Goal: Task Accomplishment & Management: Complete application form

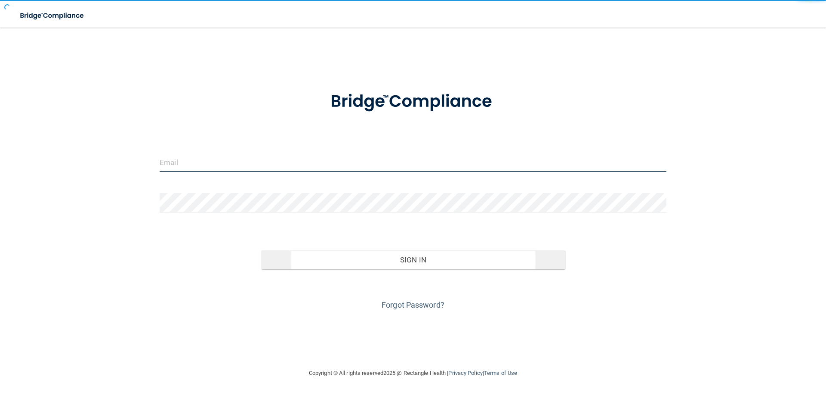
type input "[PERSON_NAME][EMAIL_ADDRESS][PERSON_NAME][DOMAIN_NAME]"
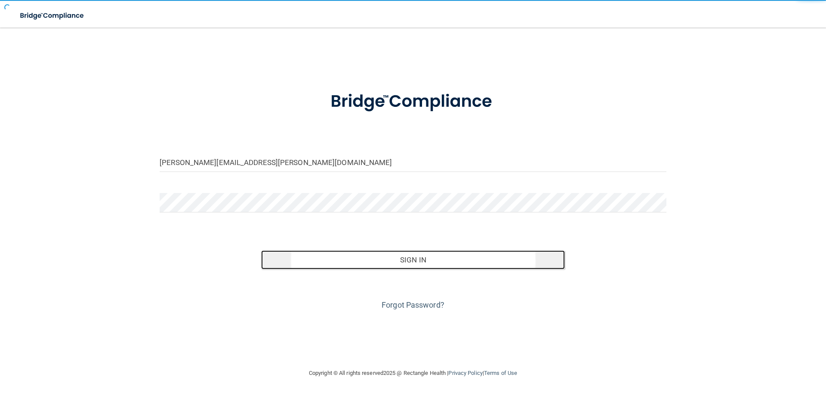
click at [380, 260] on button "Sign In" at bounding box center [413, 259] width 304 height 19
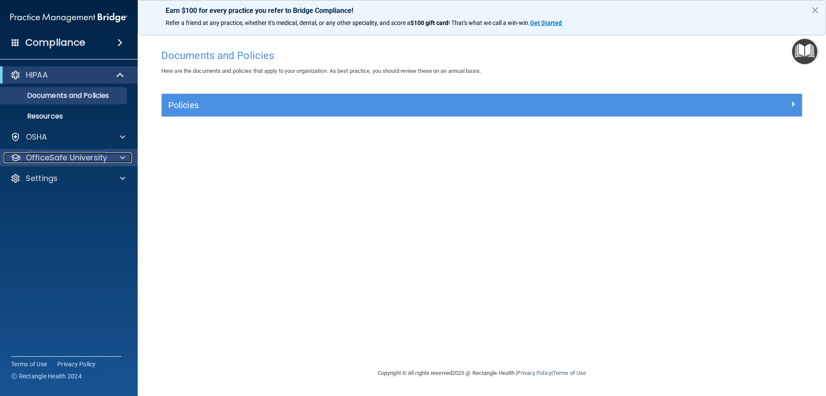
click at [122, 155] on span at bounding box center [122, 157] width 5 height 10
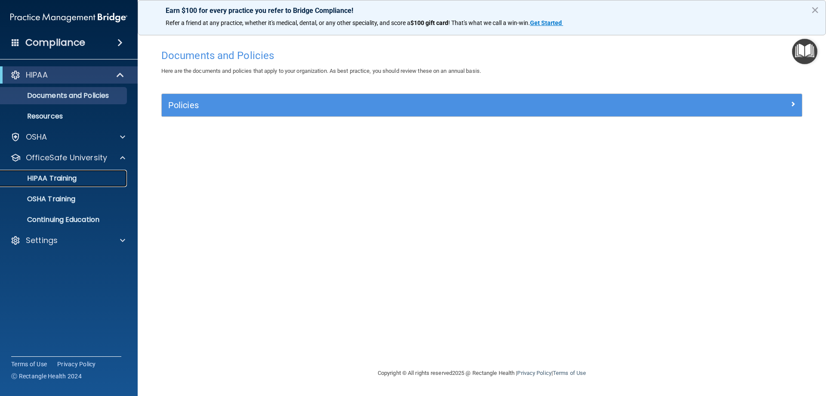
click at [53, 175] on p "HIPAA Training" at bounding box center [41, 178] width 71 height 9
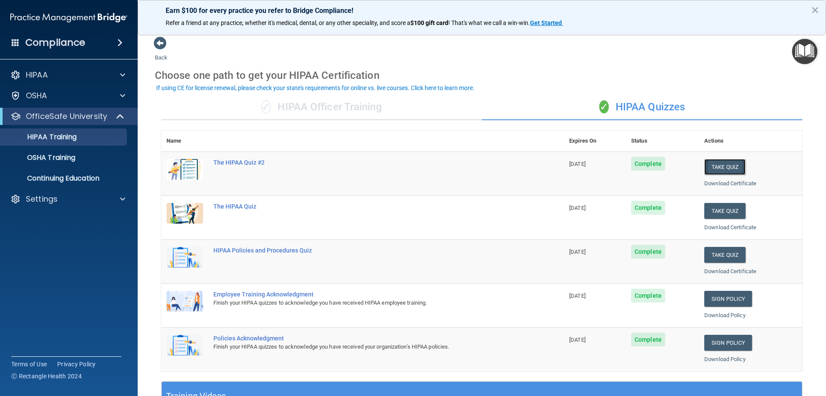
click at [721, 164] on button "Take Quiz" at bounding box center [724, 167] width 41 height 16
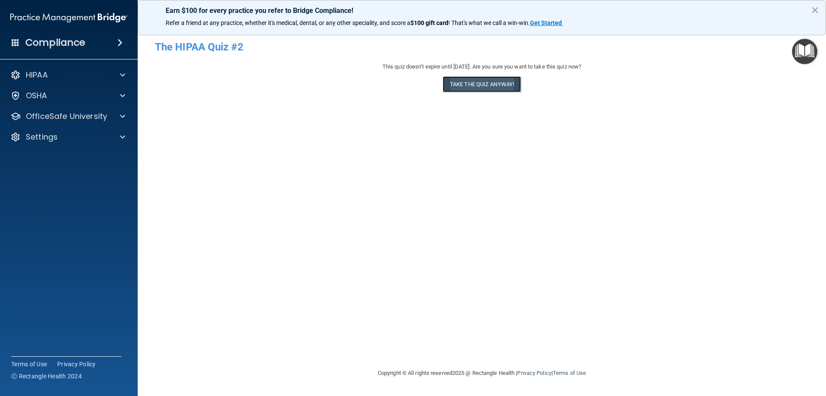
click at [482, 81] on button "Take the quiz anyway!" at bounding box center [482, 84] width 78 height 16
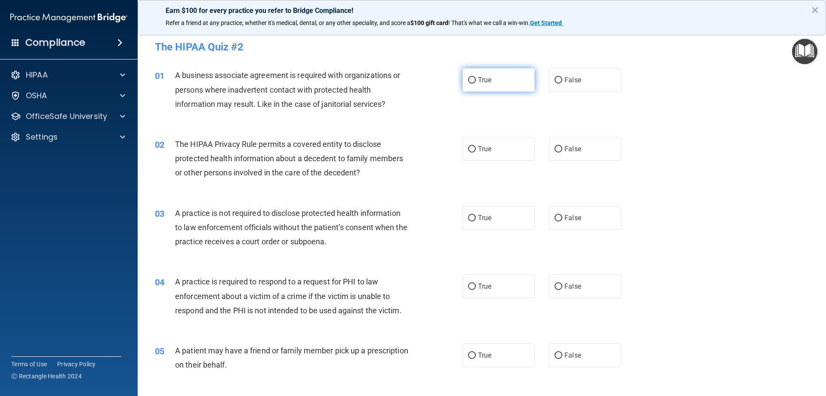
click at [471, 80] on input "True" at bounding box center [472, 80] width 8 height 6
radio input "true"
click at [468, 148] on input "True" at bounding box center [472, 149] width 8 height 6
radio input "true"
drag, startPoint x: 469, startPoint y: 220, endPoint x: 472, endPoint y: 240, distance: 20.5
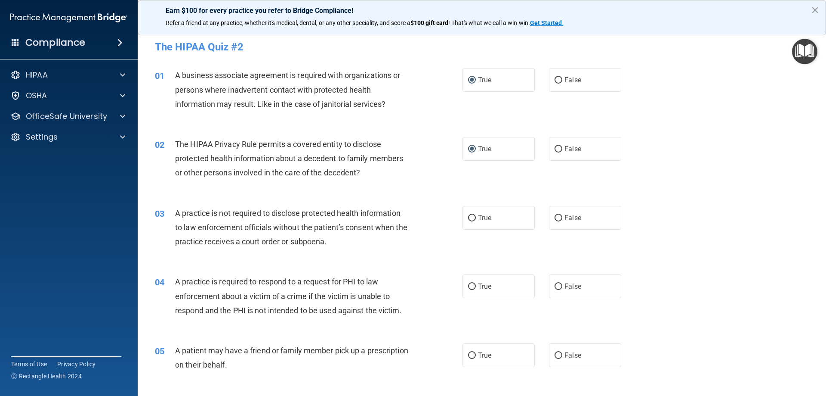
click at [469, 222] on label "True" at bounding box center [499, 218] width 72 height 24
click at [469, 221] on input "True" at bounding box center [472, 218] width 8 height 6
radio input "true"
click at [468, 285] on input "True" at bounding box center [472, 286] width 8 height 6
radio input "true"
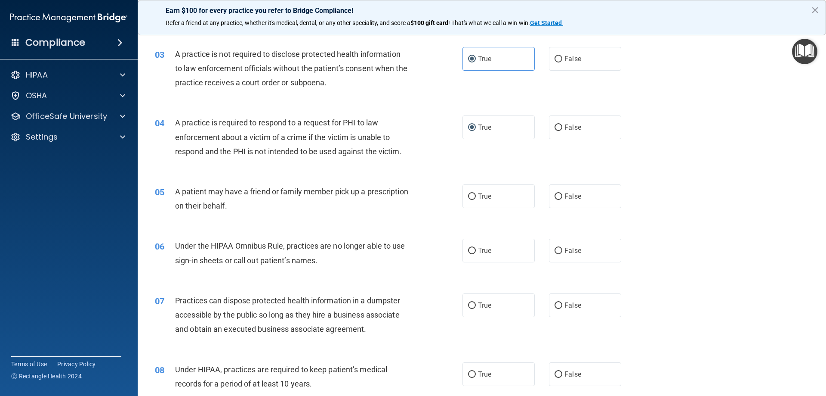
scroll to position [172, 0]
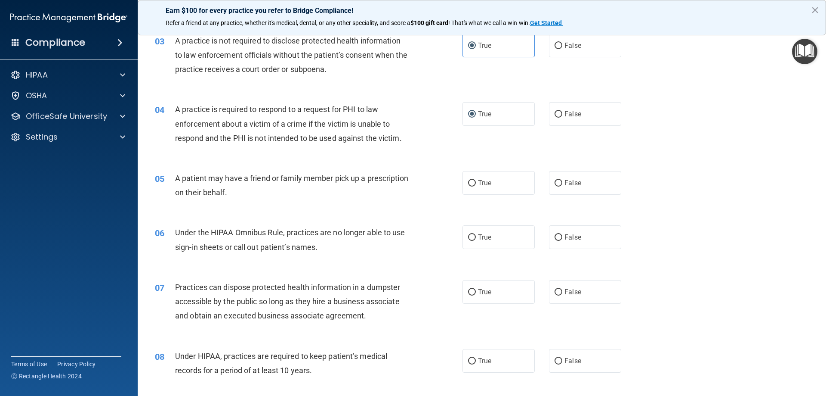
drag, startPoint x: 466, startPoint y: 183, endPoint x: 467, endPoint y: 201, distance: 18.1
click at [468, 184] on input "True" at bounding box center [472, 183] width 8 height 6
radio input "true"
click at [470, 239] on input "True" at bounding box center [472, 237] width 8 height 6
radio input "true"
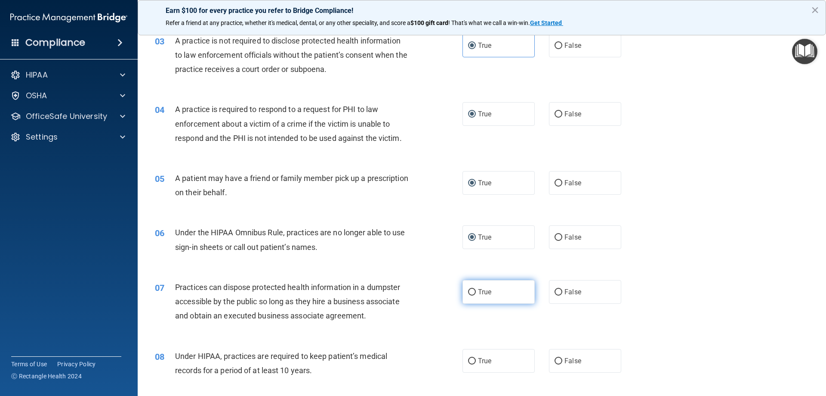
click at [469, 289] on input "True" at bounding box center [472, 292] width 8 height 6
radio input "true"
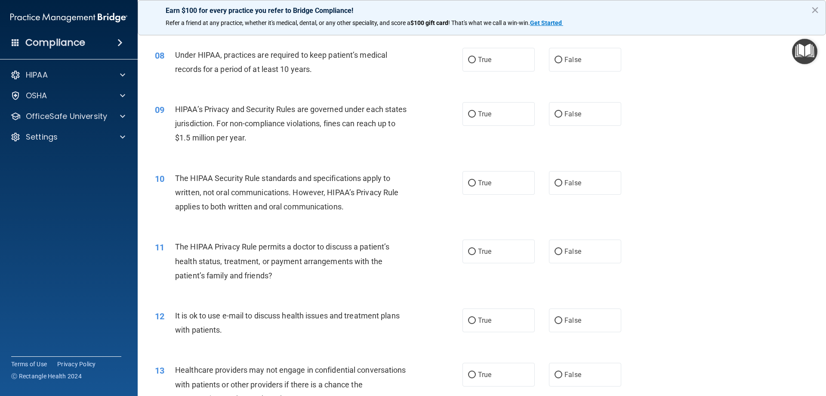
scroll to position [473, 0]
click at [468, 60] on input "True" at bounding box center [472, 59] width 8 height 6
radio input "true"
drag, startPoint x: 467, startPoint y: 113, endPoint x: 470, endPoint y: 143, distance: 29.8
click at [468, 114] on input "True" at bounding box center [472, 114] width 8 height 6
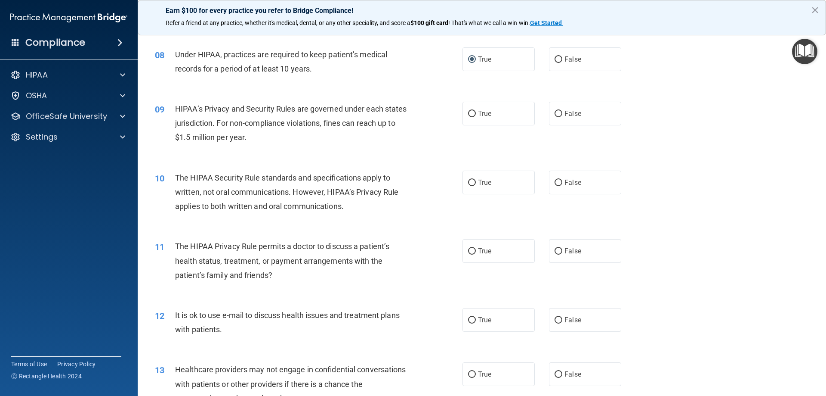
radio input "true"
click at [468, 185] on input "True" at bounding box center [472, 182] width 8 height 6
radio input "true"
click at [468, 251] on input "True" at bounding box center [472, 251] width 8 height 6
radio input "true"
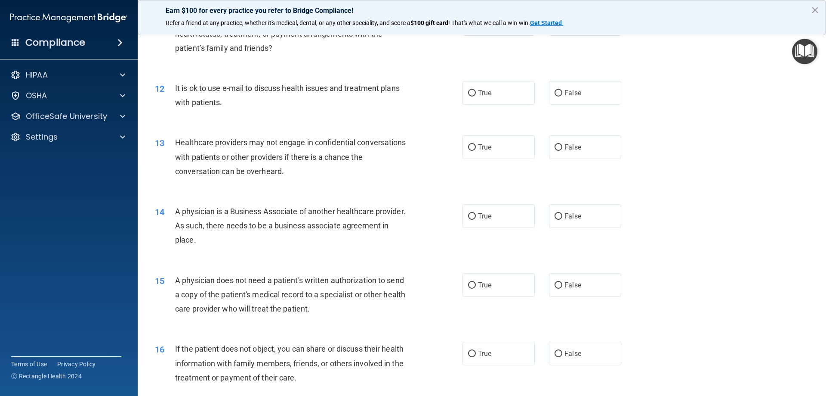
scroll to position [689, 0]
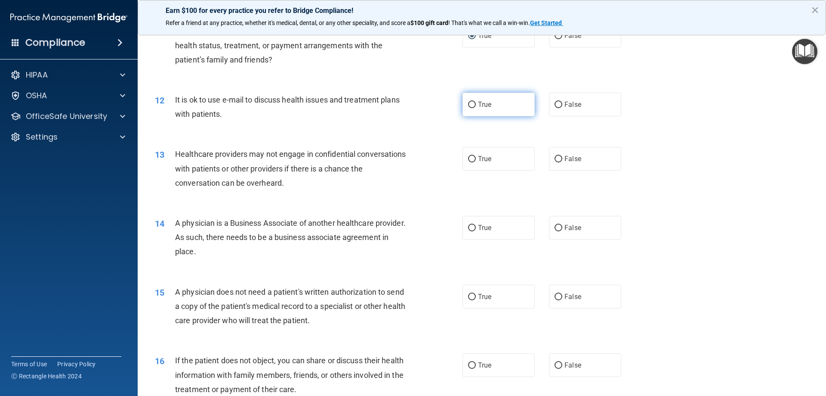
click at [468, 105] on input "True" at bounding box center [472, 105] width 8 height 6
radio input "true"
click at [468, 158] on input "True" at bounding box center [472, 159] width 8 height 6
radio input "true"
click at [469, 226] on input "True" at bounding box center [472, 228] width 8 height 6
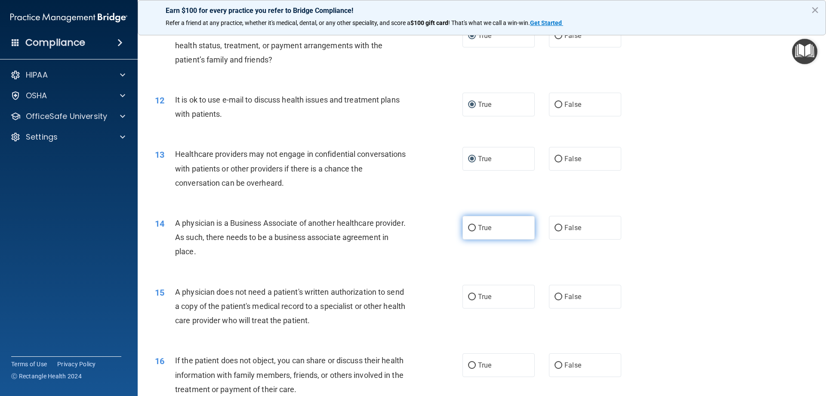
radio input "true"
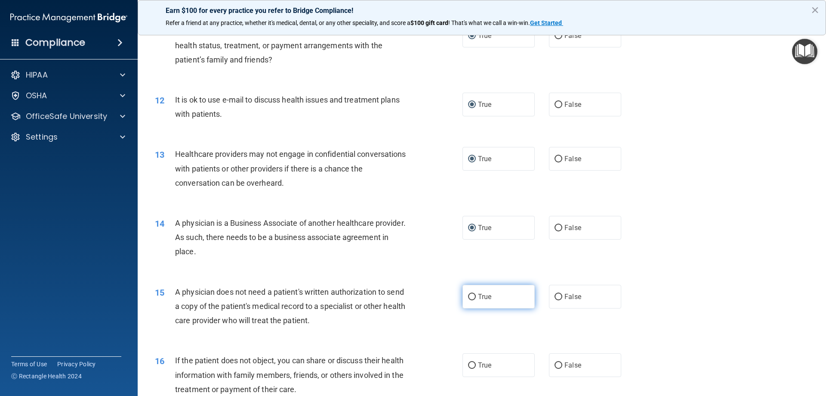
click at [468, 297] on input "True" at bounding box center [472, 297] width 8 height 6
radio input "true"
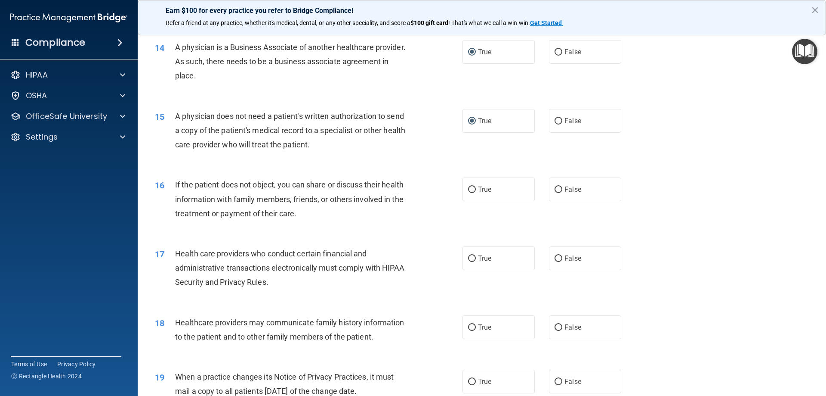
scroll to position [904, 0]
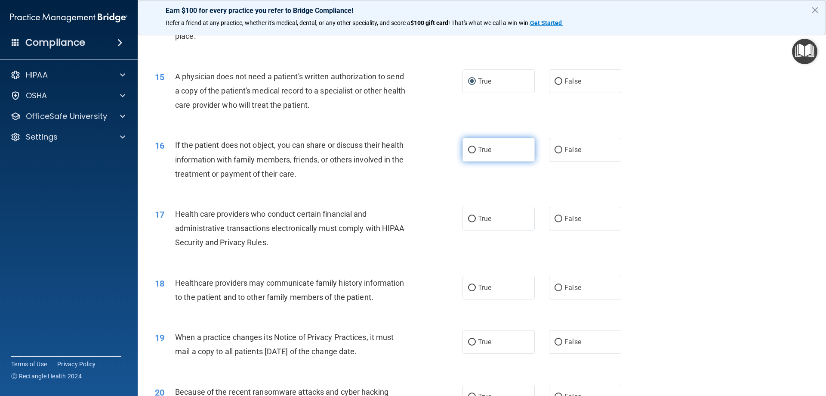
click at [468, 150] on input "True" at bounding box center [472, 150] width 8 height 6
radio input "true"
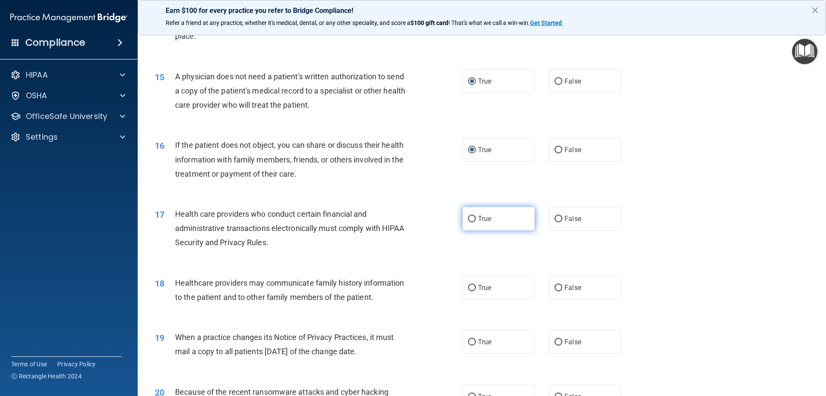
click at [469, 216] on input "True" at bounding box center [472, 219] width 8 height 6
radio input "true"
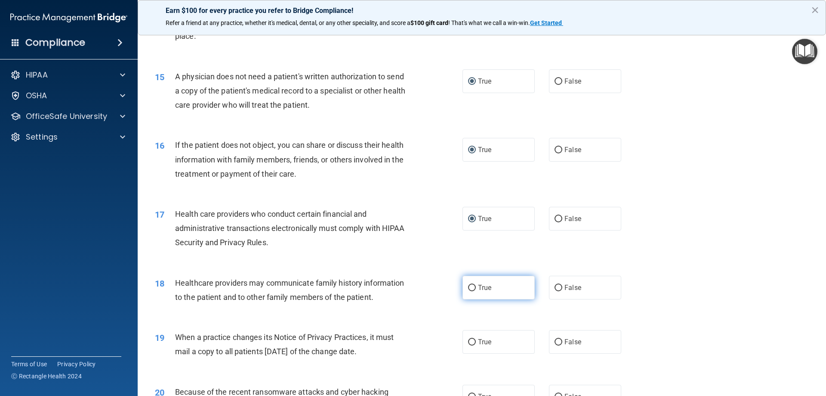
click at [468, 285] on input "True" at bounding box center [472, 287] width 8 height 6
radio input "true"
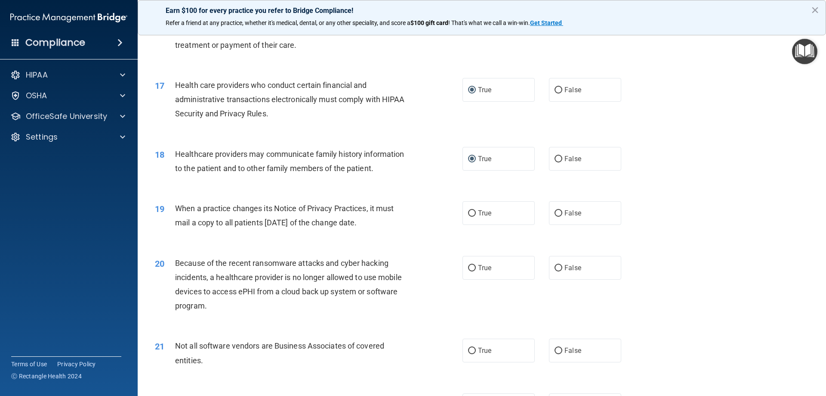
scroll to position [1033, 0]
click at [468, 214] on input "True" at bounding box center [472, 213] width 8 height 6
radio input "true"
click at [468, 267] on input "True" at bounding box center [472, 267] width 8 height 6
radio input "true"
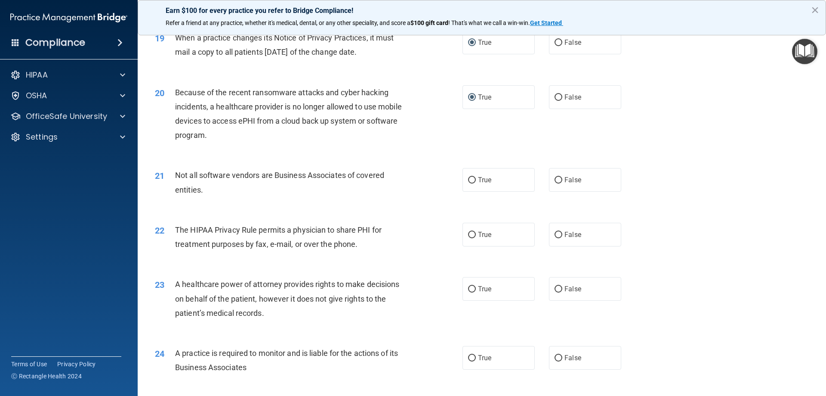
scroll to position [1205, 0]
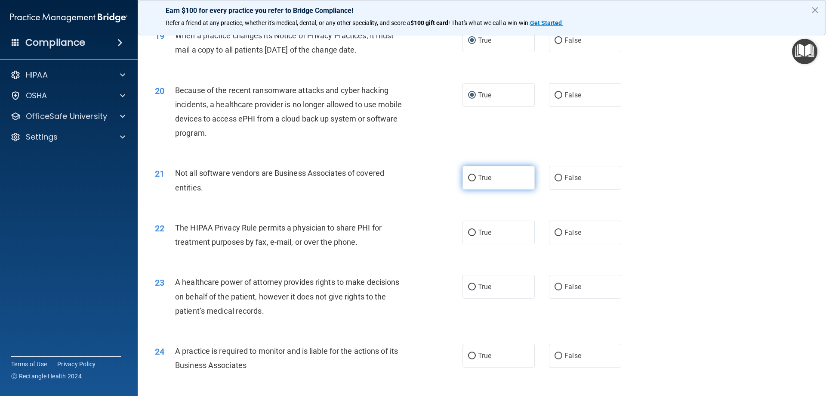
click at [468, 177] on input "True" at bounding box center [472, 178] width 8 height 6
radio input "true"
click at [468, 233] on input "True" at bounding box center [472, 232] width 8 height 6
radio input "true"
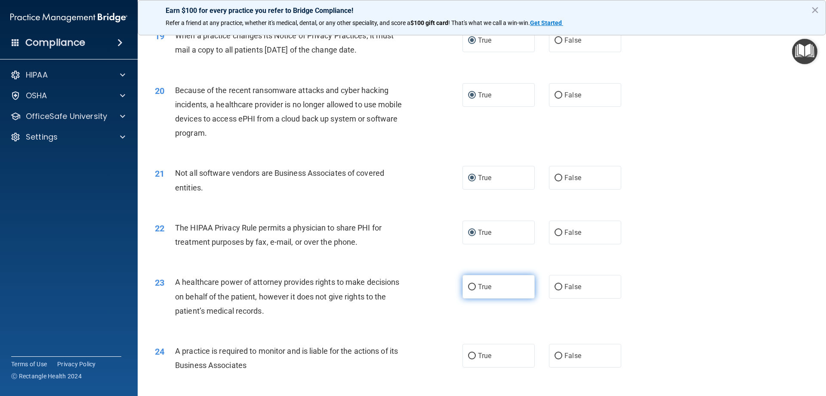
click at [470, 284] on input "True" at bounding box center [472, 287] width 8 height 6
radio input "true"
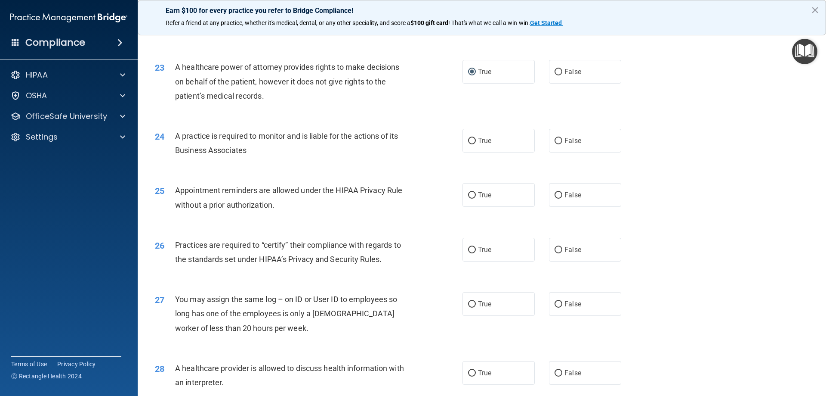
scroll to position [1420, 0]
click at [468, 139] on input "True" at bounding box center [472, 140] width 8 height 6
radio input "true"
click at [470, 192] on input "True" at bounding box center [472, 195] width 8 height 6
radio input "true"
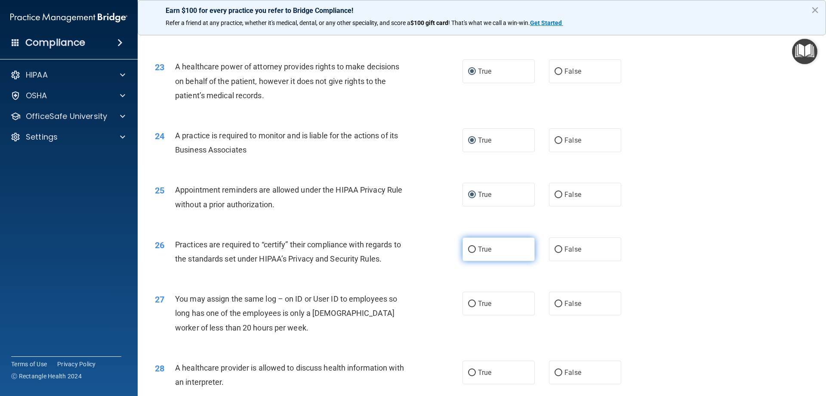
click at [470, 252] on input "True" at bounding box center [472, 249] width 8 height 6
radio input "true"
click at [470, 303] on input "True" at bounding box center [472, 303] width 8 height 6
radio input "true"
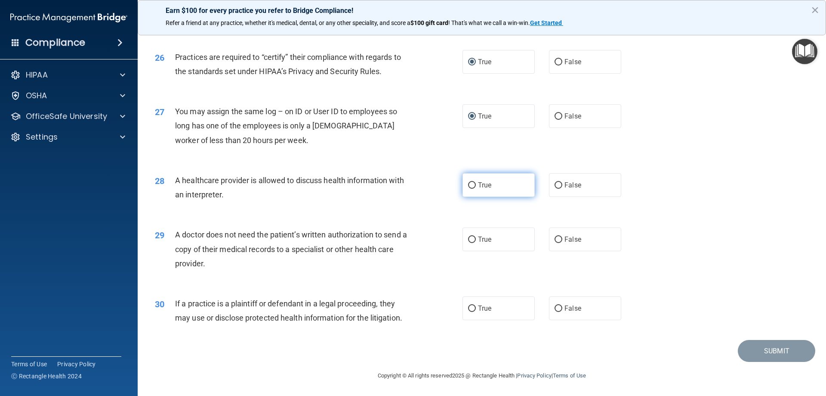
scroll to position [1608, 0]
click at [469, 184] on input "True" at bounding box center [472, 185] width 8 height 6
radio input "true"
click at [469, 237] on input "True" at bounding box center [472, 239] width 8 height 6
radio input "true"
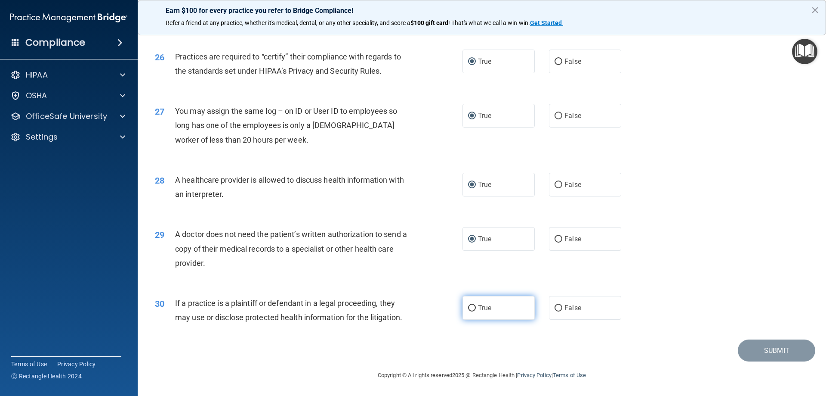
click at [468, 307] on input "True" at bounding box center [472, 308] width 8 height 6
radio input "true"
click at [768, 350] on button "Submit" at bounding box center [776, 350] width 77 height 22
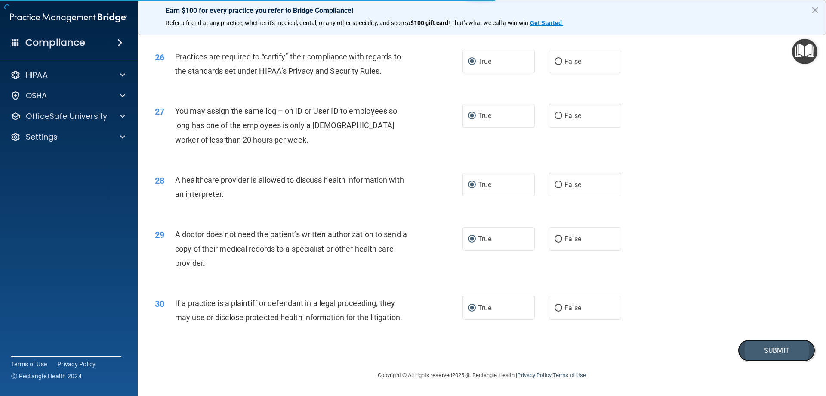
click at [760, 349] on button "Submit" at bounding box center [776, 350] width 77 height 22
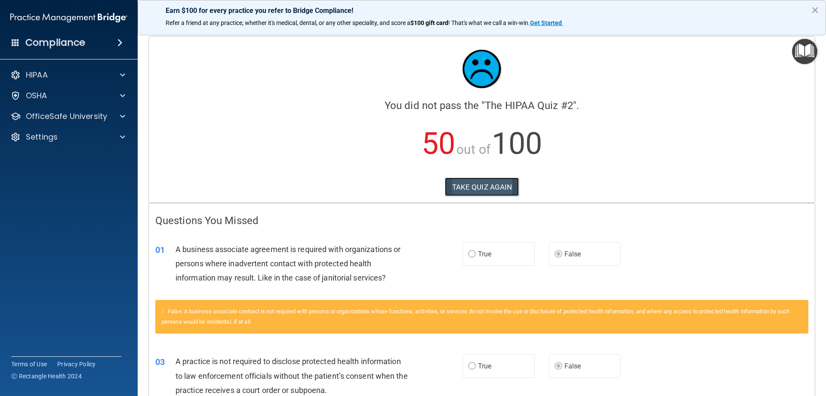
click at [471, 183] on button "TAKE QUIZ AGAIN" at bounding box center [482, 186] width 74 height 19
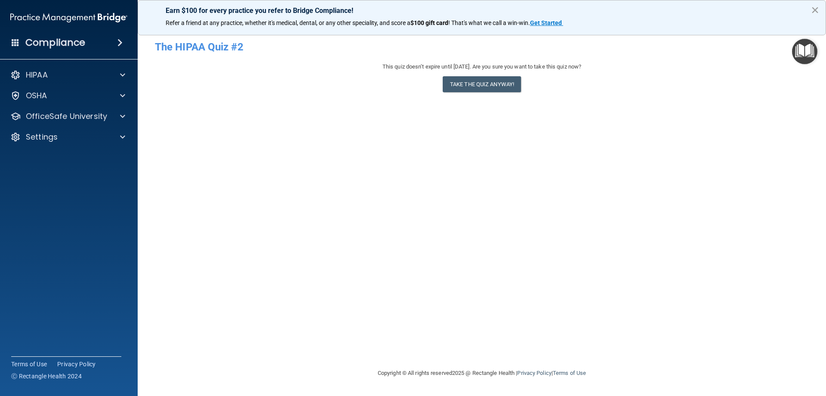
click at [817, 6] on button "×" at bounding box center [815, 10] width 8 height 14
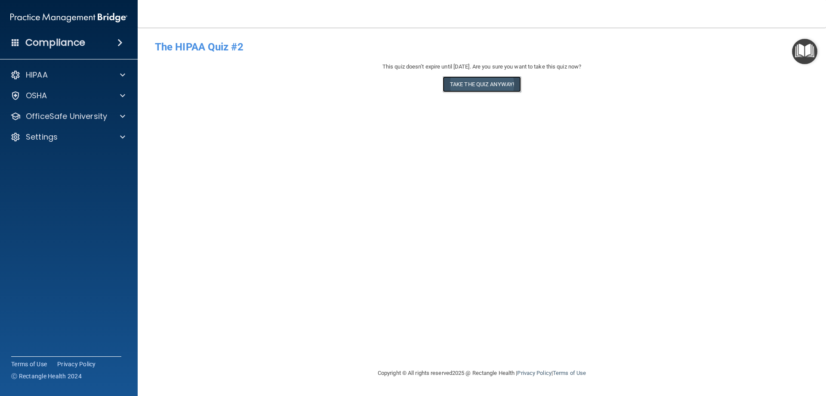
click at [492, 83] on button "Take the quiz anyway!" at bounding box center [482, 84] width 78 height 16
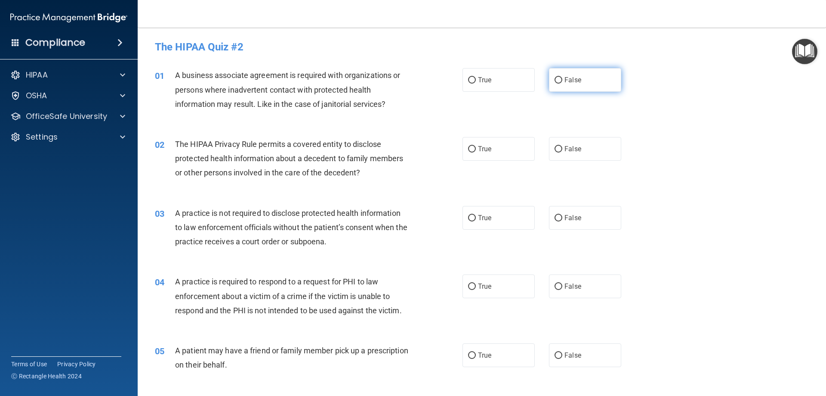
click at [556, 80] on input "False" at bounding box center [559, 80] width 8 height 6
radio input "true"
click at [470, 149] on input "True" at bounding box center [472, 149] width 8 height 6
radio input "true"
click at [556, 217] on input "False" at bounding box center [559, 218] width 8 height 6
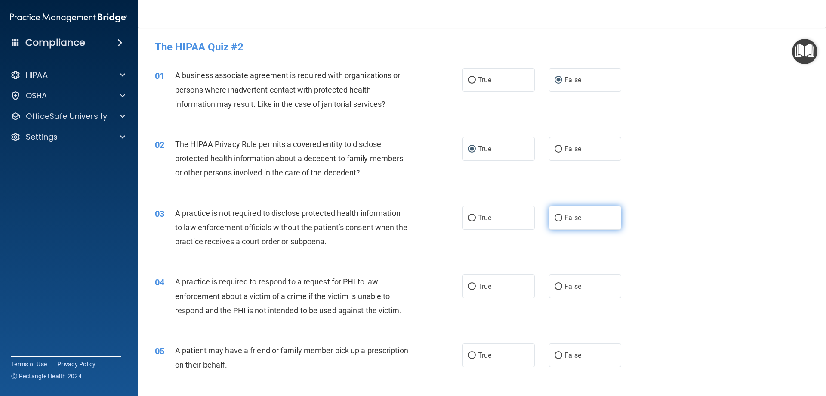
radio input "true"
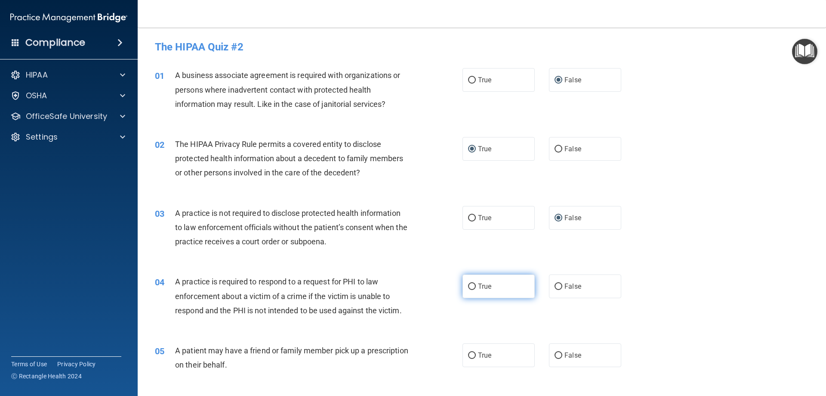
click at [468, 286] on input "True" at bounding box center [472, 286] width 8 height 6
radio input "true"
click at [469, 356] on input "True" at bounding box center [472, 355] width 8 height 6
radio input "true"
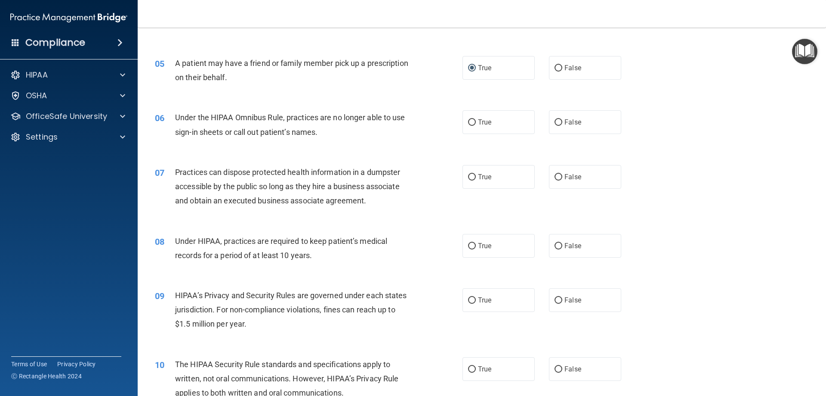
scroll to position [258, 0]
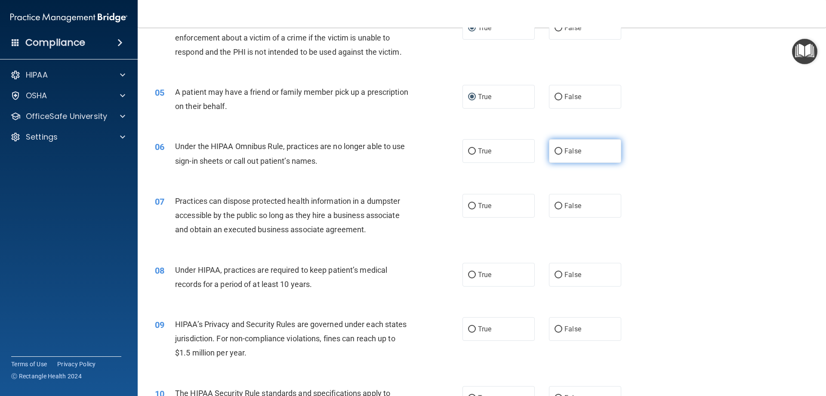
click at [556, 151] on input "False" at bounding box center [559, 151] width 8 height 6
radio input "true"
click at [555, 206] on input "False" at bounding box center [559, 206] width 8 height 6
radio input "true"
click at [555, 273] on input "False" at bounding box center [559, 275] width 8 height 6
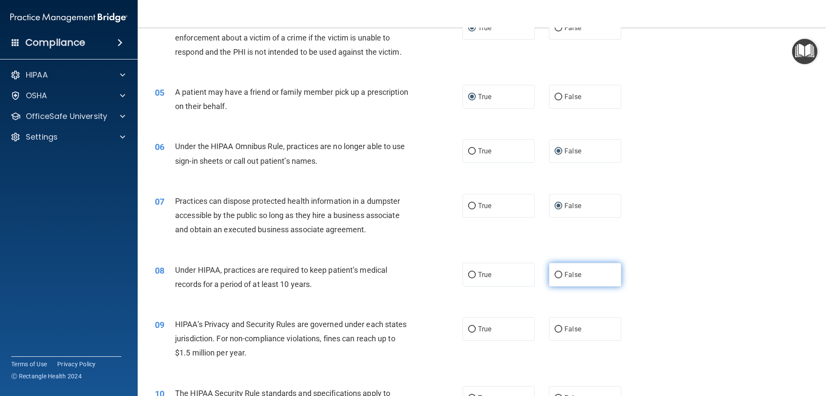
radio input "true"
click at [555, 326] on input "False" at bounding box center [559, 329] width 8 height 6
radio input "true"
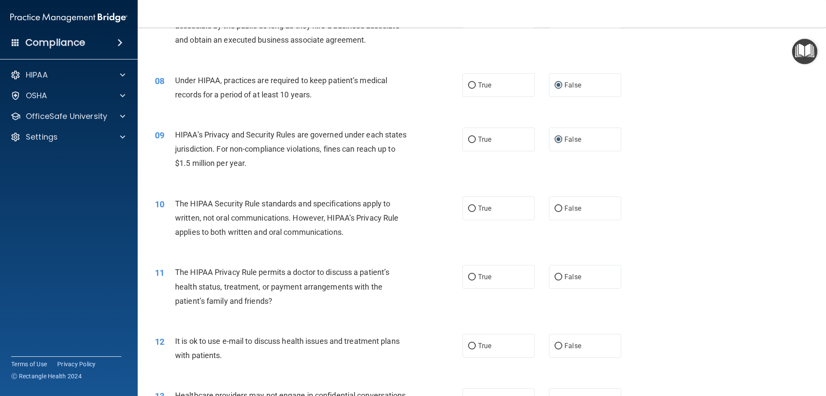
scroll to position [473, 0]
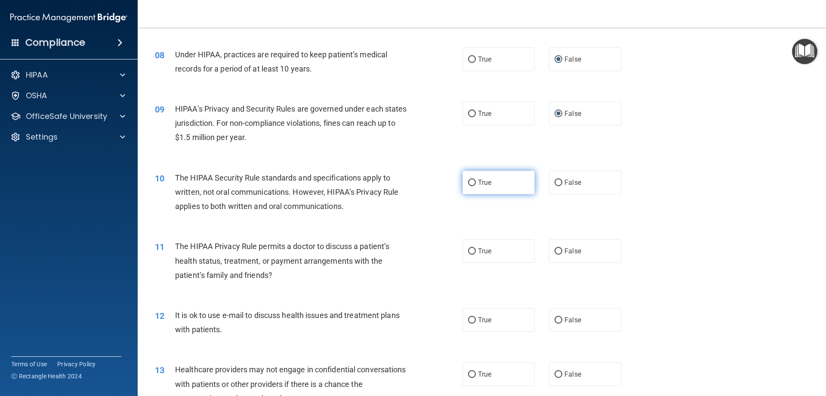
click at [468, 182] on input "True" at bounding box center [472, 182] width 8 height 6
radio input "true"
click at [473, 250] on input "True" at bounding box center [472, 251] width 8 height 6
radio input "true"
click at [468, 318] on input "True" at bounding box center [472, 320] width 8 height 6
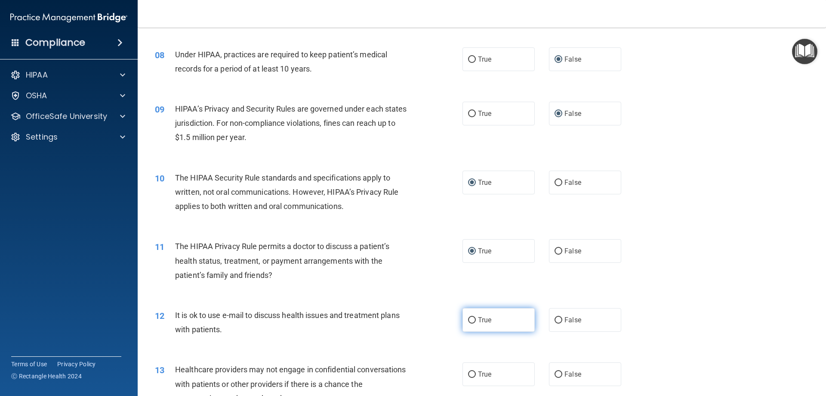
radio input "true"
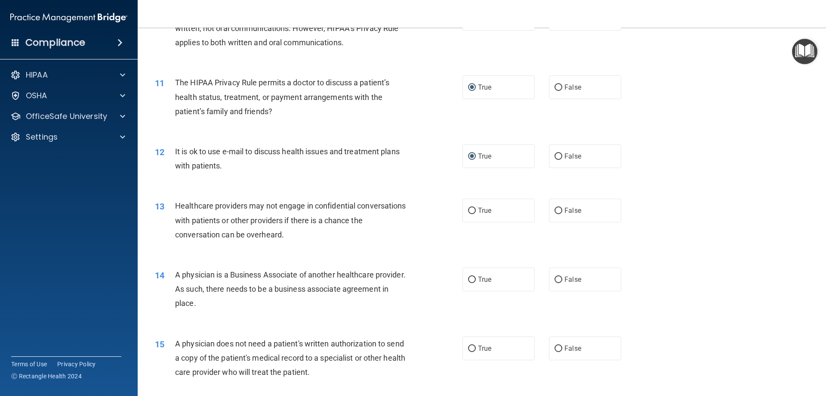
scroll to position [646, 0]
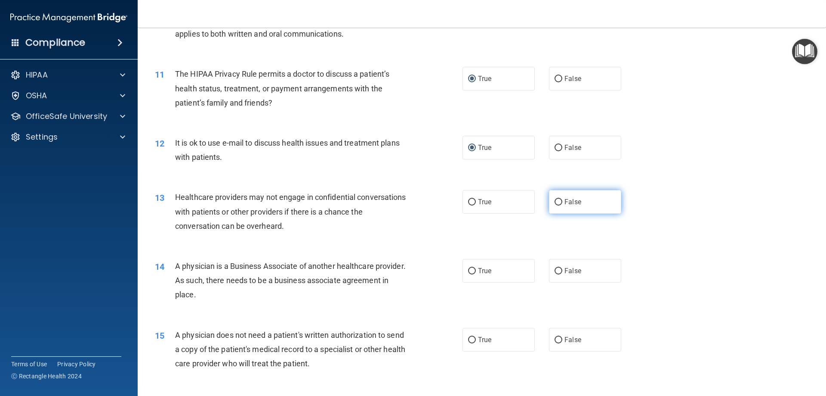
click at [555, 202] on input "False" at bounding box center [559, 202] width 8 height 6
radio input "true"
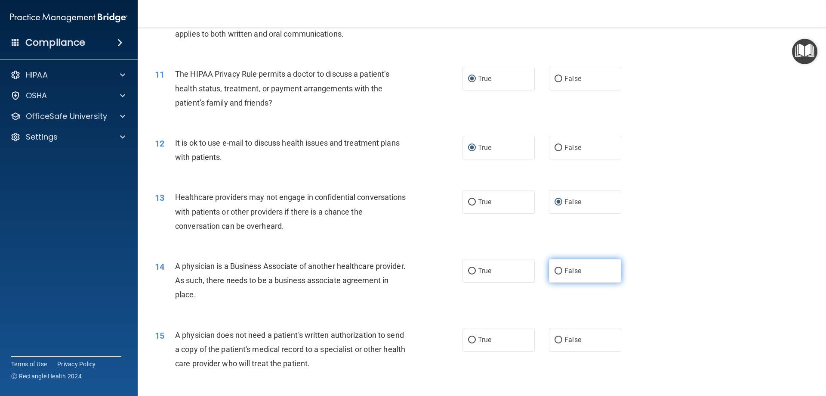
click at [555, 269] on input "False" at bounding box center [559, 271] width 8 height 6
radio input "true"
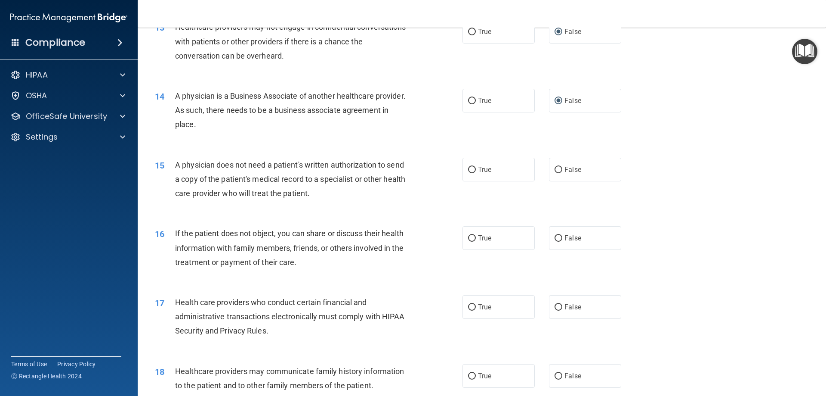
scroll to position [818, 0]
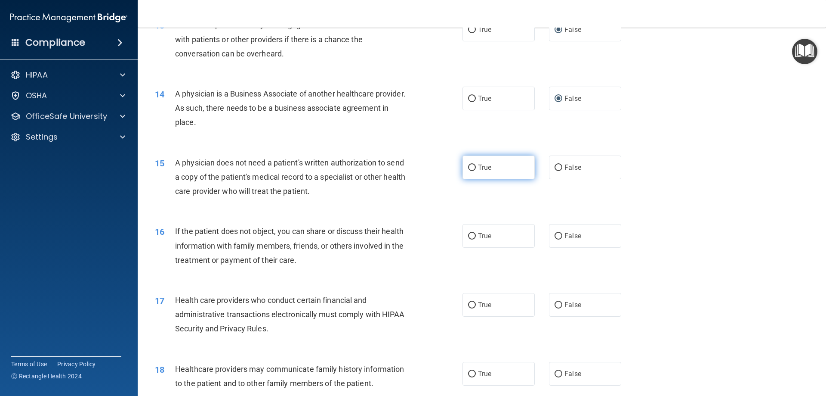
click at [468, 167] on input "True" at bounding box center [472, 167] width 8 height 6
radio input "true"
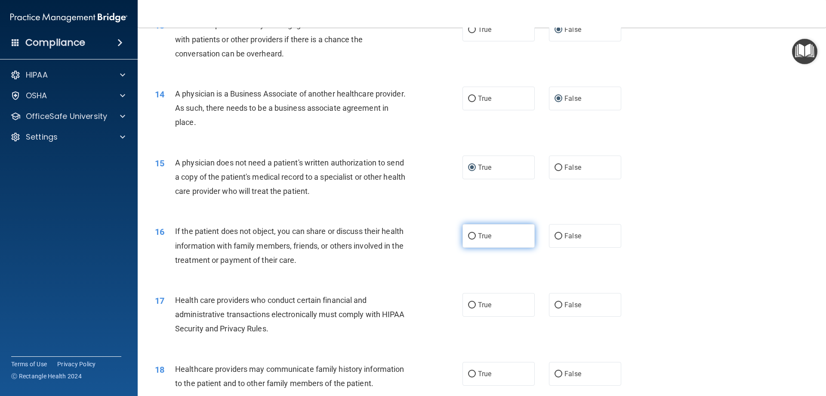
click at [468, 236] on input "True" at bounding box center [472, 236] width 8 height 6
radio input "true"
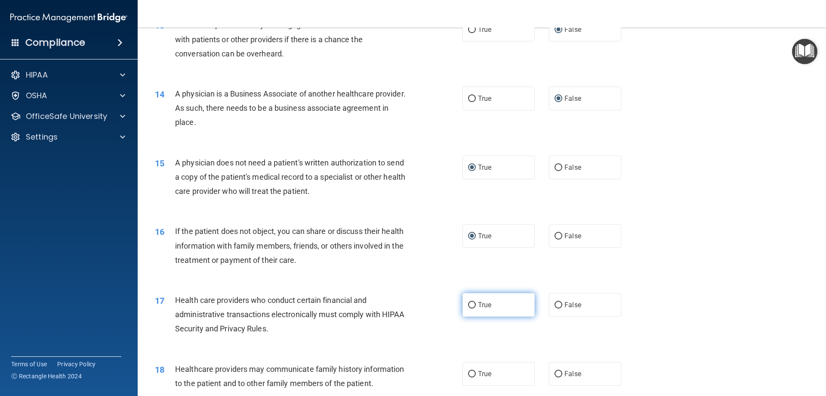
click at [469, 306] on input "True" at bounding box center [472, 305] width 8 height 6
radio input "true"
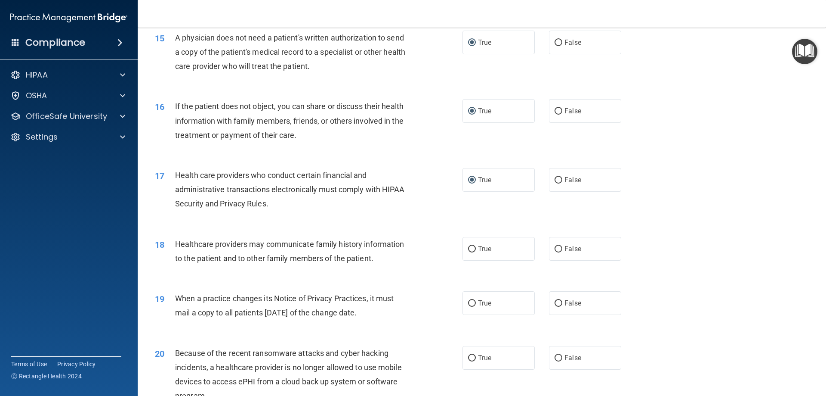
scroll to position [947, 0]
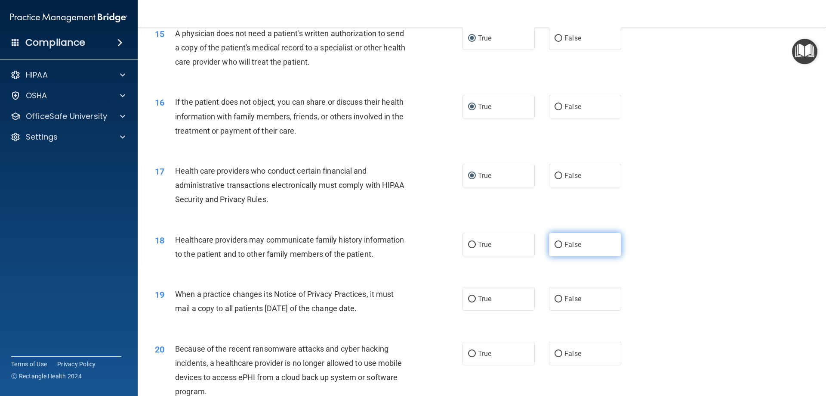
click at [555, 242] on input "False" at bounding box center [559, 244] width 8 height 6
radio input "true"
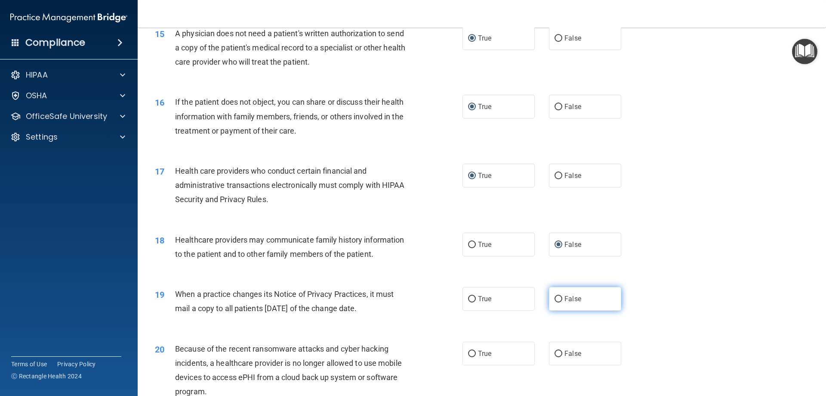
click at [555, 299] on input "False" at bounding box center [559, 299] width 8 height 6
radio input "true"
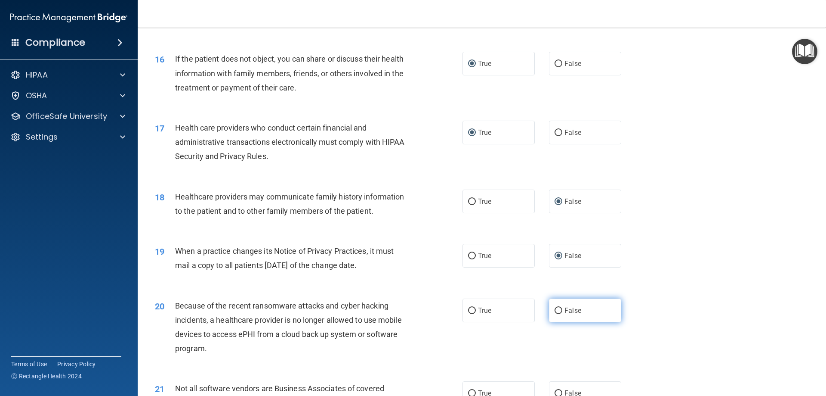
click at [557, 311] on input "False" at bounding box center [559, 310] width 8 height 6
radio input "true"
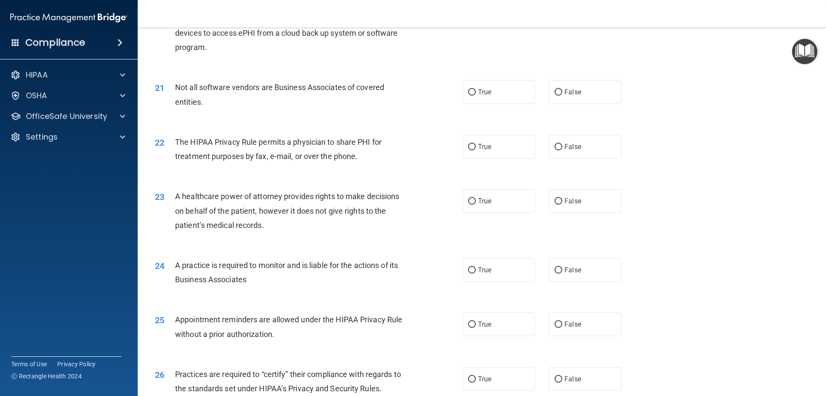
scroll to position [1291, 0]
click at [468, 91] on input "True" at bounding box center [472, 92] width 8 height 6
radio input "true"
click at [470, 144] on input "True" at bounding box center [472, 146] width 8 height 6
radio input "true"
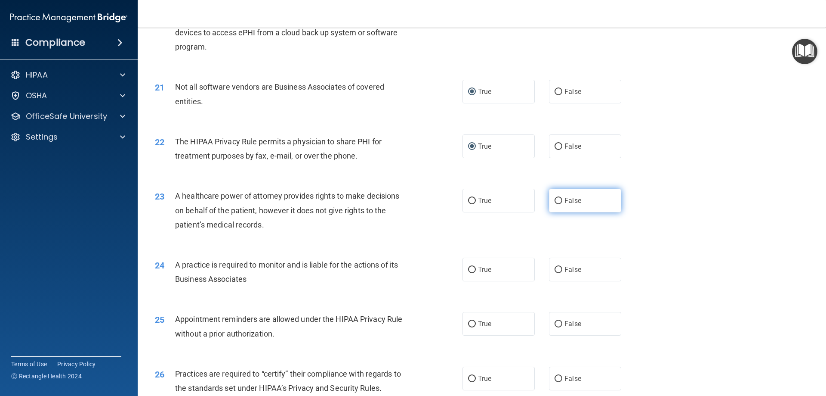
click at [555, 200] on input "False" at bounding box center [559, 201] width 8 height 6
radio input "true"
click at [555, 268] on input "False" at bounding box center [559, 269] width 8 height 6
radio input "true"
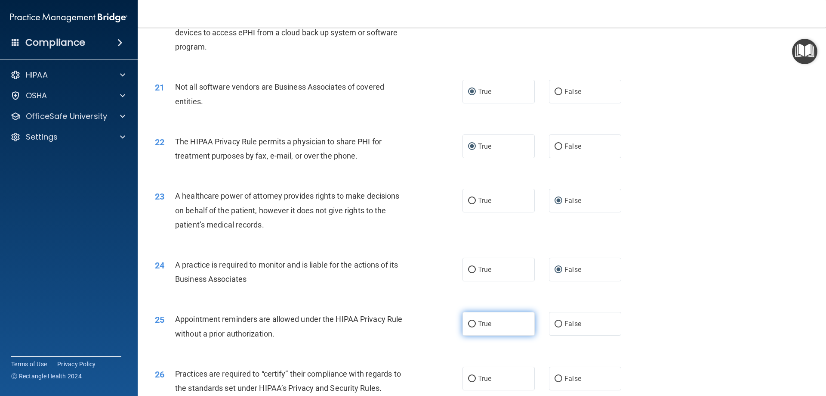
click at [470, 323] on input "True" at bounding box center [472, 324] width 8 height 6
radio input "true"
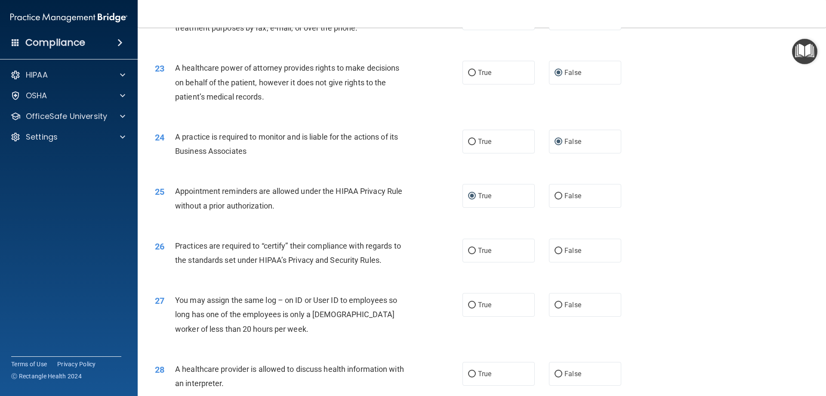
scroll to position [1420, 0]
click at [555, 247] on input "False" at bounding box center [559, 249] width 8 height 6
radio input "true"
click at [555, 300] on input "False" at bounding box center [559, 303] width 8 height 6
radio input "true"
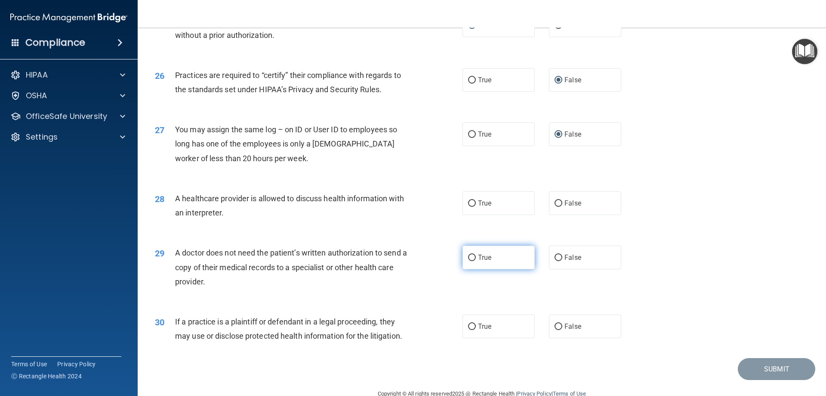
scroll to position [1592, 0]
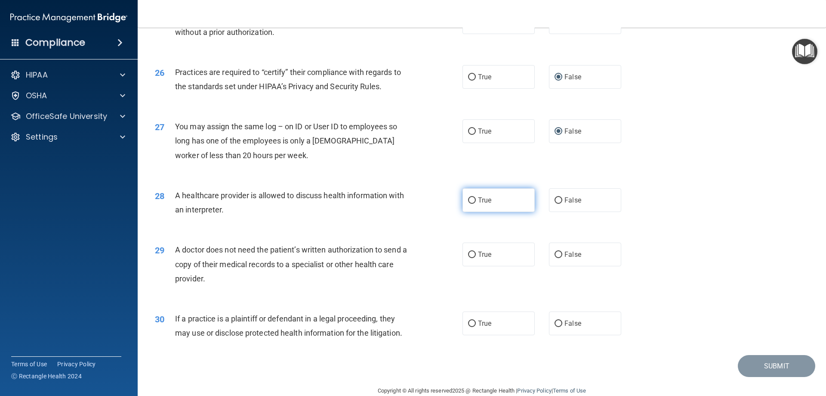
click at [468, 200] on input "True" at bounding box center [472, 200] width 8 height 6
radio input "true"
click at [470, 255] on input "True" at bounding box center [472, 254] width 8 height 6
radio input "true"
click at [471, 322] on input "True" at bounding box center [472, 323] width 8 height 6
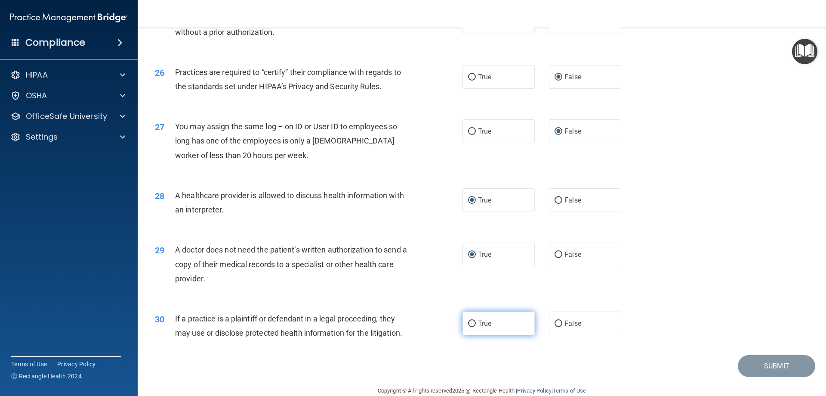
radio input "true"
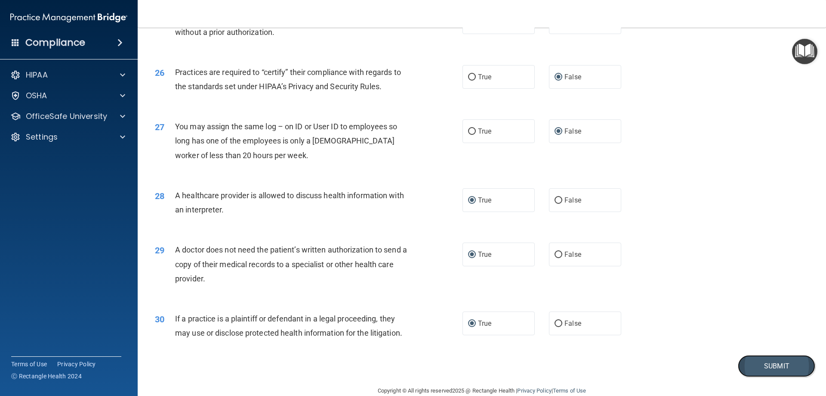
click at [770, 365] on button "Submit" at bounding box center [776, 366] width 77 height 22
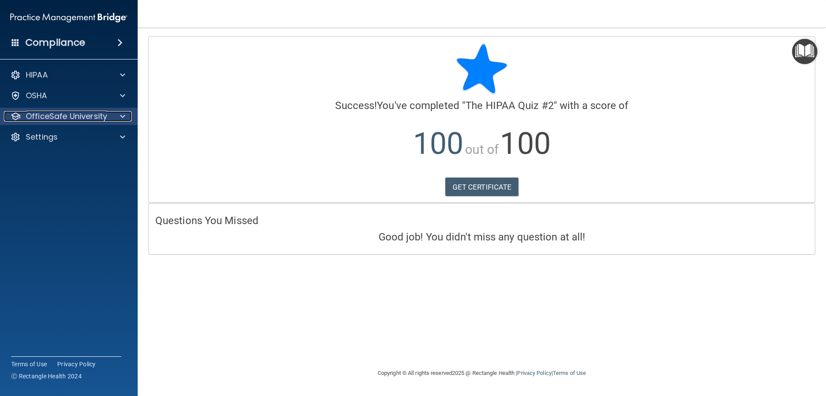
click at [65, 115] on p "OfficeSafe University" at bounding box center [66, 116] width 81 height 10
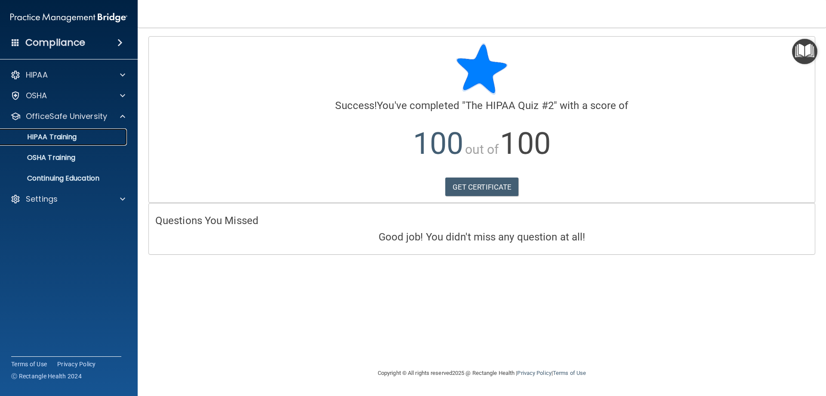
click at [60, 133] on p "HIPAA Training" at bounding box center [41, 137] width 71 height 9
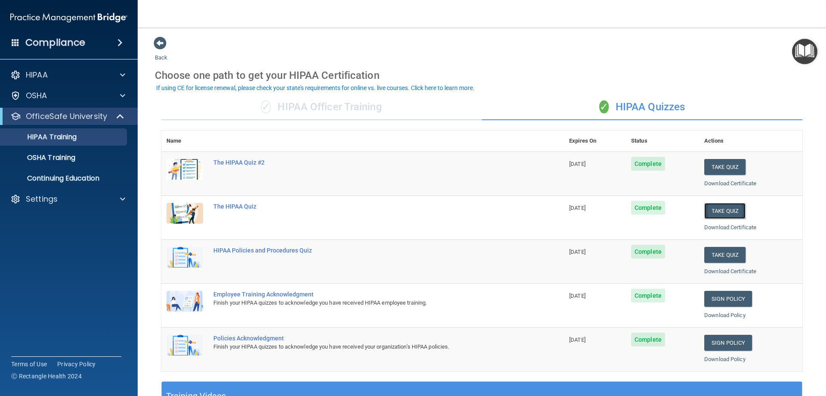
click at [723, 210] on button "Take Quiz" at bounding box center [724, 211] width 41 height 16
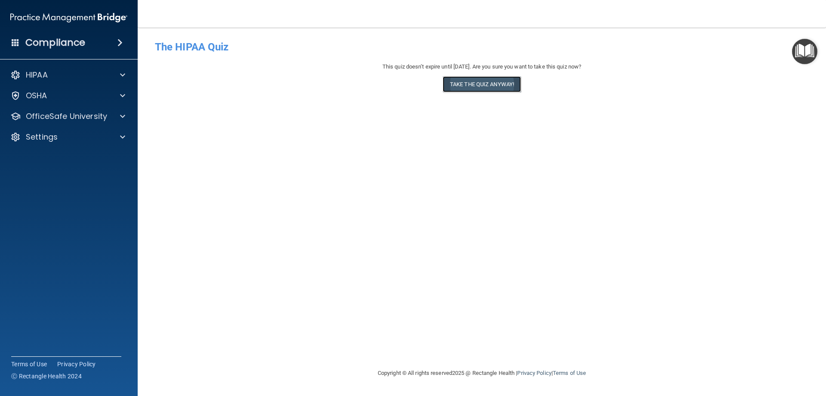
click at [483, 84] on button "Take the quiz anyway!" at bounding box center [482, 84] width 78 height 16
click at [0, 0] on label "True" at bounding box center [0, 0] width 0 height 0
click at [0, 0] on input "True" at bounding box center [0, 0] width 0 height 0
radio input "true"
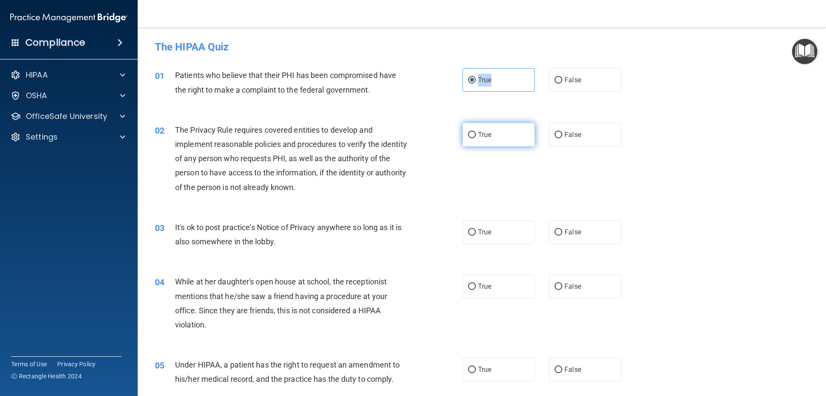
click at [468, 133] on input "True" at bounding box center [472, 135] width 8 height 6
radio input "true"
click at [470, 230] on input "True" at bounding box center [472, 232] width 8 height 6
radio input "true"
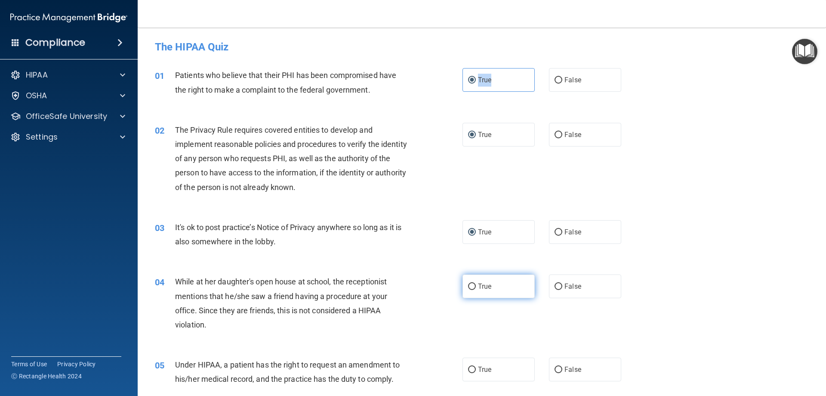
drag, startPoint x: 472, startPoint y: 287, endPoint x: 479, endPoint y: 284, distance: 7.0
click at [472, 286] on input "True" at bounding box center [472, 286] width 8 height 6
radio input "true"
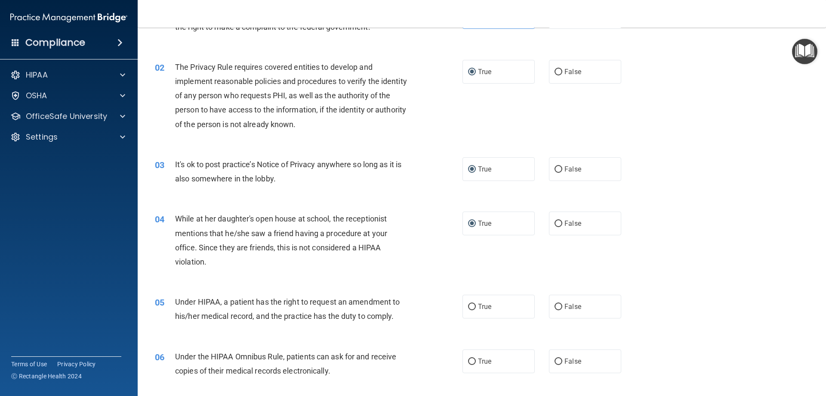
scroll to position [86, 0]
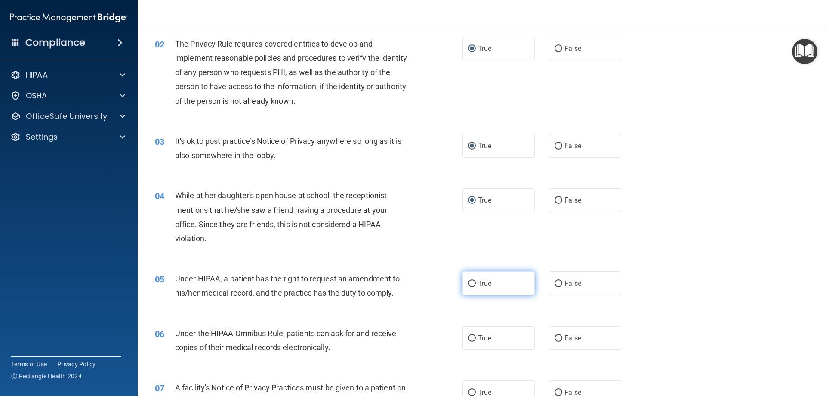
click at [472, 284] on input "True" at bounding box center [472, 283] width 8 height 6
radio input "true"
click at [470, 335] on input "True" at bounding box center [472, 338] width 8 height 6
radio input "true"
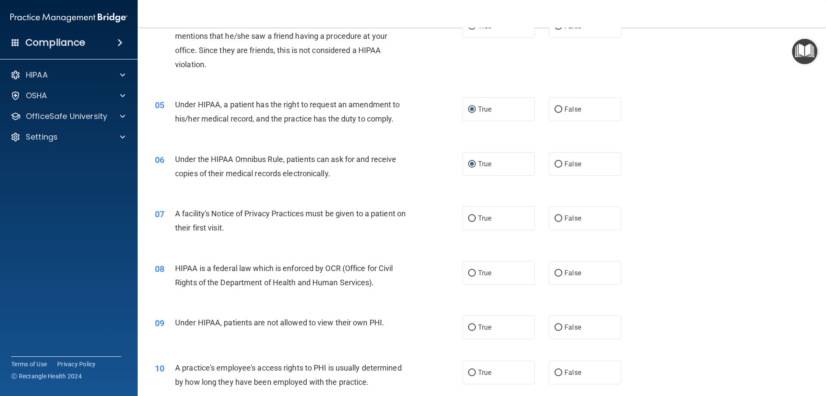
scroll to position [301, 0]
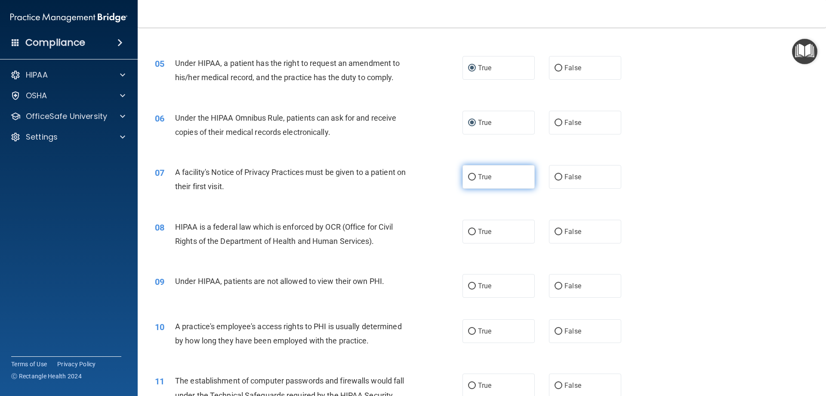
click at [471, 177] on input "True" at bounding box center [472, 177] width 8 height 6
radio input "true"
click at [470, 229] on input "True" at bounding box center [472, 232] width 8 height 6
radio input "true"
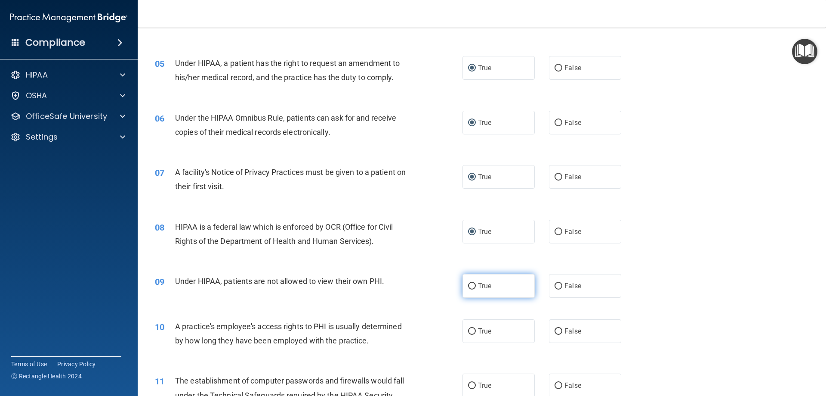
click at [468, 283] on input "True" at bounding box center [472, 286] width 8 height 6
radio input "true"
click at [471, 326] on label "True" at bounding box center [499, 331] width 72 height 24
click at [471, 328] on input "True" at bounding box center [472, 331] width 8 height 6
radio input "true"
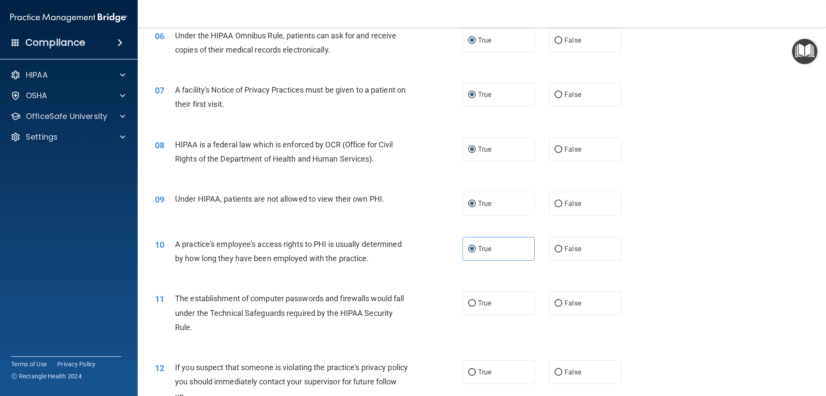
scroll to position [387, 0]
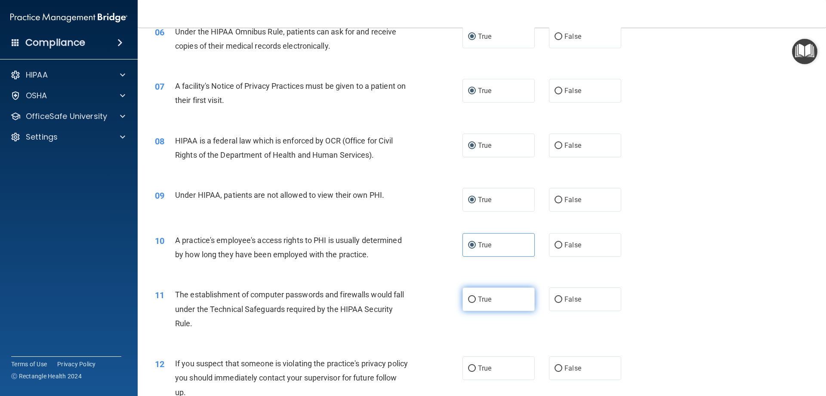
click at [470, 301] on input "True" at bounding box center [472, 299] width 8 height 6
radio input "true"
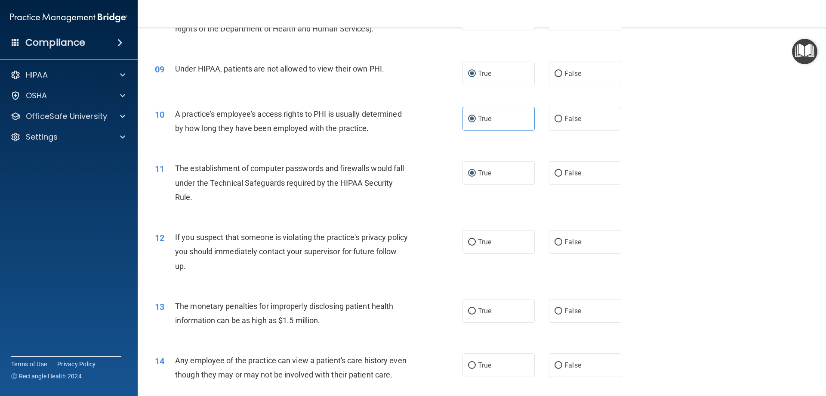
scroll to position [516, 0]
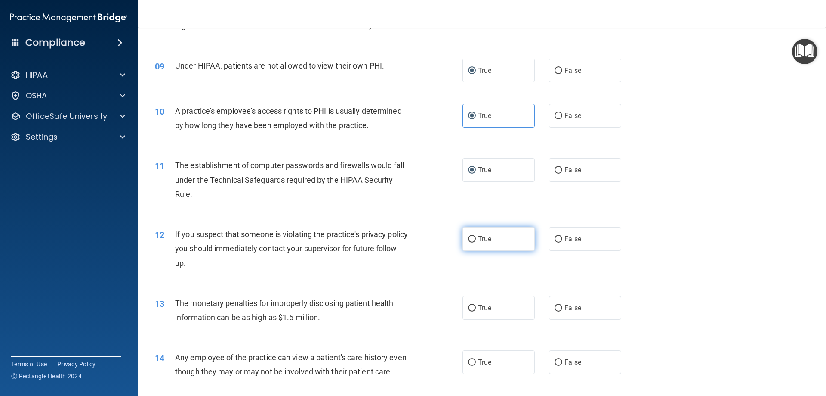
click at [470, 239] on input "True" at bounding box center [472, 239] width 8 height 6
radio input "true"
click at [468, 306] on input "True" at bounding box center [472, 308] width 8 height 6
radio input "true"
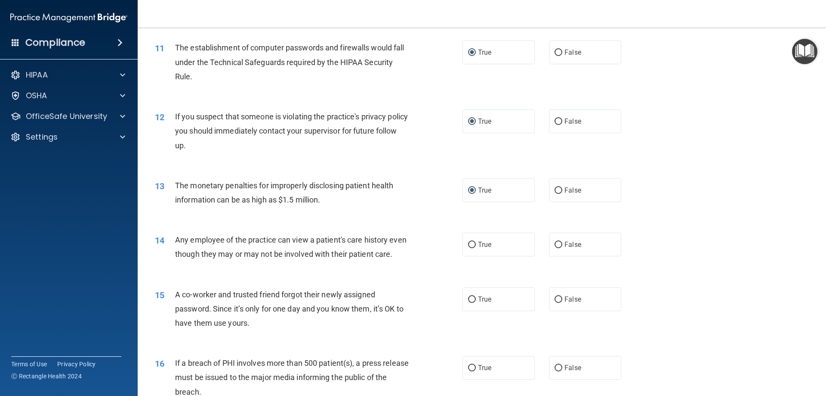
scroll to position [646, 0]
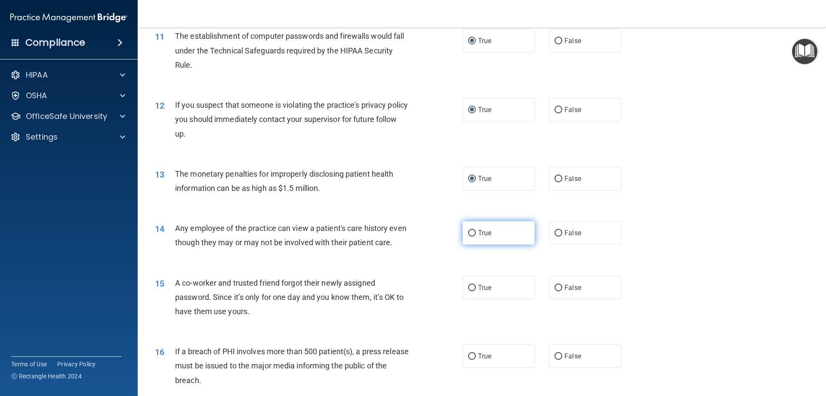
click at [473, 233] on label "True" at bounding box center [499, 233] width 72 height 24
click at [473, 233] on input "True" at bounding box center [472, 233] width 8 height 6
radio input "true"
click at [470, 291] on input "True" at bounding box center [472, 287] width 8 height 6
radio input "true"
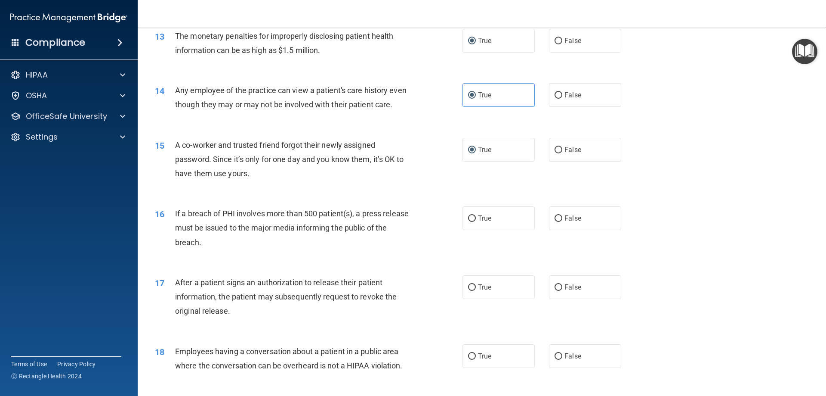
scroll to position [818, 0]
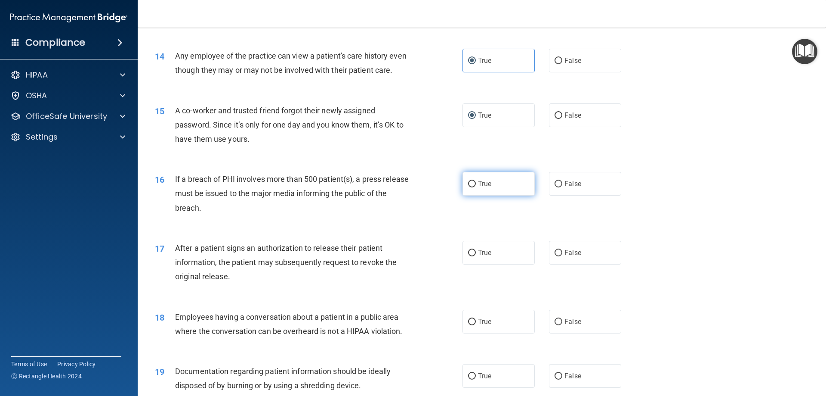
click at [468, 187] on input "True" at bounding box center [472, 184] width 8 height 6
radio input "true"
click at [471, 256] on input "True" at bounding box center [472, 253] width 8 height 6
radio input "true"
click at [470, 325] on input "True" at bounding box center [472, 321] width 8 height 6
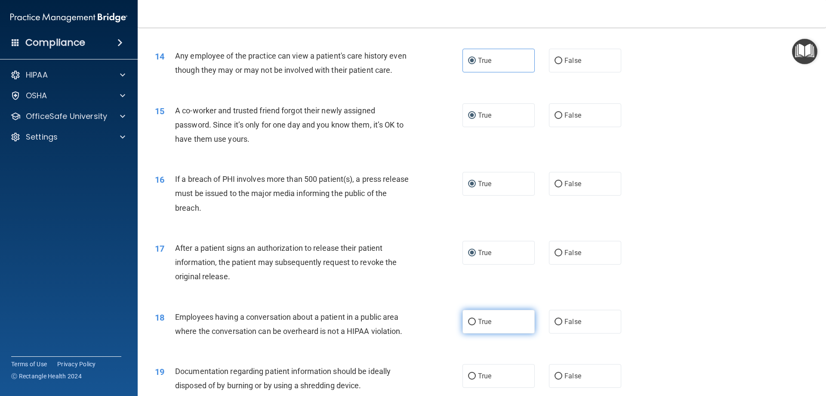
radio input "true"
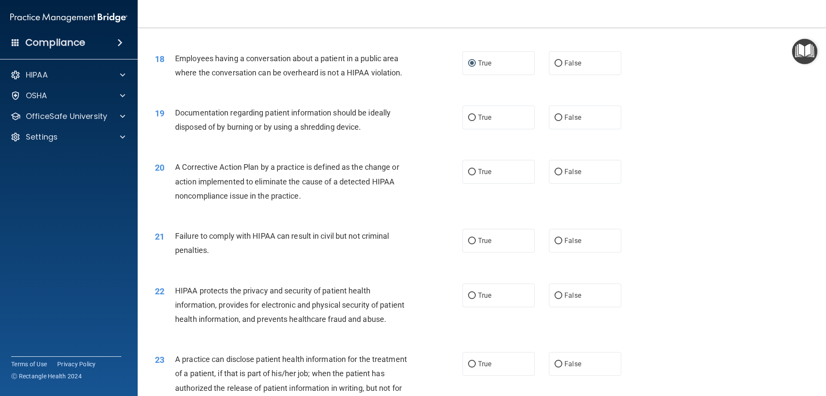
scroll to position [1119, 0]
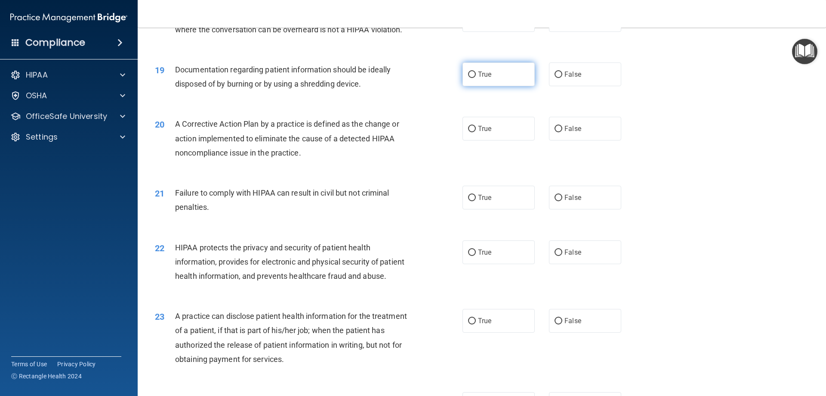
click at [471, 78] on input "True" at bounding box center [472, 74] width 8 height 6
radio input "true"
click at [468, 132] on input "True" at bounding box center [472, 129] width 8 height 6
radio input "true"
click at [468, 201] on input "True" at bounding box center [472, 198] width 8 height 6
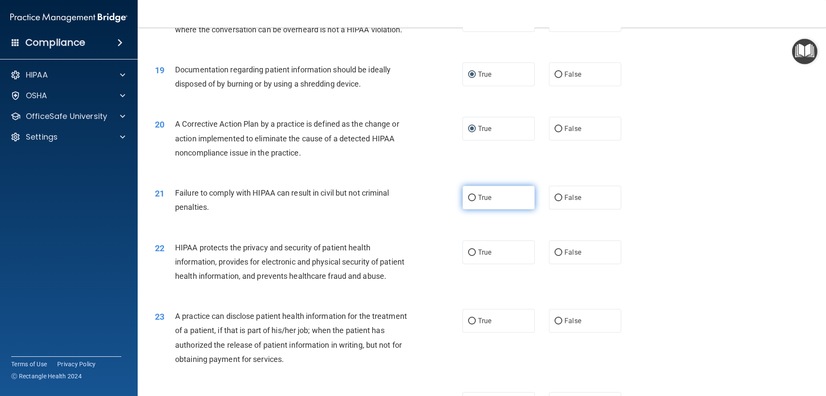
radio input "true"
click at [468, 256] on input "True" at bounding box center [472, 252] width 8 height 6
radio input "true"
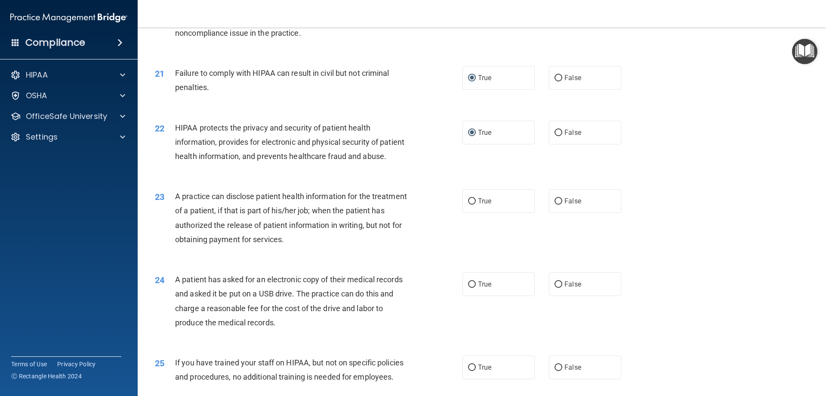
scroll to position [1248, 0]
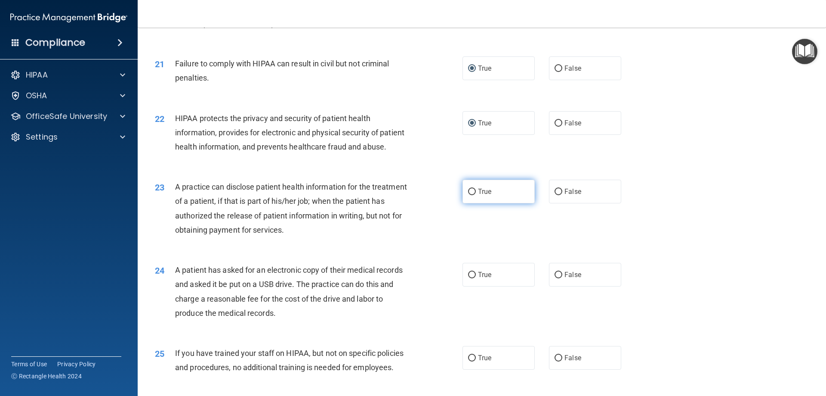
click at [468, 195] on input "True" at bounding box center [472, 191] width 8 height 6
radio input "true"
click at [469, 278] on input "True" at bounding box center [472, 275] width 8 height 6
radio input "true"
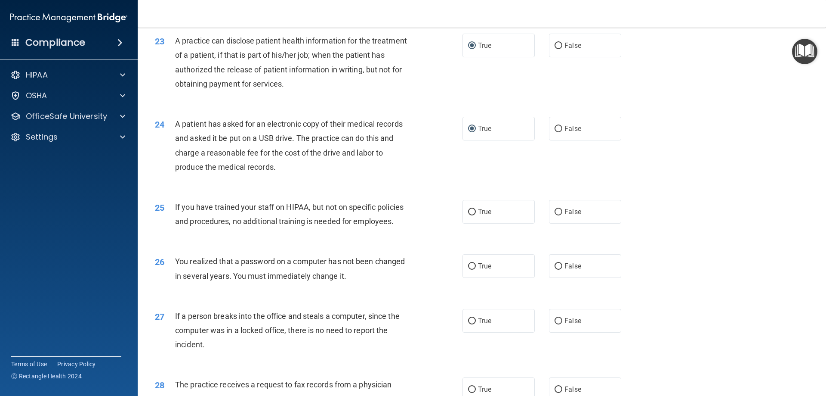
scroll to position [1420, 0]
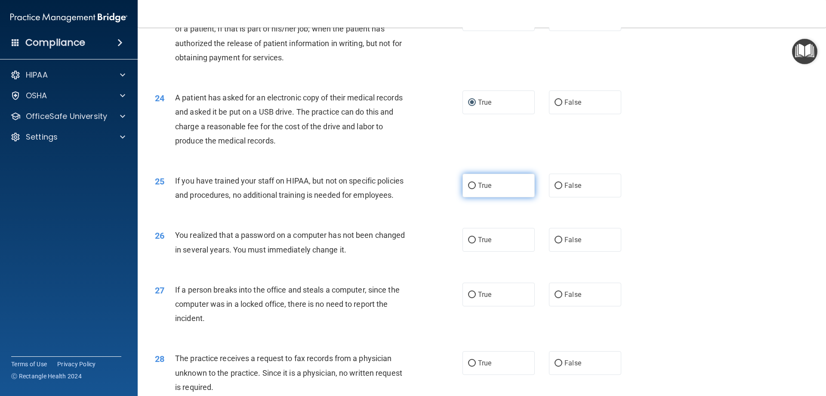
click at [470, 189] on input "True" at bounding box center [472, 185] width 8 height 6
radio input "true"
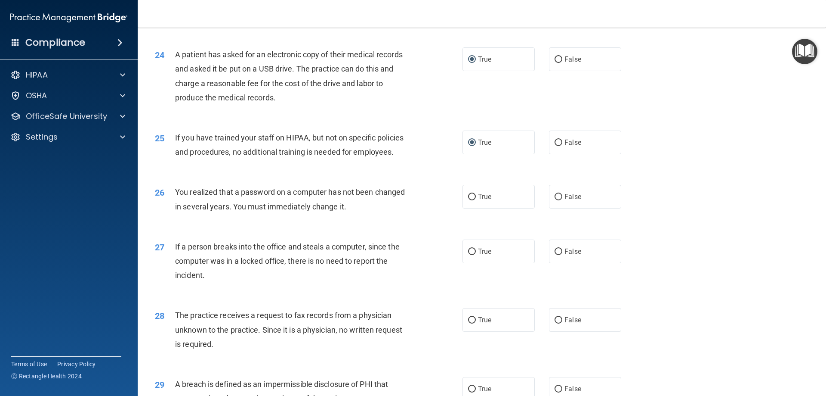
drag, startPoint x: 467, startPoint y: 225, endPoint x: 472, endPoint y: 253, distance: 27.9
click at [468, 200] on input "True" at bounding box center [472, 197] width 8 height 6
radio input "true"
click at [468, 255] on input "True" at bounding box center [472, 251] width 8 height 6
radio input "true"
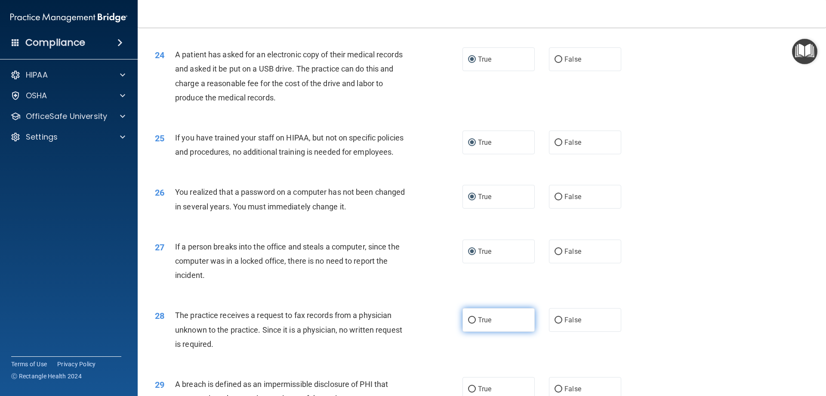
click at [469, 323] on input "True" at bounding box center [472, 320] width 8 height 6
radio input "true"
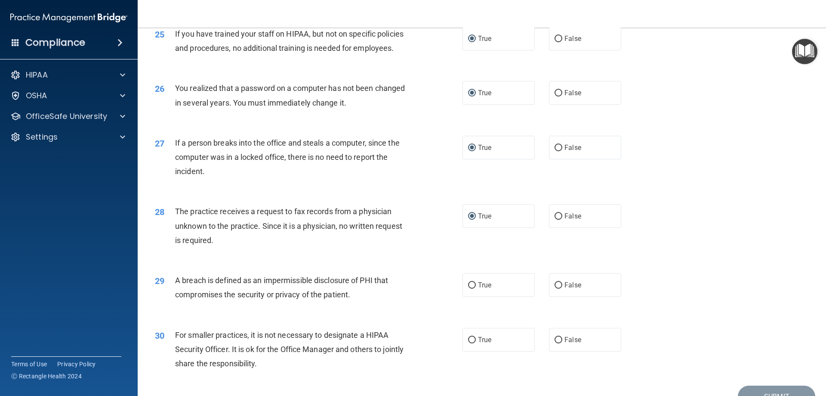
scroll to position [1592, 0]
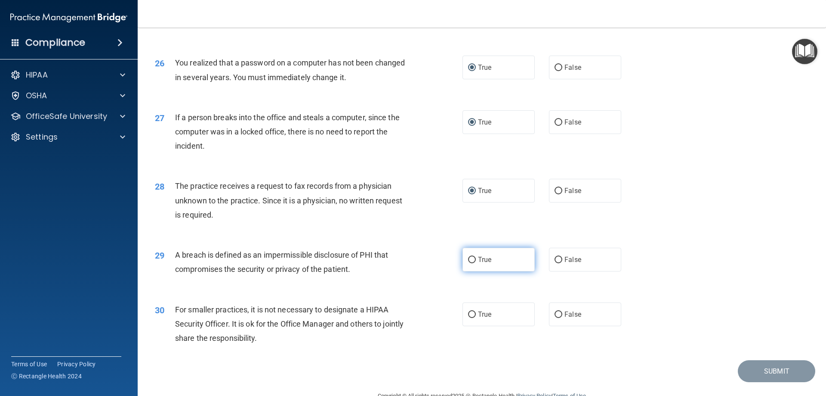
click at [468, 263] on input "True" at bounding box center [472, 259] width 8 height 6
radio input "true"
click at [470, 318] on input "True" at bounding box center [472, 314] width 8 height 6
radio input "true"
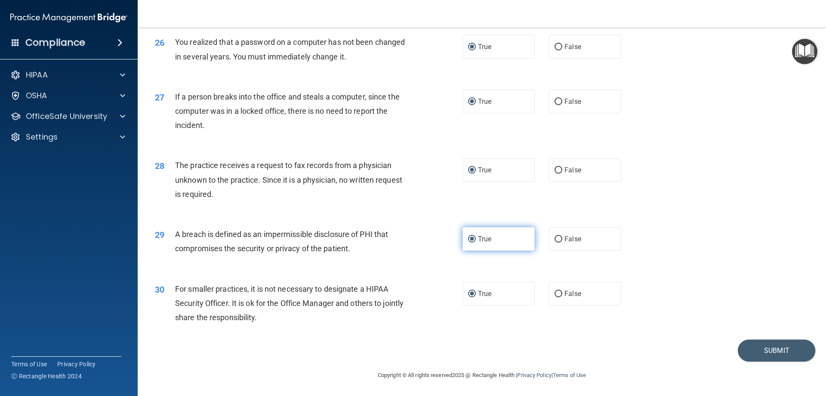
scroll to position [1641, 0]
click at [766, 352] on button "Submit" at bounding box center [776, 350] width 77 height 22
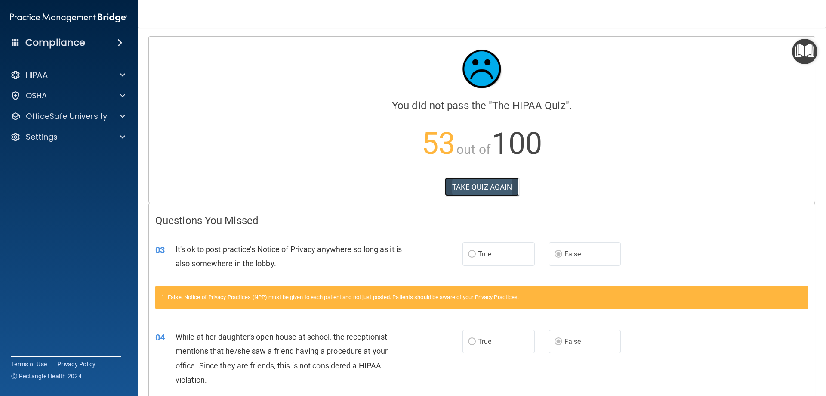
click at [476, 185] on button "TAKE QUIZ AGAIN" at bounding box center [482, 186] width 74 height 19
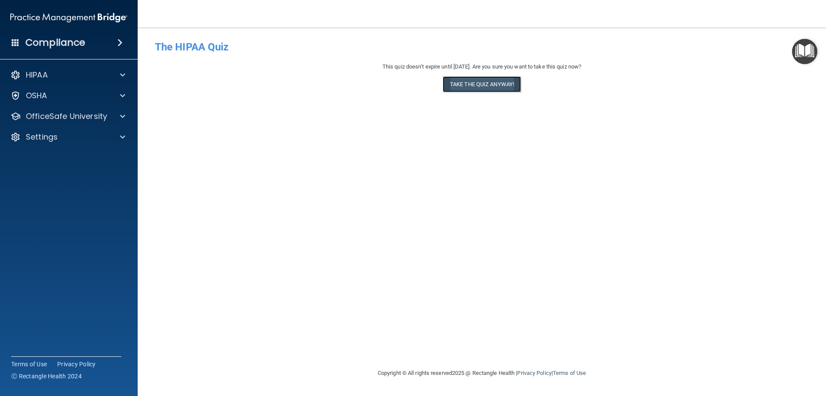
click at [475, 84] on button "Take the quiz anyway!" at bounding box center [482, 84] width 78 height 16
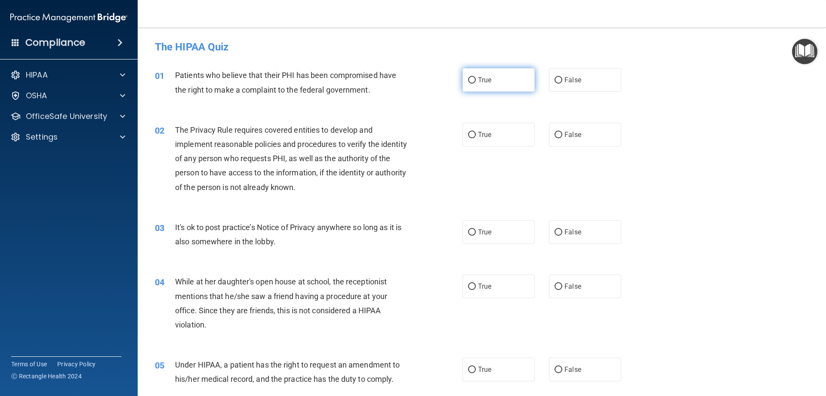
click at [470, 81] on input "True" at bounding box center [472, 80] width 8 height 6
radio input "true"
click at [469, 134] on input "True" at bounding box center [472, 135] width 8 height 6
radio input "true"
click at [555, 234] on input "False" at bounding box center [559, 232] width 8 height 6
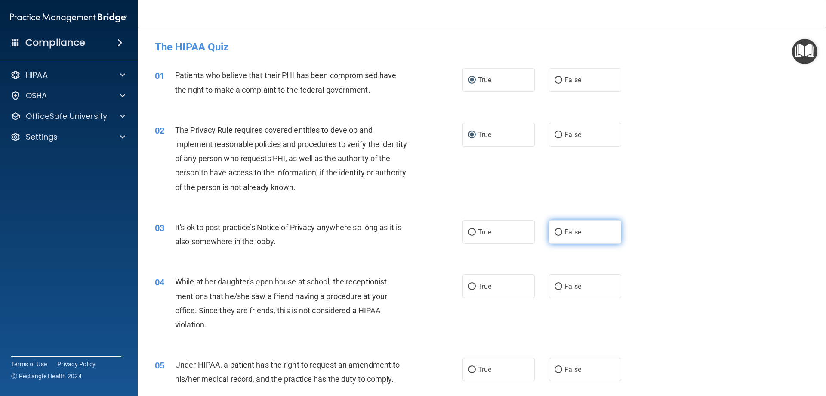
radio input "true"
click at [555, 284] on input "False" at bounding box center [559, 286] width 8 height 6
radio input "true"
click at [555, 368] on input "False" at bounding box center [559, 369] width 8 height 6
radio input "true"
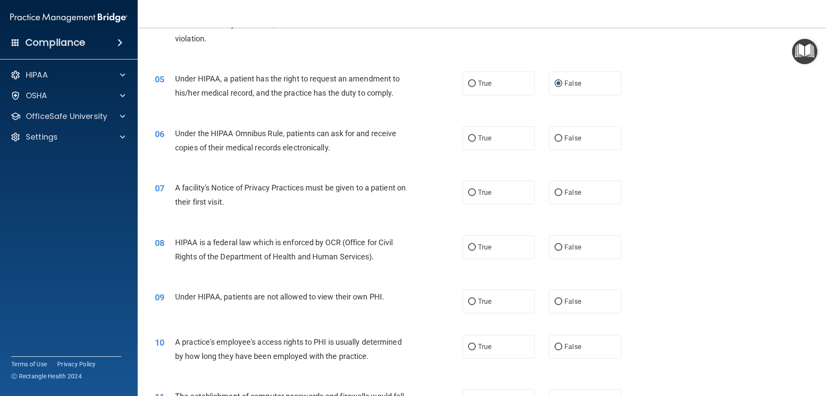
scroll to position [301, 0]
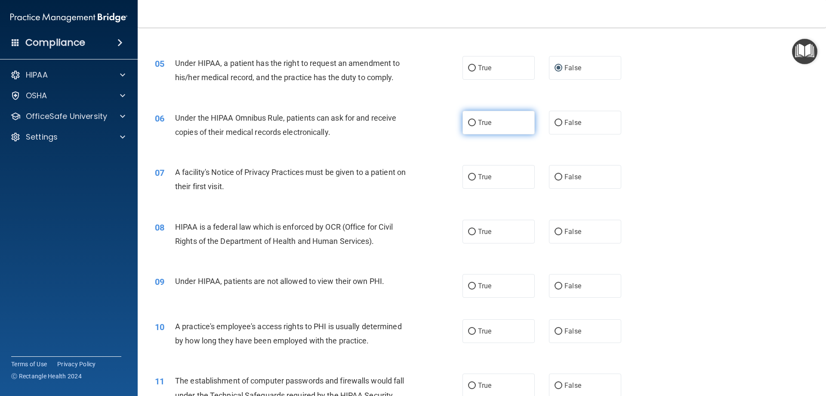
click at [470, 120] on input "True" at bounding box center [472, 123] width 8 height 6
radio input "true"
click at [470, 177] on input "True" at bounding box center [472, 177] width 8 height 6
radio input "true"
click at [470, 231] on input "True" at bounding box center [472, 232] width 8 height 6
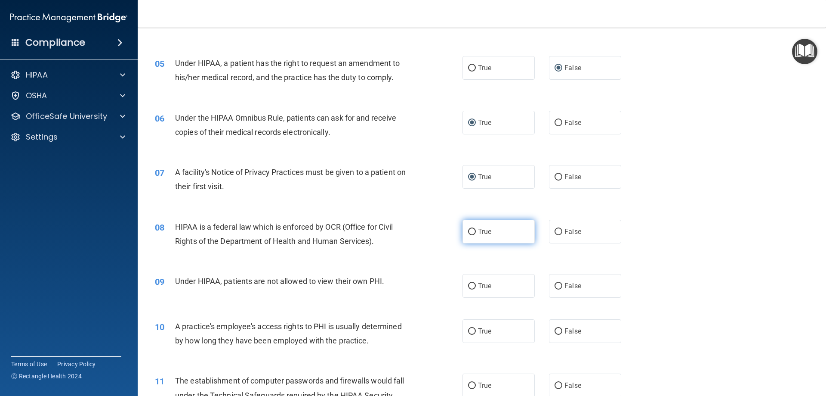
radio input "true"
click at [555, 284] on input "False" at bounding box center [559, 286] width 8 height 6
radio input "true"
click at [555, 330] on input "False" at bounding box center [559, 331] width 8 height 6
radio input "true"
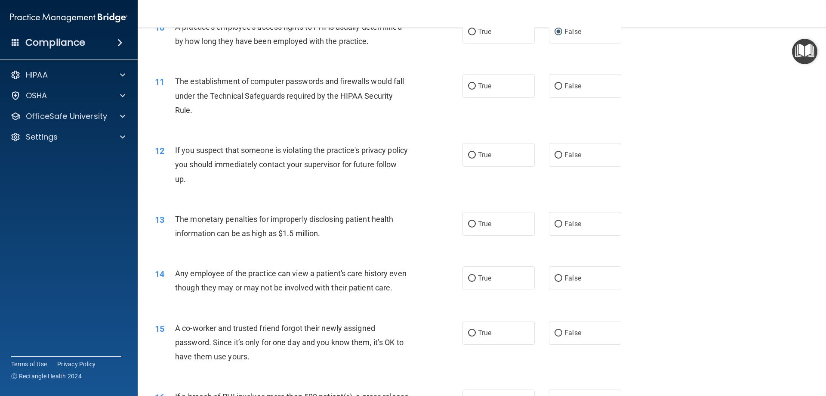
scroll to position [603, 0]
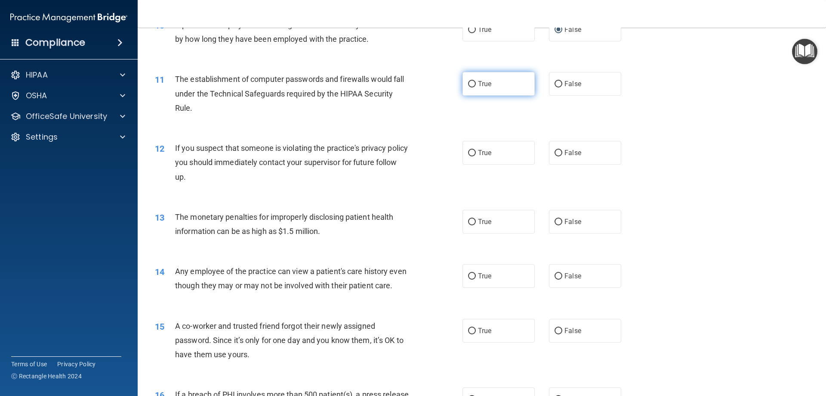
click at [469, 82] on input "True" at bounding box center [472, 84] width 8 height 6
radio input "true"
click at [468, 152] on input "True" at bounding box center [472, 153] width 8 height 6
radio input "true"
click at [468, 222] on input "True" at bounding box center [472, 222] width 8 height 6
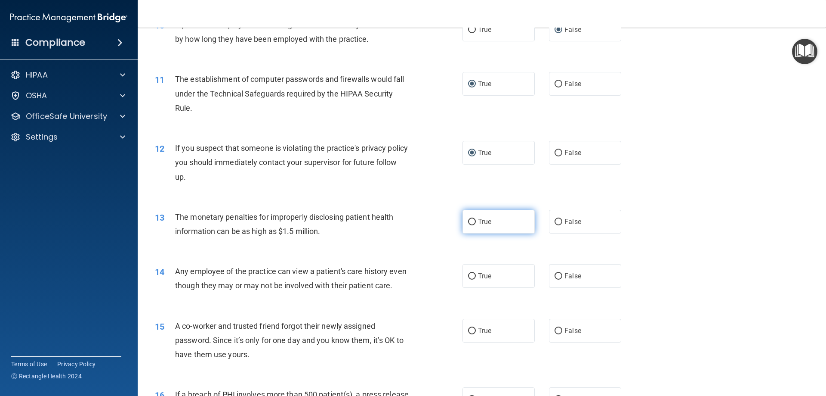
radio input "true"
click at [556, 278] on input "False" at bounding box center [559, 276] width 8 height 6
radio input "true"
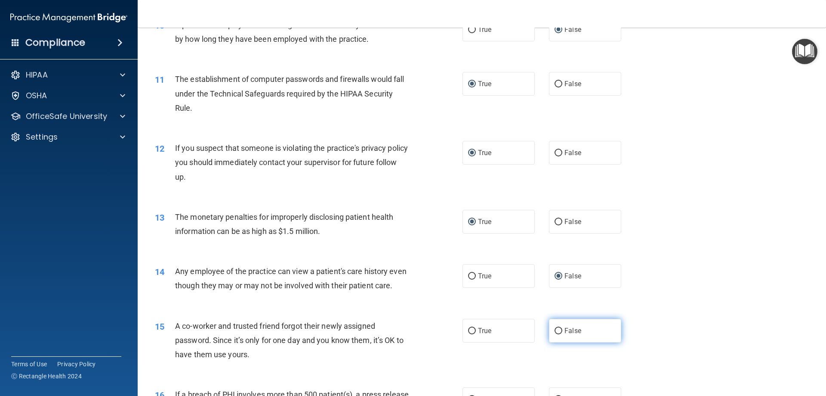
click at [555, 334] on input "False" at bounding box center [559, 331] width 8 height 6
radio input "true"
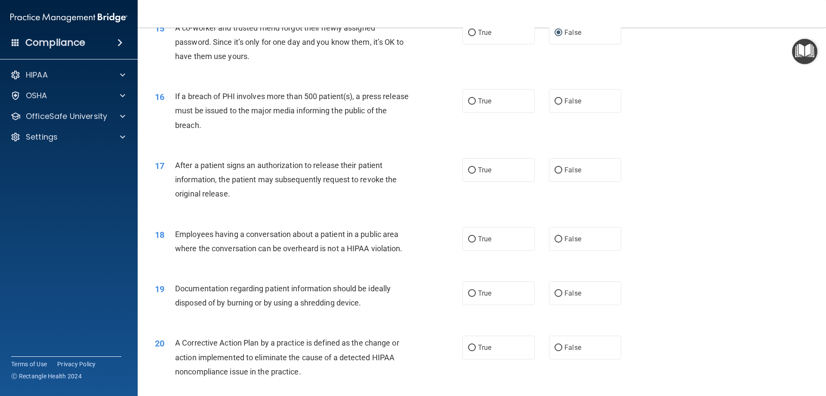
scroll to position [904, 0]
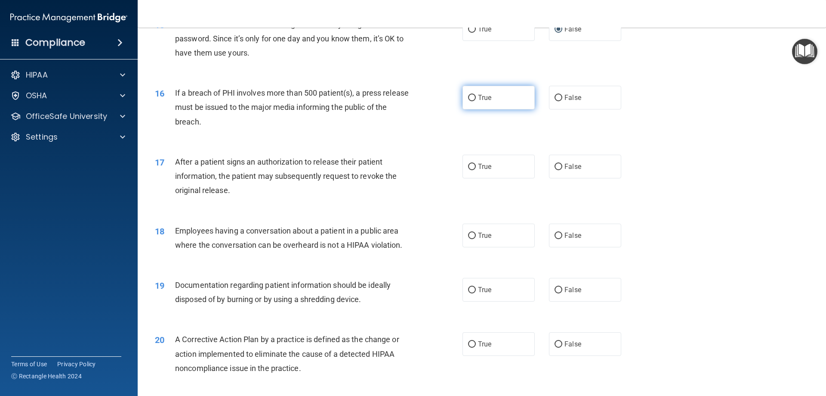
click at [468, 101] on input "True" at bounding box center [472, 98] width 8 height 6
radio input "true"
click at [469, 170] on input "True" at bounding box center [472, 167] width 8 height 6
radio input "true"
click at [555, 239] on input "False" at bounding box center [559, 235] width 8 height 6
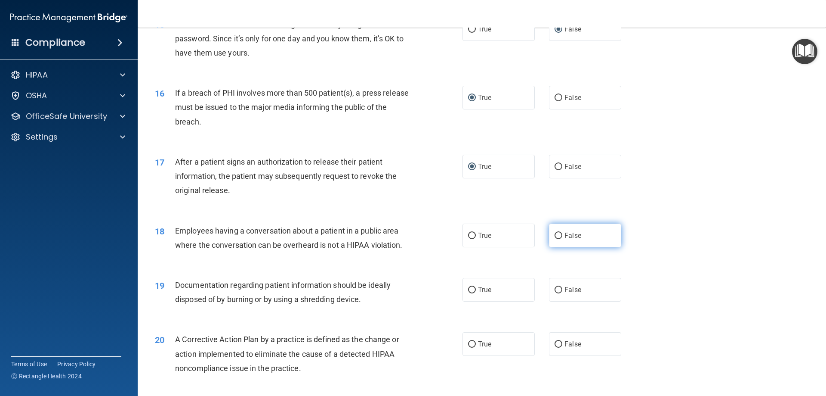
radio input "true"
click at [468, 293] on input "True" at bounding box center [472, 290] width 8 height 6
radio input "true"
click at [469, 347] on input "True" at bounding box center [472, 344] width 8 height 6
radio input "true"
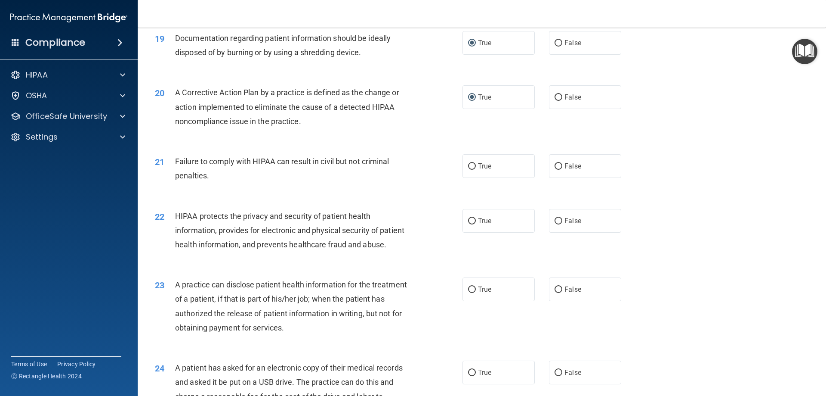
scroll to position [1162, 0]
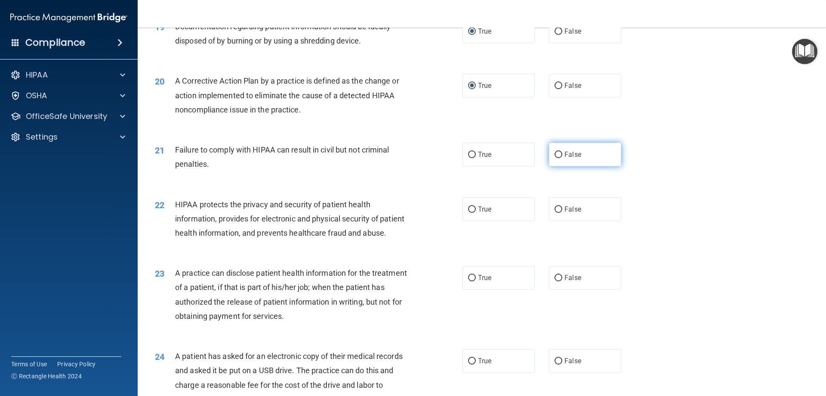
click at [555, 158] on input "False" at bounding box center [559, 154] width 8 height 6
radio input "true"
click at [471, 213] on input "True" at bounding box center [472, 209] width 8 height 6
radio input "true"
click at [557, 281] on input "False" at bounding box center [559, 278] width 8 height 6
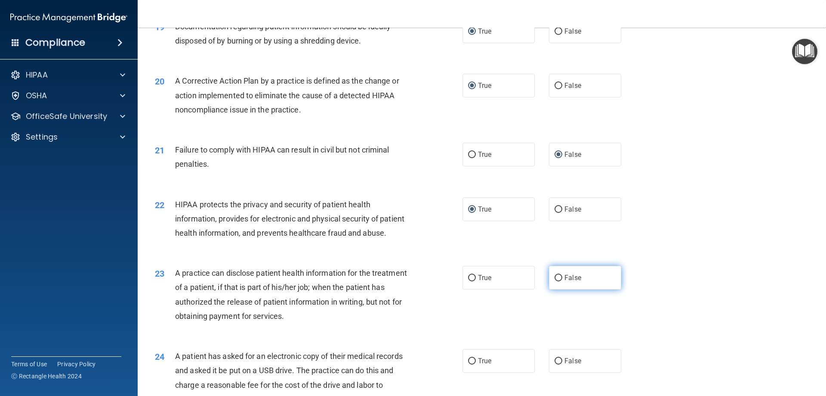
radio input "true"
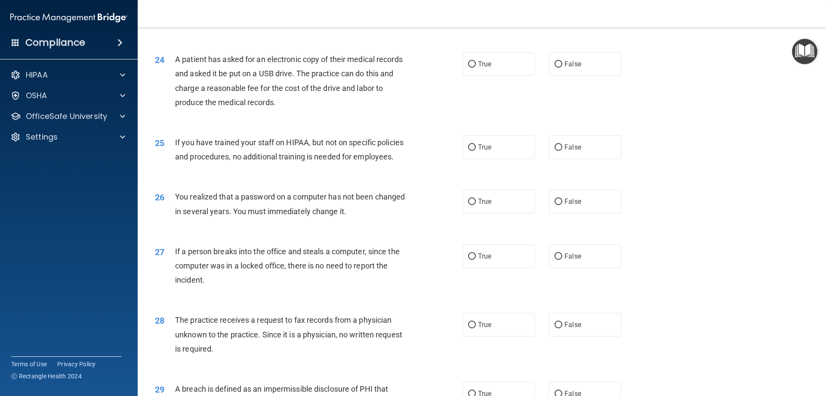
scroll to position [1463, 0]
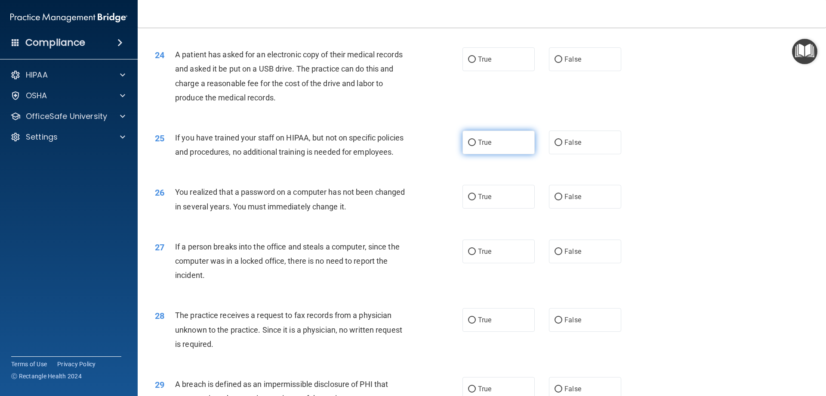
click at [468, 146] on input "True" at bounding box center [472, 142] width 8 height 6
radio input "true"
click at [470, 63] on input "True" at bounding box center [472, 59] width 8 height 6
radio input "true"
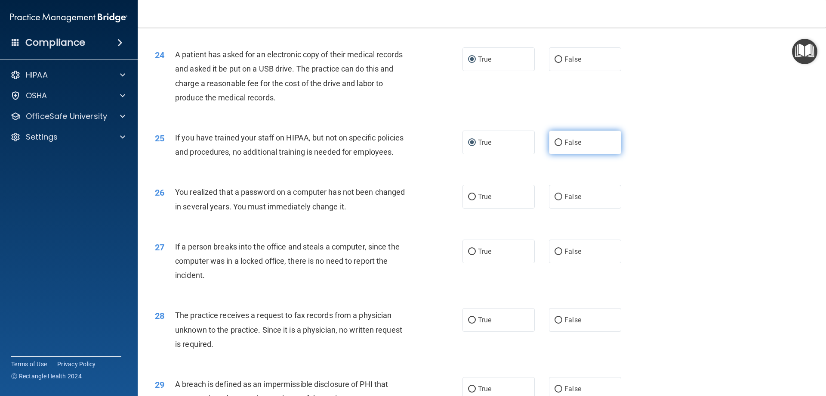
click at [557, 146] on input "False" at bounding box center [559, 142] width 8 height 6
radio input "true"
radio input "false"
click at [473, 208] on label "True" at bounding box center [499, 197] width 72 height 24
click at [473, 200] on input "True" at bounding box center [472, 197] width 8 height 6
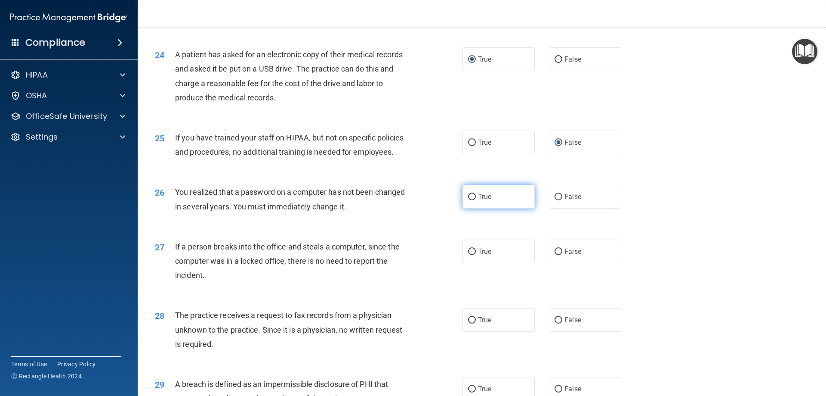
radio input "true"
click at [555, 255] on input "False" at bounding box center [559, 251] width 8 height 6
radio input "true"
click at [555, 323] on input "False" at bounding box center [559, 320] width 8 height 6
radio input "true"
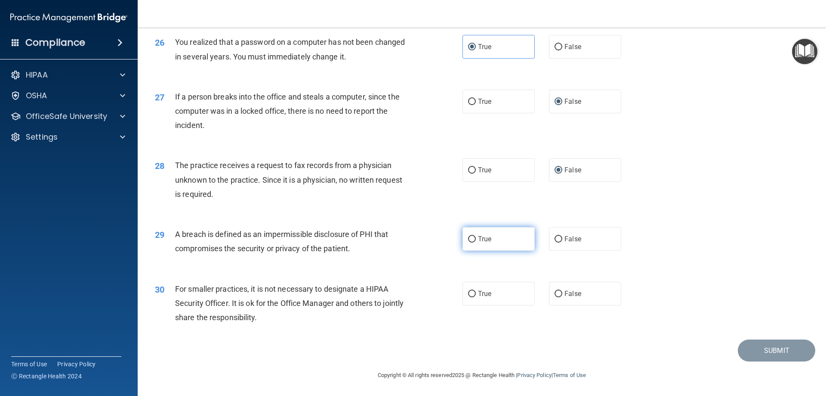
scroll to position [1641, 0]
click at [468, 240] on input "True" at bounding box center [472, 239] width 8 height 6
radio input "true"
click at [555, 294] on input "False" at bounding box center [559, 293] width 8 height 6
radio input "true"
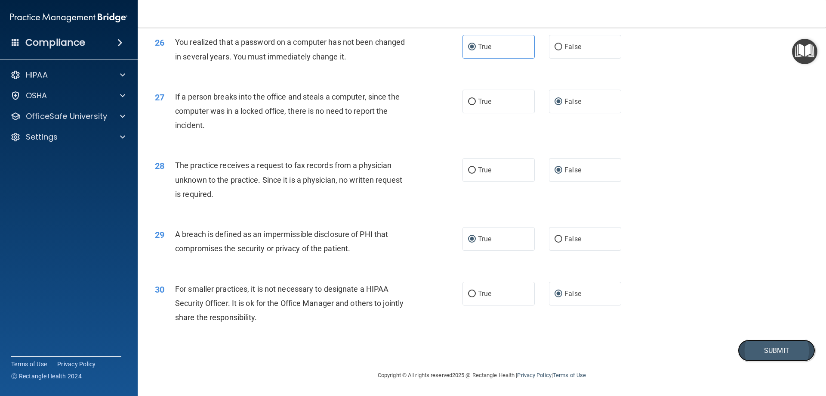
click at [761, 346] on button "Submit" at bounding box center [776, 350] width 77 height 22
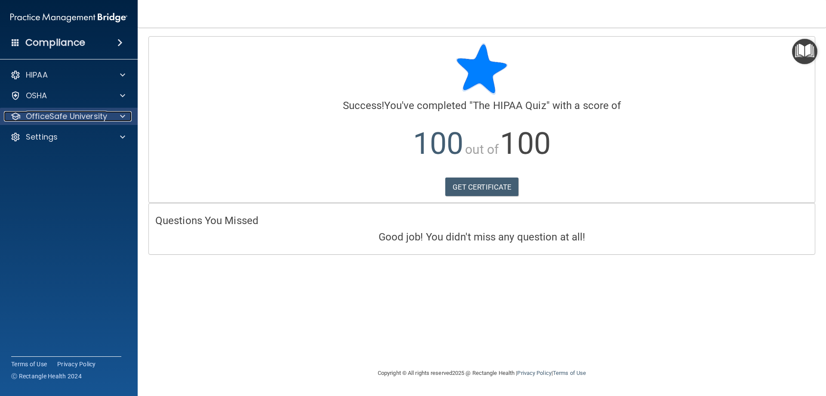
click at [121, 121] on span at bounding box center [122, 116] width 5 height 10
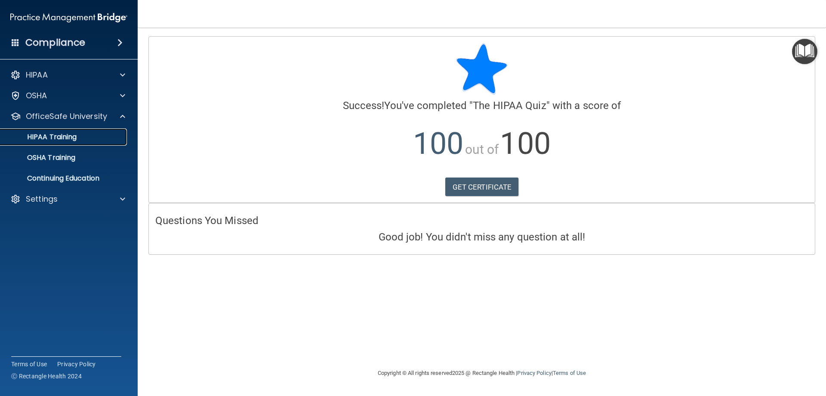
click at [67, 135] on p "HIPAA Training" at bounding box center [41, 137] width 71 height 9
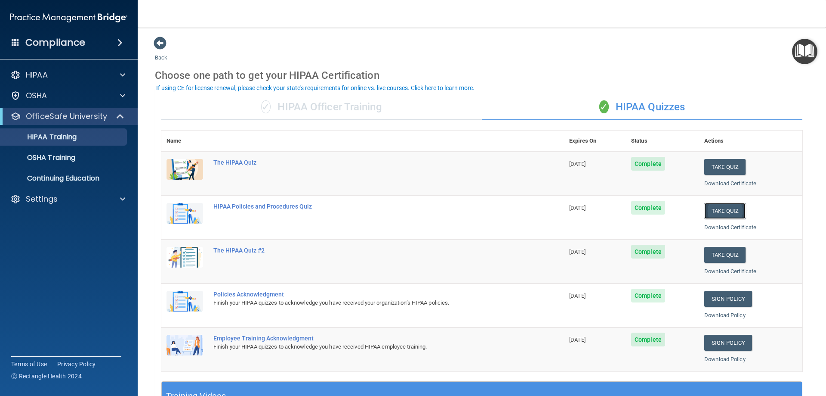
click at [720, 209] on button "Take Quiz" at bounding box center [724, 211] width 41 height 16
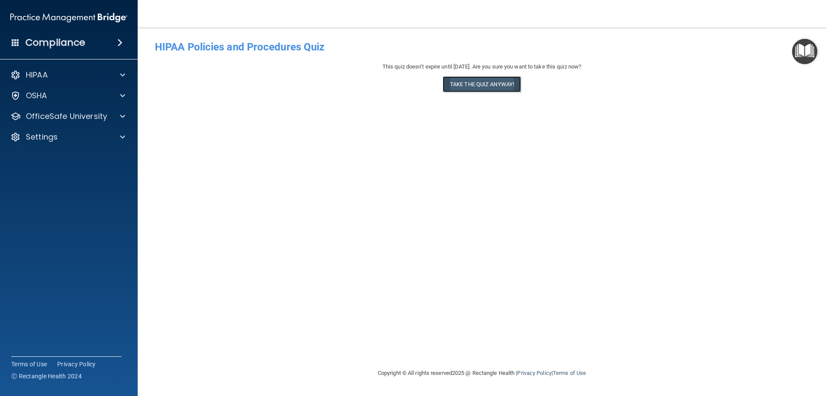
click at [467, 82] on button "Take the quiz anyway!" at bounding box center [482, 84] width 78 height 16
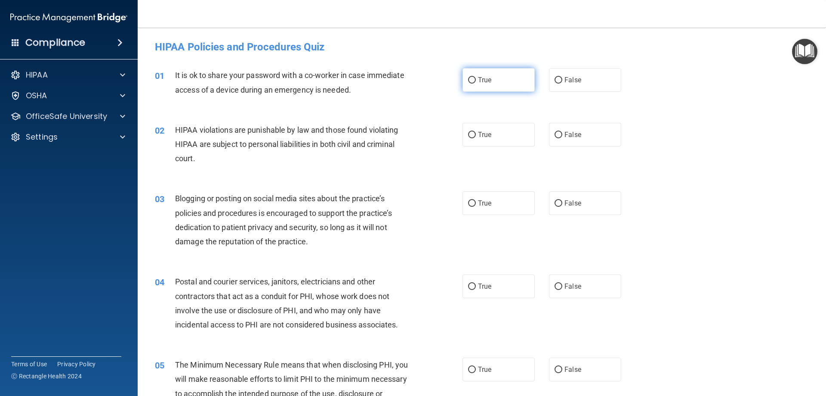
click at [470, 80] on input "True" at bounding box center [472, 80] width 8 height 6
radio input "true"
click at [469, 135] on input "True" at bounding box center [472, 135] width 8 height 6
radio input "true"
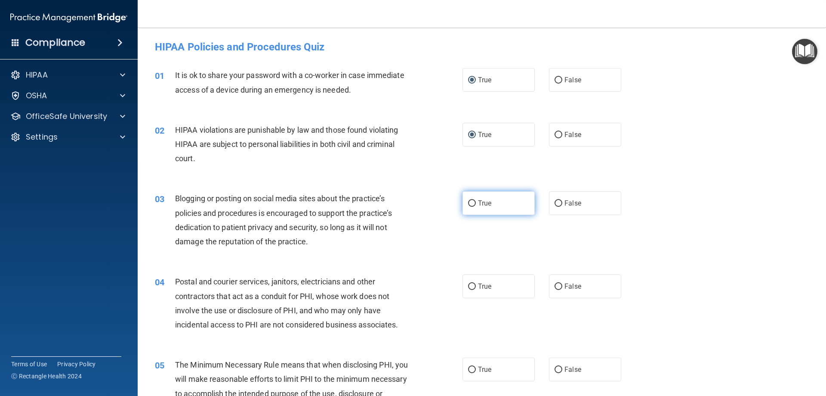
click at [469, 201] on input "True" at bounding box center [472, 203] width 8 height 6
radio input "true"
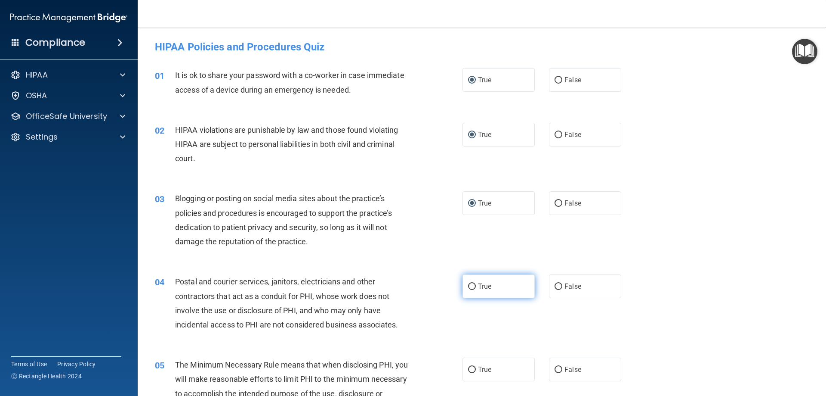
drag, startPoint x: 470, startPoint y: 282, endPoint x: 475, endPoint y: 329, distance: 47.6
click at [470, 283] on input "True" at bounding box center [472, 286] width 8 height 6
radio input "true"
click at [468, 369] on input "True" at bounding box center [472, 369] width 8 height 6
radio input "true"
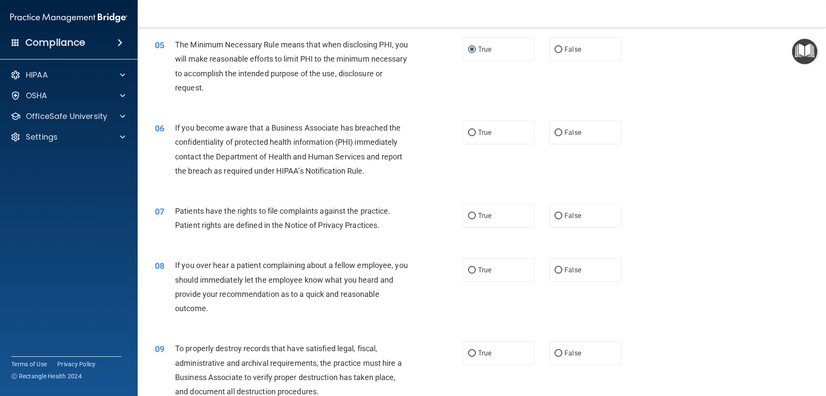
scroll to position [387, 0]
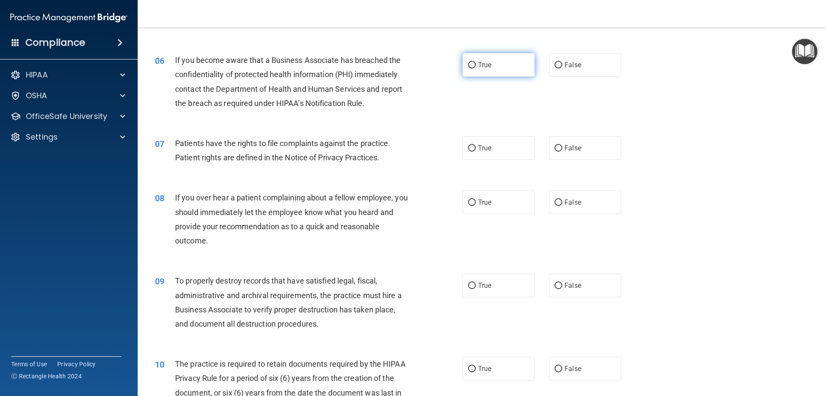
click at [468, 62] on input "True" at bounding box center [472, 65] width 8 height 6
radio input "true"
click at [470, 148] on input "True" at bounding box center [472, 148] width 8 height 6
radio input "true"
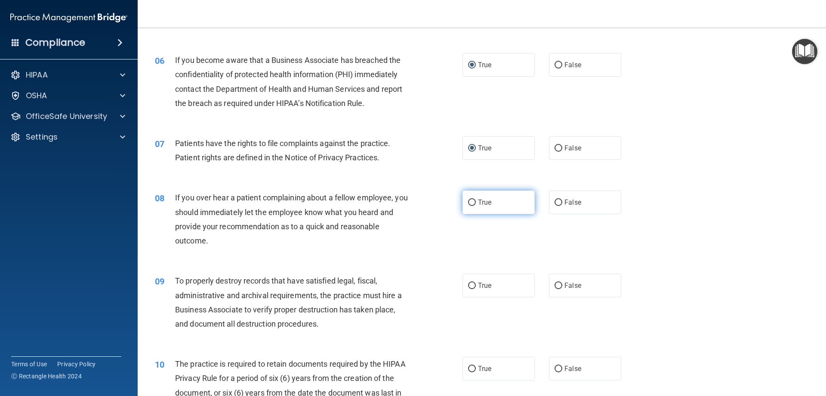
click at [471, 198] on label "True" at bounding box center [499, 202] width 72 height 24
click at [469, 284] on input "True" at bounding box center [472, 285] width 8 height 6
radio input "true"
click at [469, 365] on input "True" at bounding box center [472, 368] width 8 height 6
radio input "true"
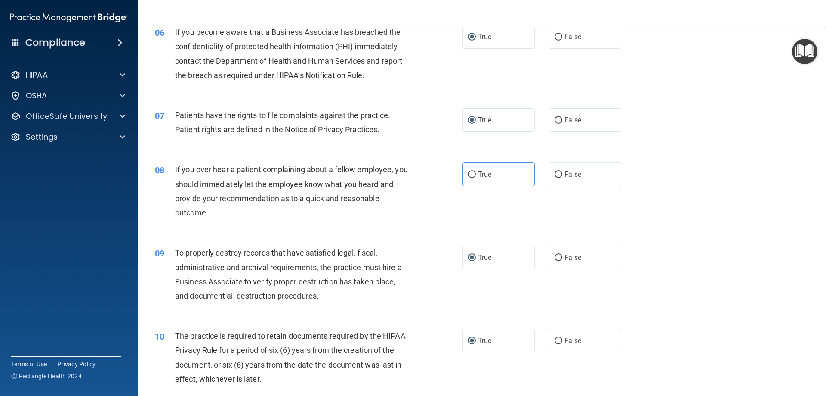
scroll to position [430, 0]
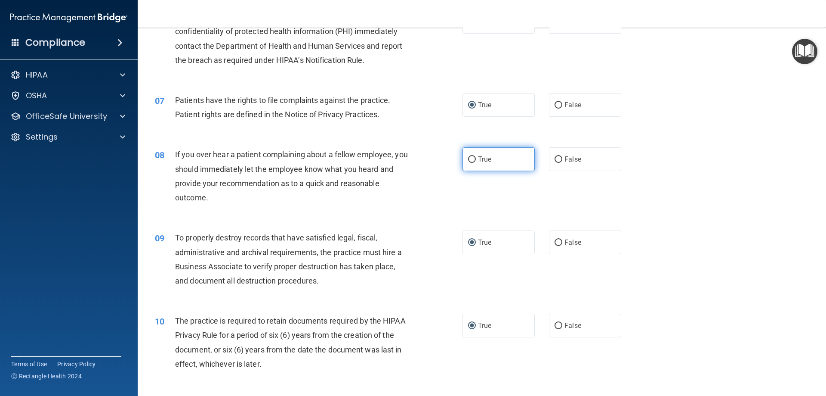
click at [470, 160] on input "True" at bounding box center [472, 159] width 8 height 6
radio input "true"
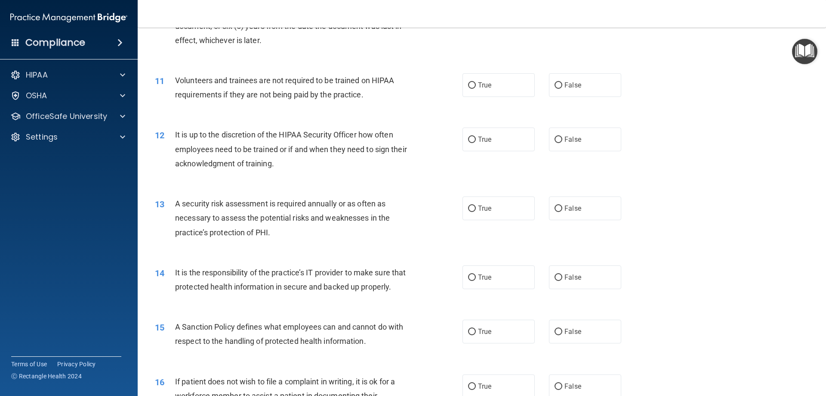
scroll to position [775, 0]
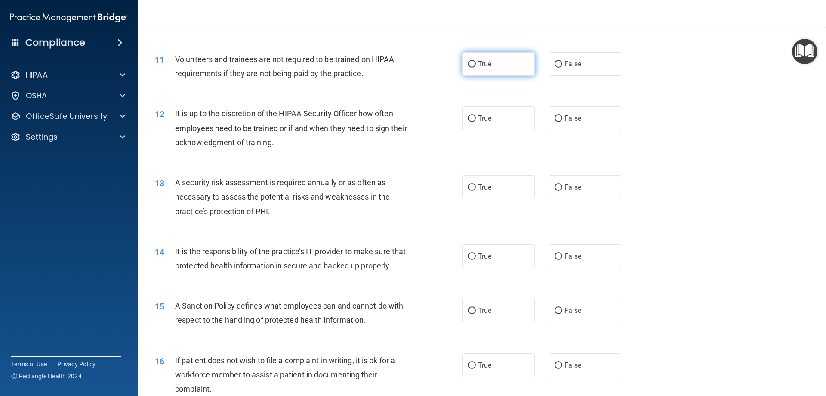
click at [468, 65] on input "True" at bounding box center [472, 64] width 8 height 6
radio input "true"
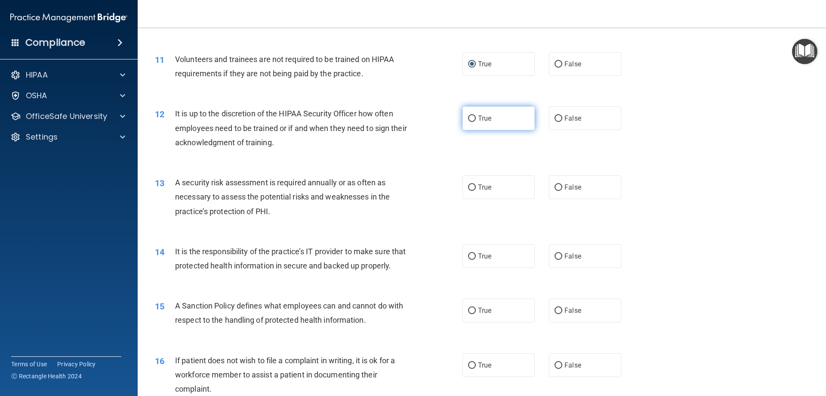
click at [471, 121] on input "True" at bounding box center [472, 118] width 8 height 6
radio input "true"
click at [469, 185] on input "True" at bounding box center [472, 187] width 8 height 6
radio input "true"
click at [470, 250] on label "True" at bounding box center [499, 256] width 72 height 24
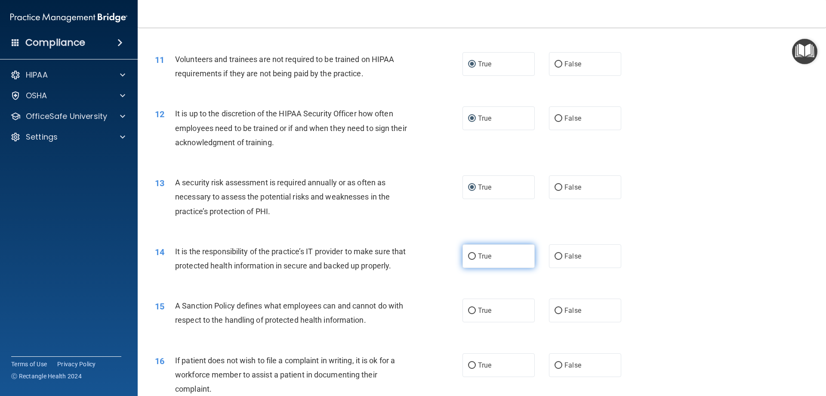
click at [470, 253] on input "True" at bounding box center [472, 256] width 8 height 6
radio input "true"
click at [468, 314] on input "True" at bounding box center [472, 310] width 8 height 6
radio input "true"
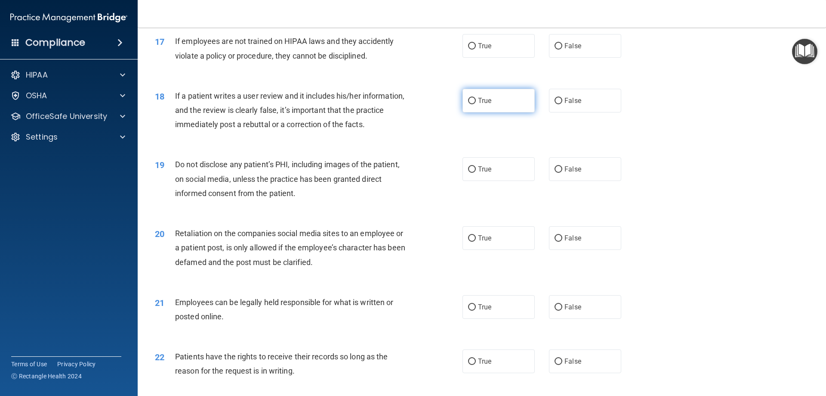
scroll to position [1119, 0]
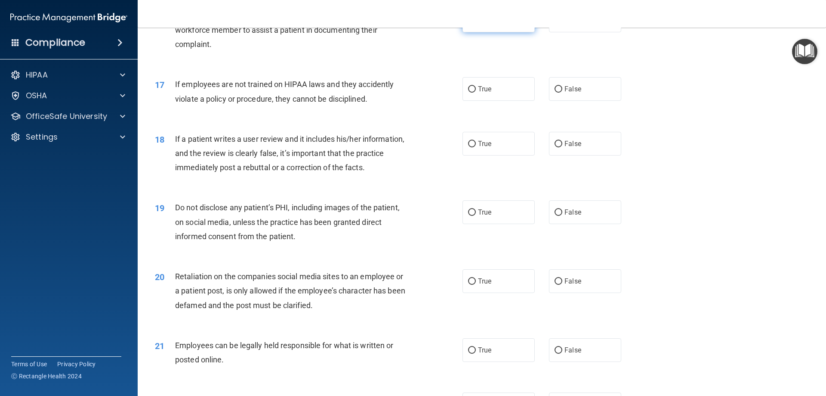
click at [470, 24] on input "True" at bounding box center [472, 21] width 8 height 6
radio input "true"
click at [469, 93] on input "True" at bounding box center [472, 89] width 8 height 6
radio input "true"
click at [468, 147] on input "True" at bounding box center [472, 144] width 8 height 6
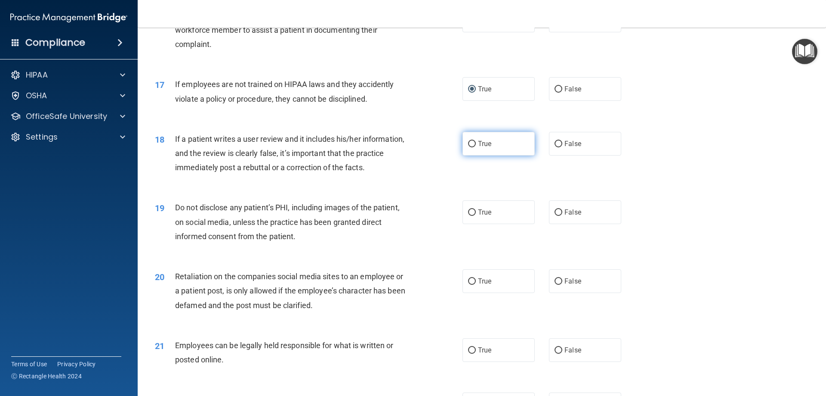
radio input "true"
click at [471, 216] on input "True" at bounding box center [472, 212] width 8 height 6
radio input "true"
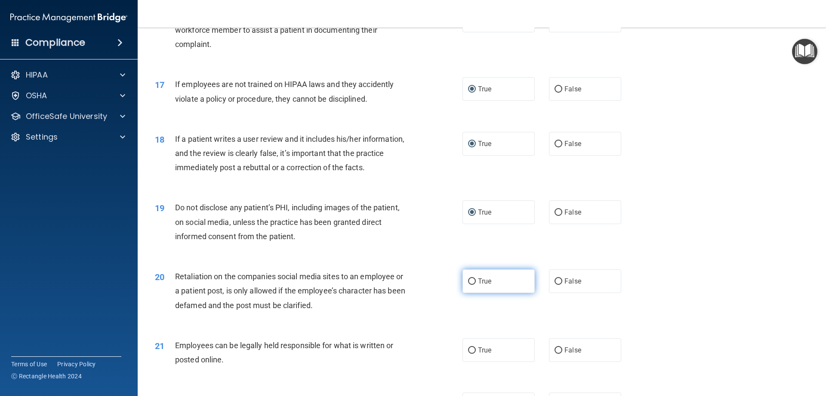
click at [471, 284] on input "True" at bounding box center [472, 281] width 8 height 6
radio input "true"
click at [468, 353] on input "True" at bounding box center [472, 350] width 8 height 6
radio input "true"
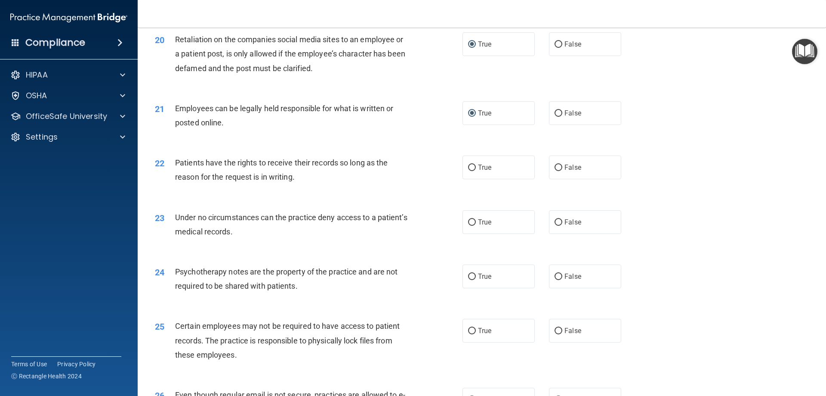
scroll to position [1377, 0]
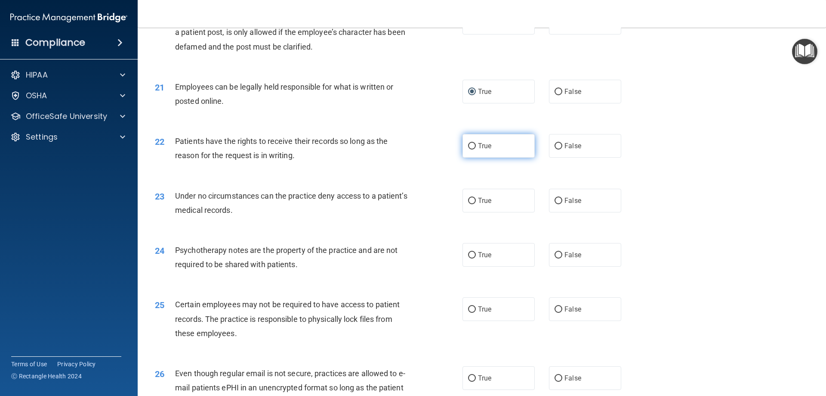
click at [470, 149] on input "True" at bounding box center [472, 146] width 8 height 6
radio input "true"
click at [467, 209] on label "True" at bounding box center [499, 200] width 72 height 24
click at [468, 204] on input "True" at bounding box center [472, 201] width 8 height 6
radio input "true"
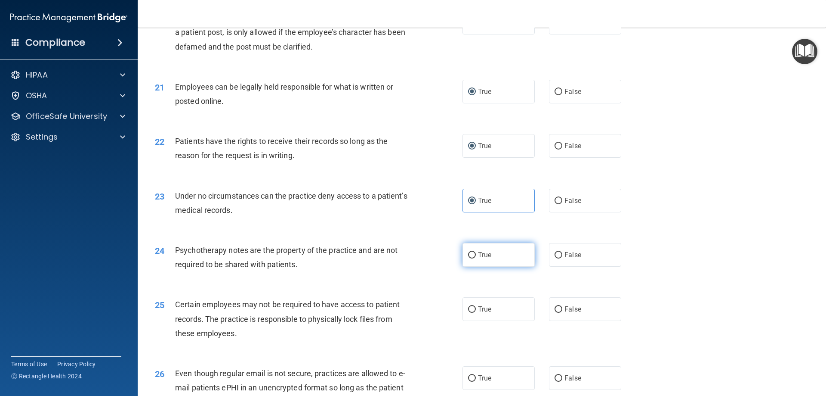
click at [468, 258] on input "True" at bounding box center [472, 255] width 8 height 6
radio input "true"
click at [468, 312] on input "True" at bounding box center [472, 309] width 8 height 6
radio input "true"
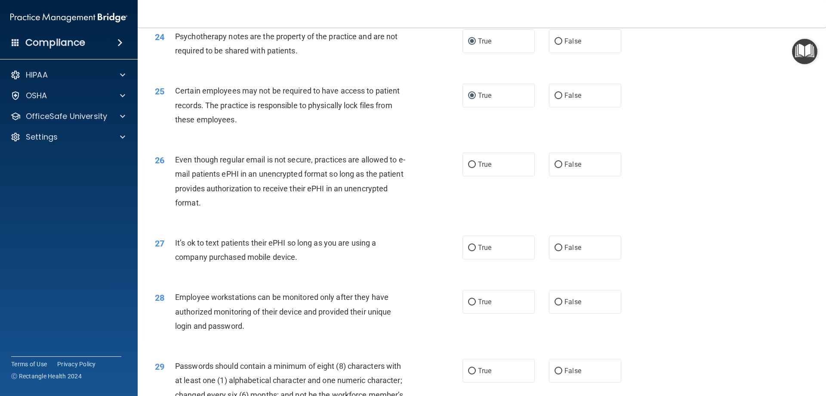
scroll to position [1592, 0]
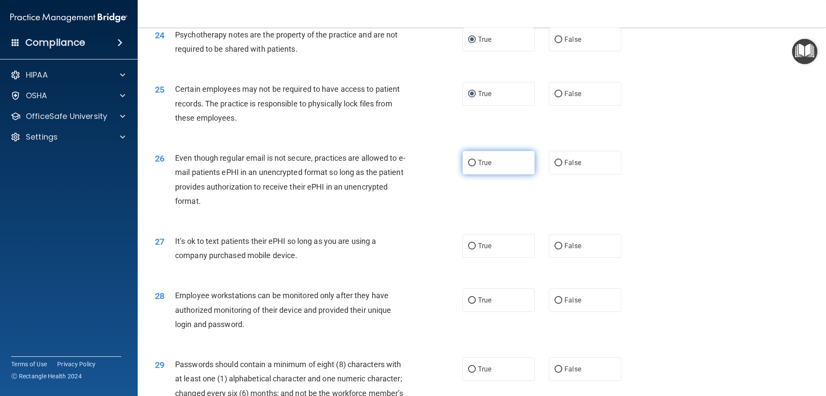
click at [468, 166] on input "True" at bounding box center [472, 163] width 8 height 6
radio input "true"
click at [468, 249] on input "True" at bounding box center [472, 246] width 8 height 6
radio input "true"
click at [469, 303] on input "True" at bounding box center [472, 300] width 8 height 6
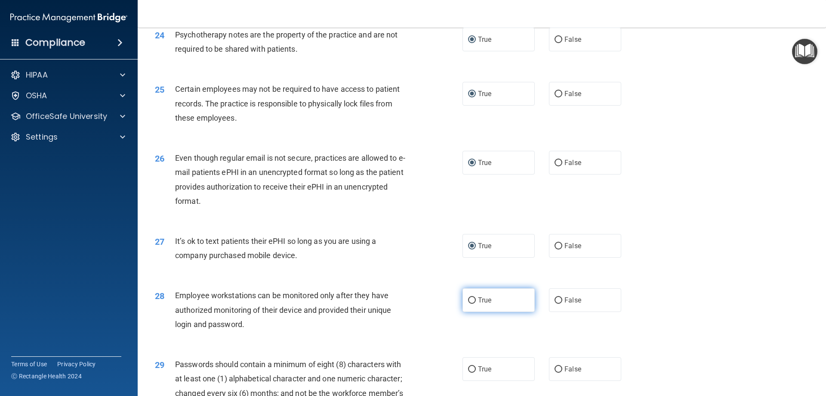
radio input "true"
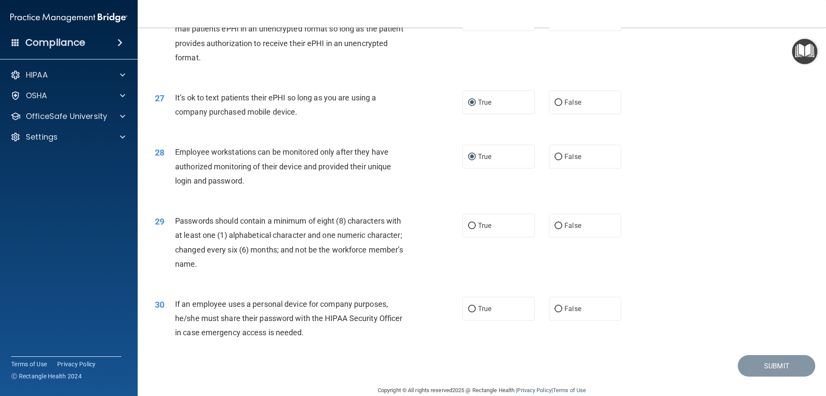
scroll to position [1765, 0]
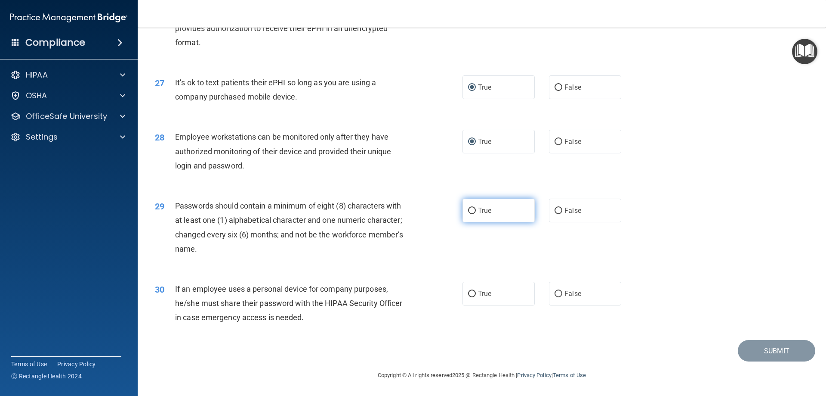
click at [470, 210] on input "True" at bounding box center [472, 210] width 8 height 6
radio input "true"
click at [470, 295] on input "True" at bounding box center [472, 293] width 8 height 6
radio input "true"
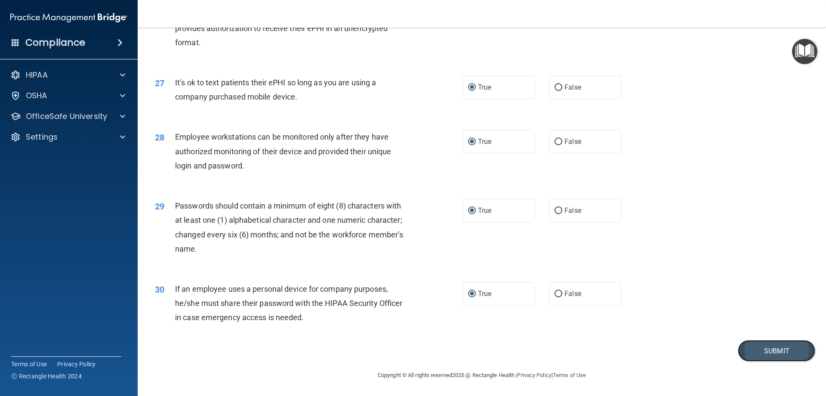
click at [762, 349] on button "Submit" at bounding box center [776, 351] width 77 height 22
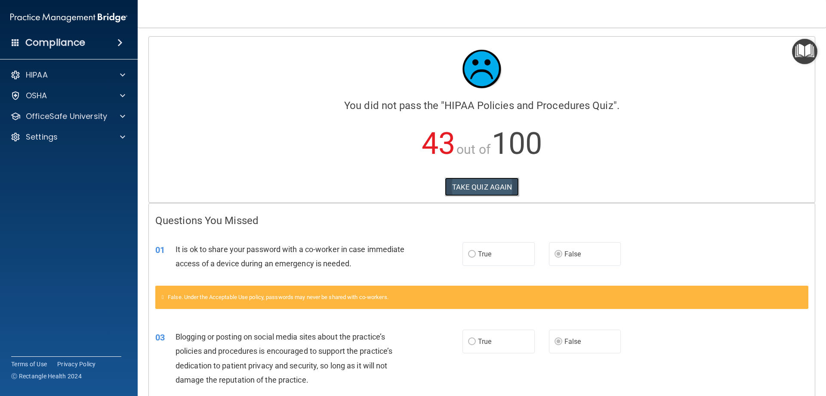
click at [477, 185] on button "TAKE QUIZ AGAIN" at bounding box center [482, 186] width 74 height 19
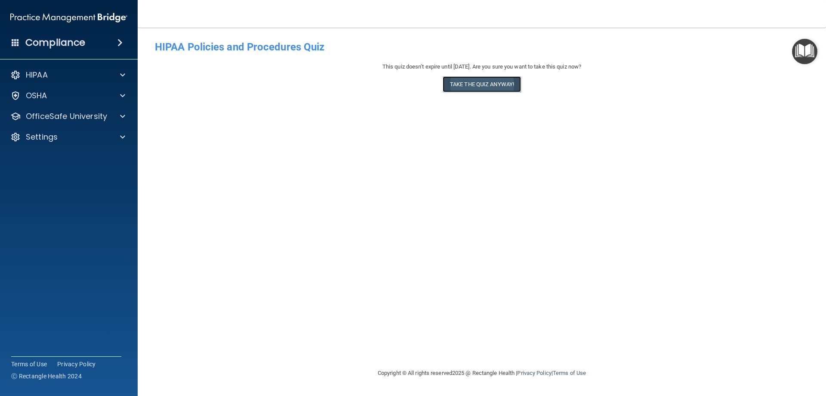
click at [485, 82] on button "Take the quiz anyway!" at bounding box center [482, 84] width 78 height 16
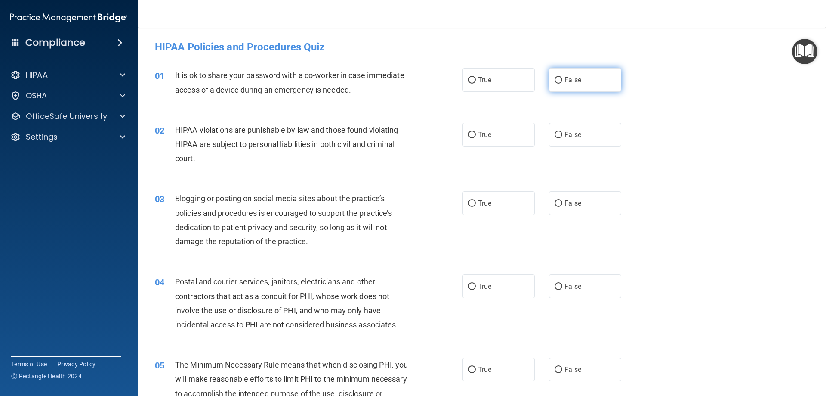
click at [556, 79] on input "False" at bounding box center [559, 80] width 8 height 6
radio input "true"
click at [468, 133] on input "True" at bounding box center [472, 135] width 8 height 6
radio input "true"
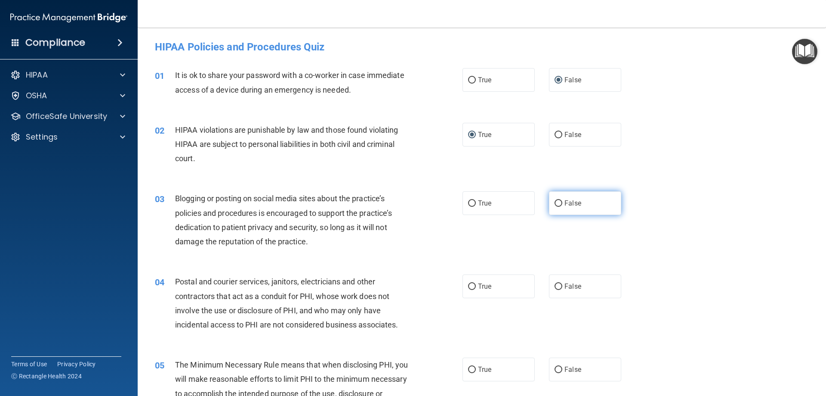
click at [556, 202] on input "False" at bounding box center [559, 203] width 8 height 6
radio input "true"
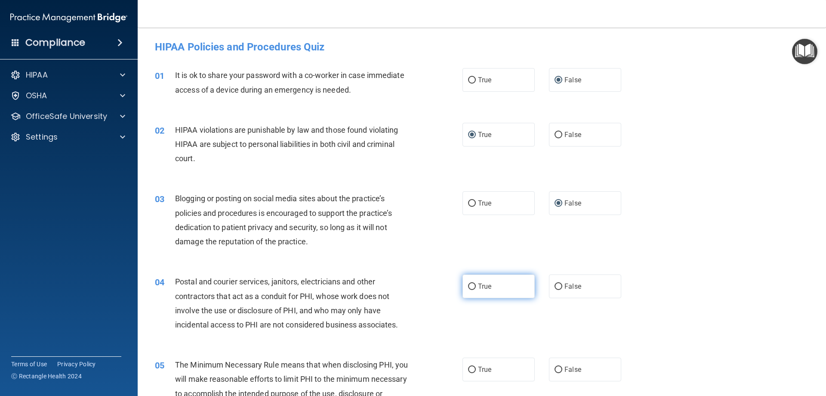
click at [468, 287] on input "True" at bounding box center [472, 286] width 8 height 6
radio input "true"
click at [470, 368] on input "True" at bounding box center [472, 369] width 8 height 6
radio input "true"
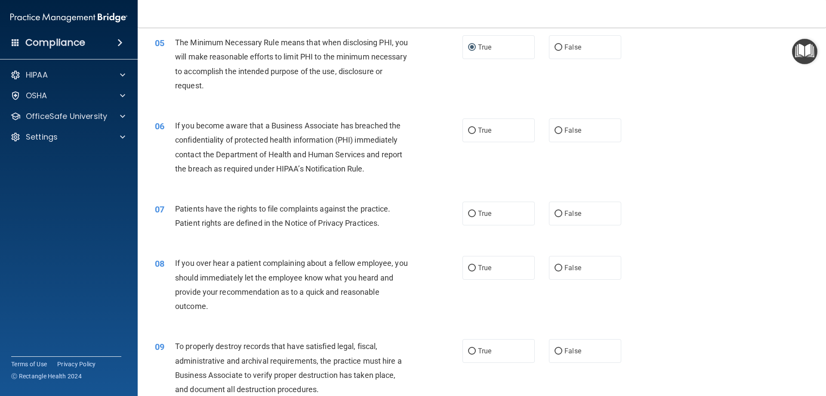
scroll to position [344, 0]
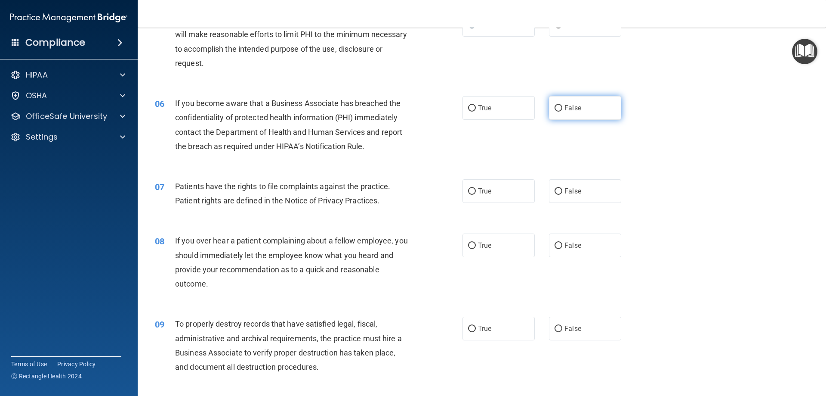
click at [556, 111] on input "False" at bounding box center [559, 108] width 8 height 6
radio input "true"
click at [470, 191] on input "True" at bounding box center [472, 191] width 8 height 6
radio input "true"
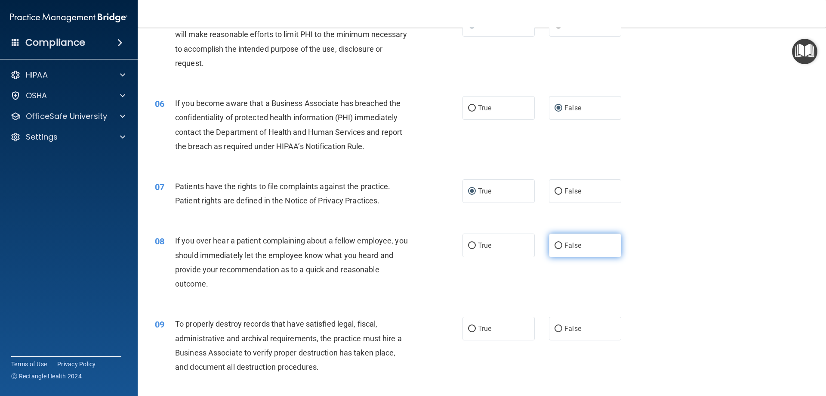
click at [555, 244] on input "False" at bounding box center [559, 245] width 8 height 6
radio input "true"
click at [556, 328] on input "False" at bounding box center [559, 328] width 8 height 6
radio input "true"
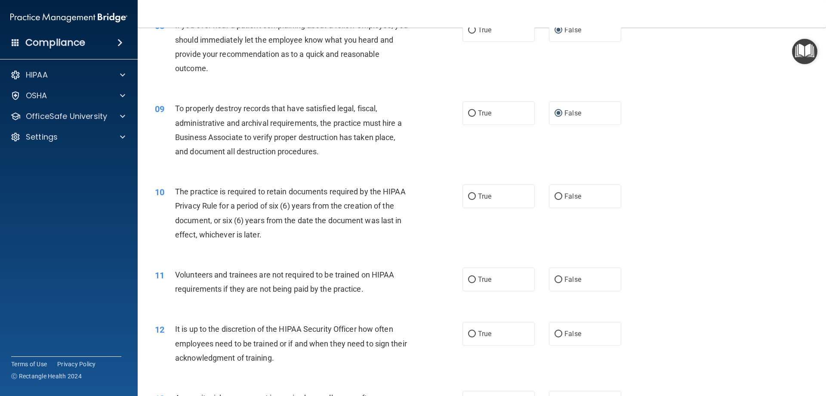
scroll to position [603, 0]
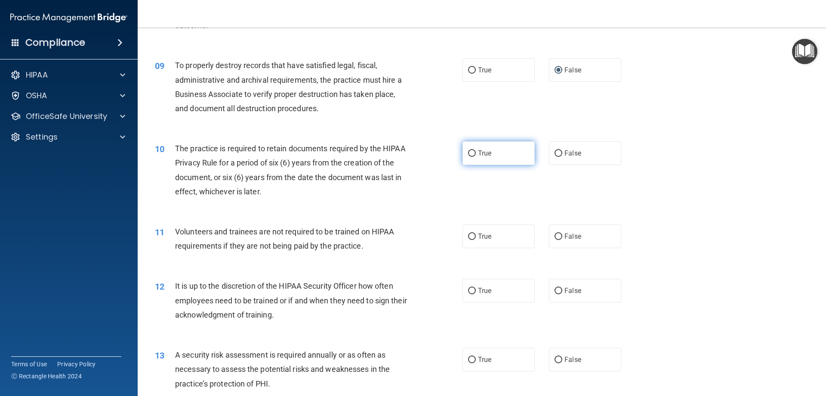
click at [469, 152] on input "True" at bounding box center [472, 153] width 8 height 6
radio input "true"
click at [553, 232] on label "False" at bounding box center [585, 236] width 72 height 24
click at [555, 233] on input "False" at bounding box center [559, 236] width 8 height 6
radio input "true"
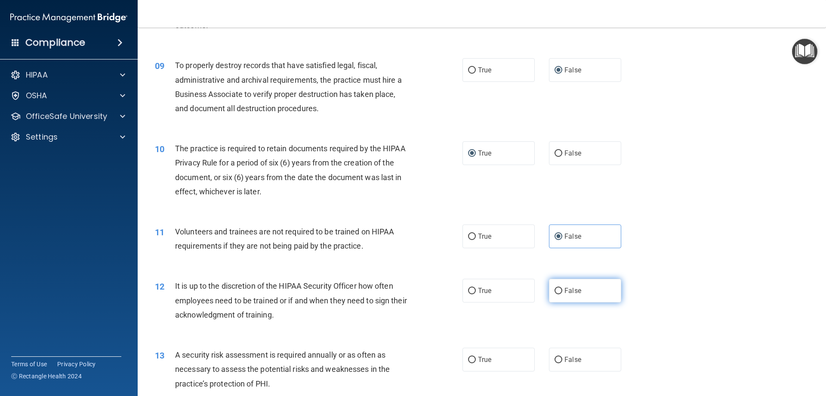
click at [555, 288] on input "False" at bounding box center [559, 290] width 8 height 6
radio input "true"
click at [470, 359] on input "True" at bounding box center [472, 359] width 8 height 6
radio input "true"
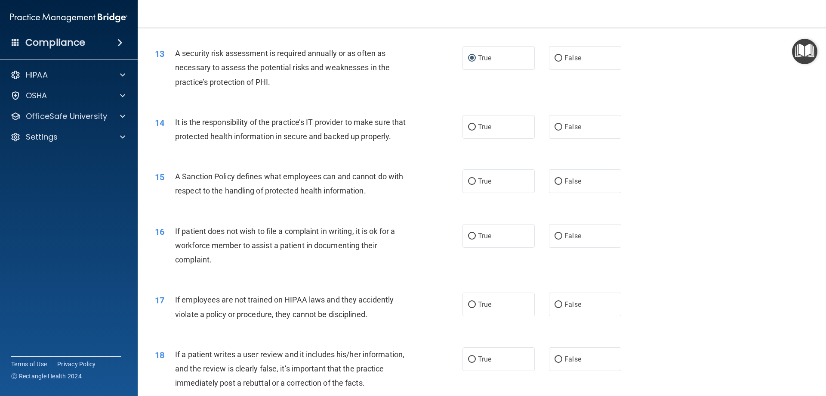
scroll to position [947, 0]
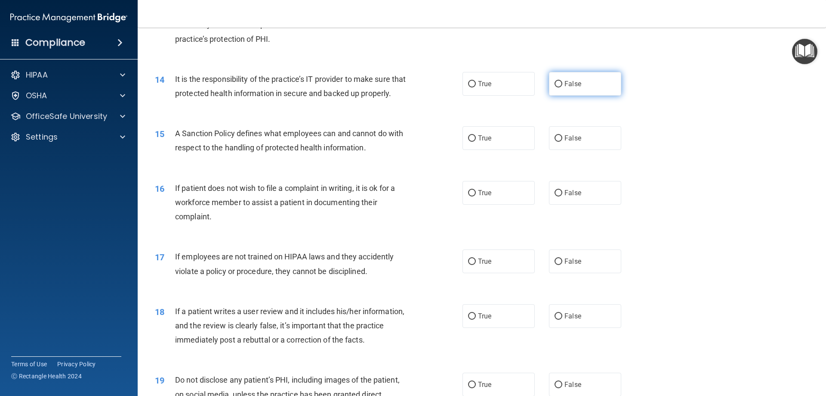
click at [555, 84] on input "False" at bounding box center [559, 84] width 8 height 6
radio input "true"
click at [557, 142] on input "False" at bounding box center [559, 138] width 8 height 6
radio input "true"
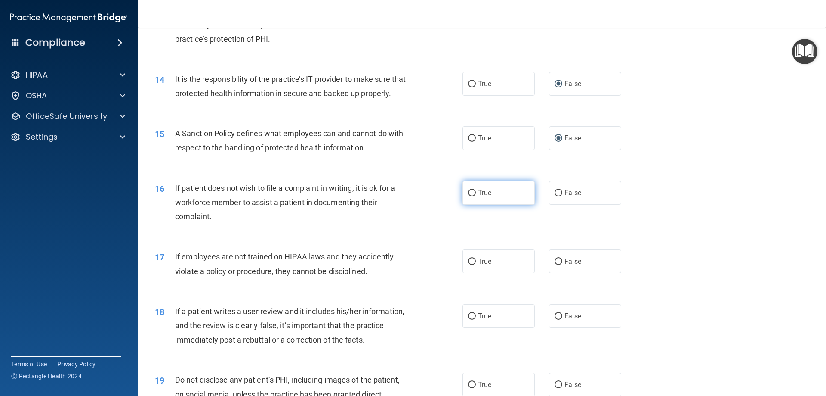
click at [469, 196] on input "True" at bounding box center [472, 193] width 8 height 6
radio input "true"
click at [556, 265] on input "False" at bounding box center [559, 261] width 8 height 6
radio input "true"
click at [556, 319] on input "False" at bounding box center [559, 316] width 8 height 6
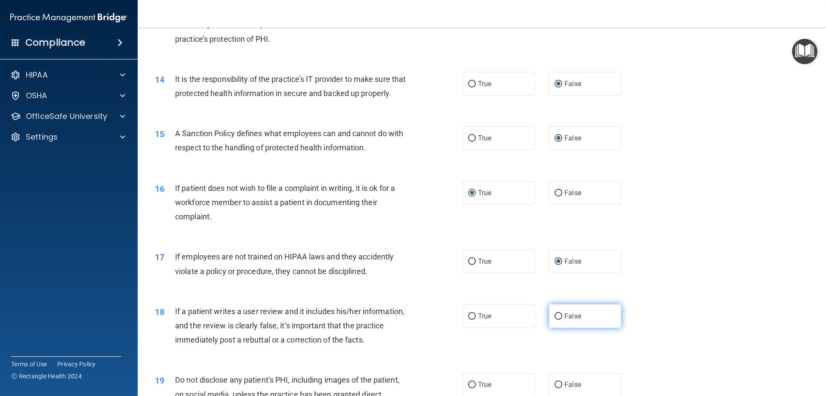
radio input "true"
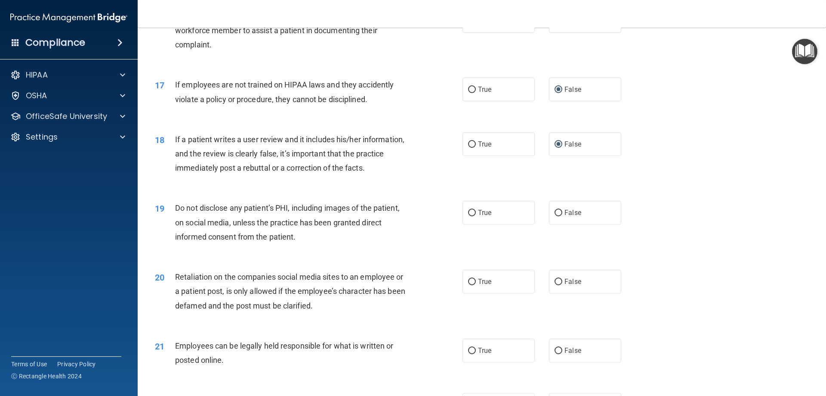
scroll to position [1119, 0]
click at [471, 216] on input "True" at bounding box center [472, 212] width 8 height 6
radio input "true"
click at [556, 284] on input "False" at bounding box center [559, 281] width 8 height 6
radio input "true"
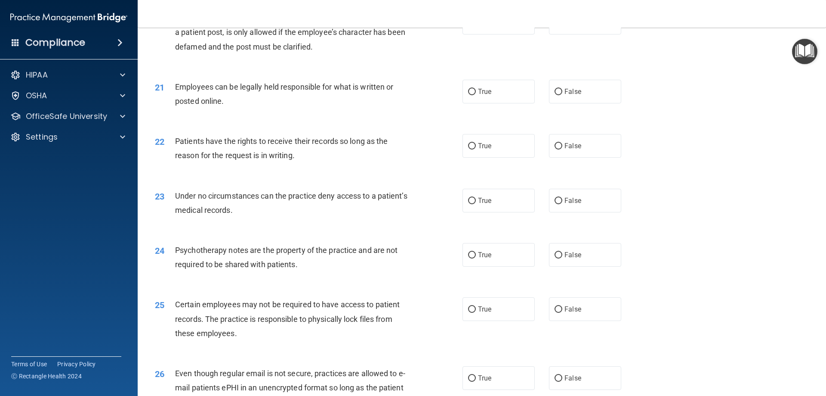
scroll to position [1420, 0]
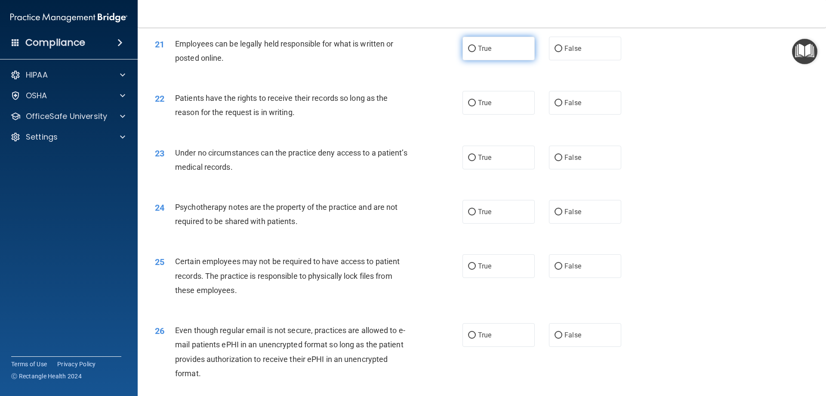
click at [469, 52] on input "True" at bounding box center [472, 49] width 8 height 6
radio input "true"
click at [555, 106] on input "False" at bounding box center [559, 103] width 8 height 6
radio input "true"
click at [556, 161] on input "False" at bounding box center [559, 157] width 8 height 6
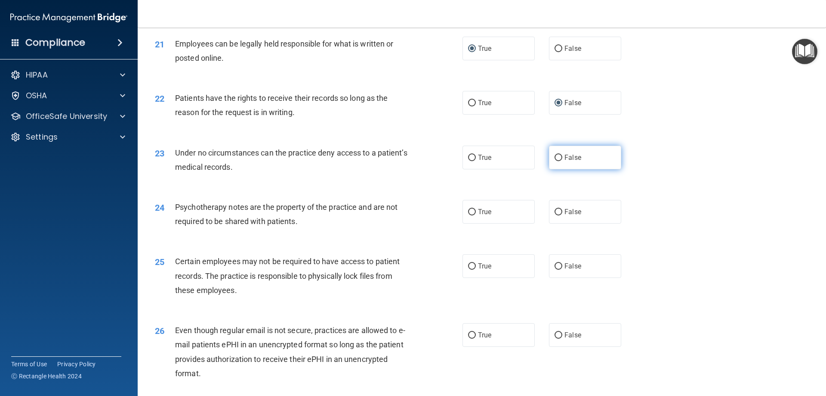
radio input "true"
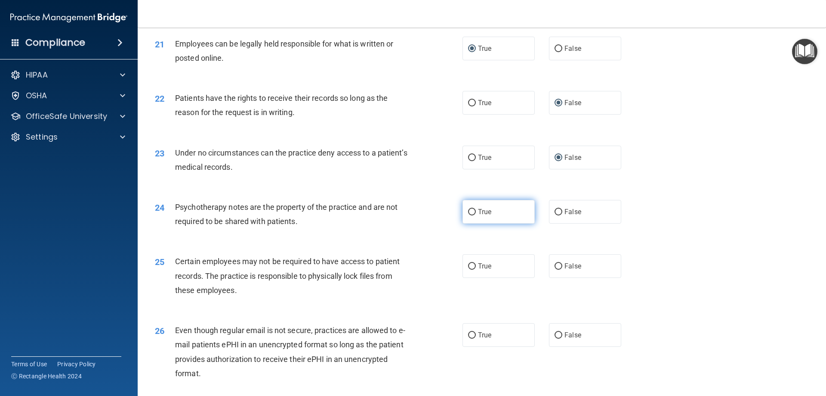
click at [471, 215] on input "True" at bounding box center [472, 212] width 8 height 6
radio input "true"
click at [469, 275] on label "True" at bounding box center [499, 266] width 72 height 24
click at [469, 269] on input "True" at bounding box center [472, 266] width 8 height 6
radio input "true"
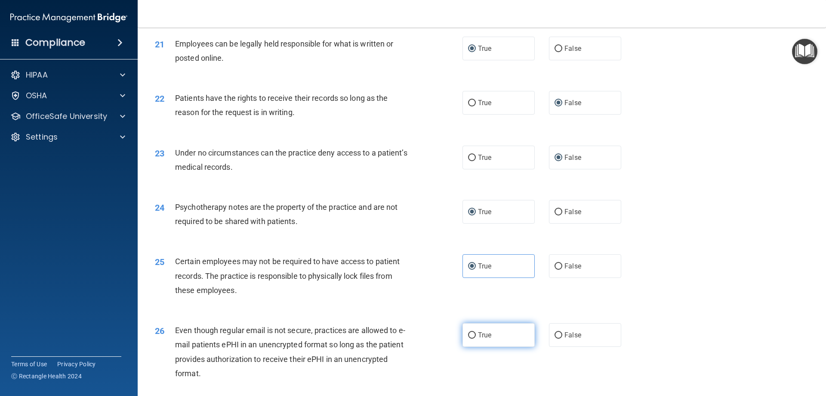
click at [471, 338] on input "True" at bounding box center [472, 335] width 8 height 6
radio input "true"
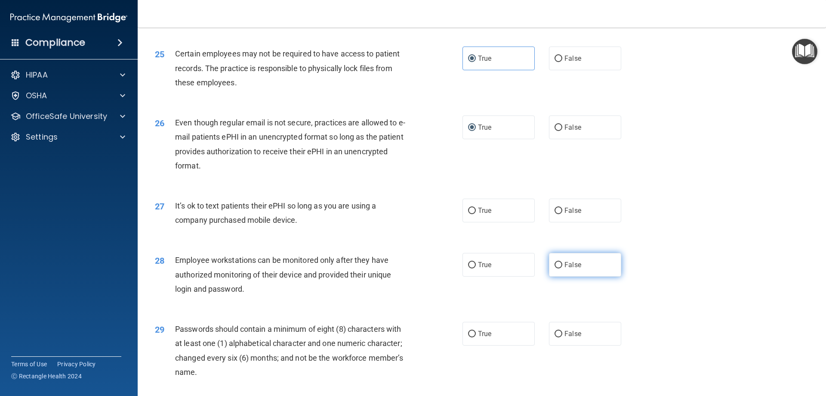
scroll to position [1635, 0]
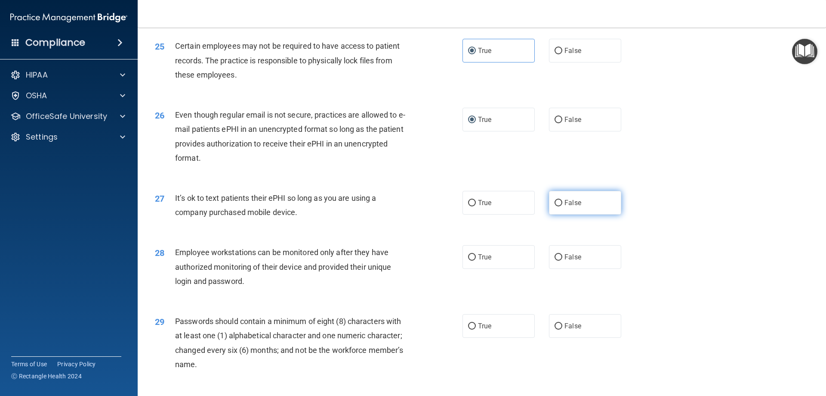
click at [555, 206] on input "False" at bounding box center [559, 203] width 8 height 6
radio input "true"
click at [555, 260] on input "False" at bounding box center [559, 257] width 8 height 6
radio input "true"
click at [468, 329] on input "True" at bounding box center [472, 326] width 8 height 6
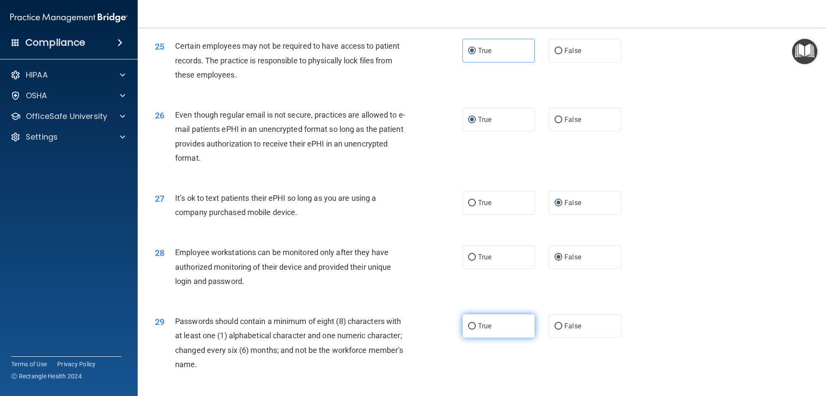
radio input "true"
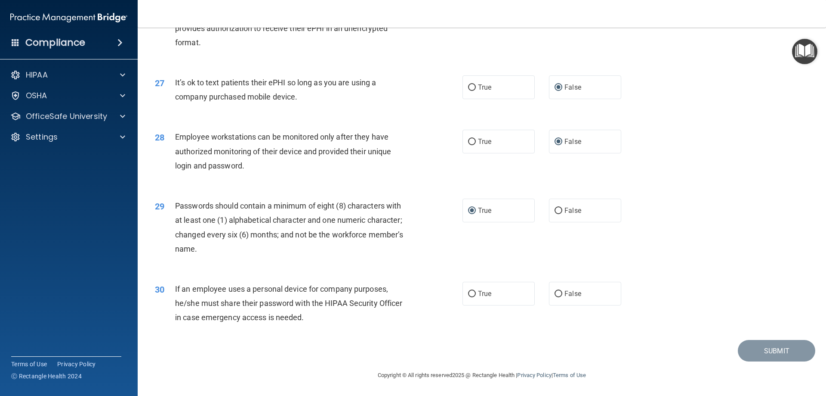
scroll to position [1765, 0]
click at [555, 291] on input "False" at bounding box center [559, 293] width 8 height 6
radio input "true"
click at [763, 346] on button "Submit" at bounding box center [776, 351] width 77 height 22
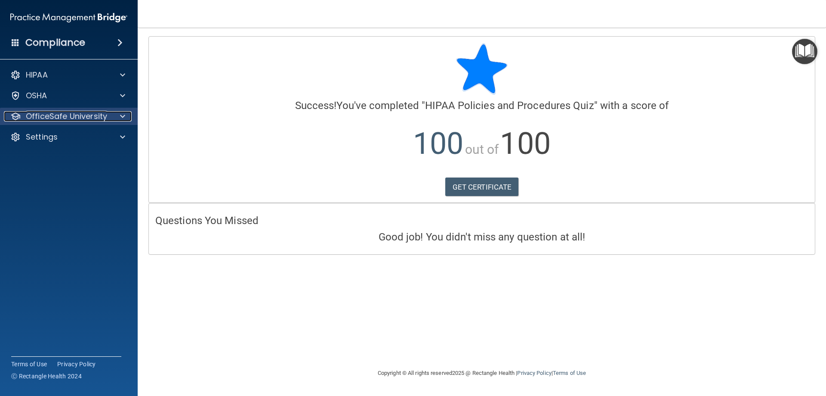
click at [102, 114] on p "OfficeSafe University" at bounding box center [66, 116] width 81 height 10
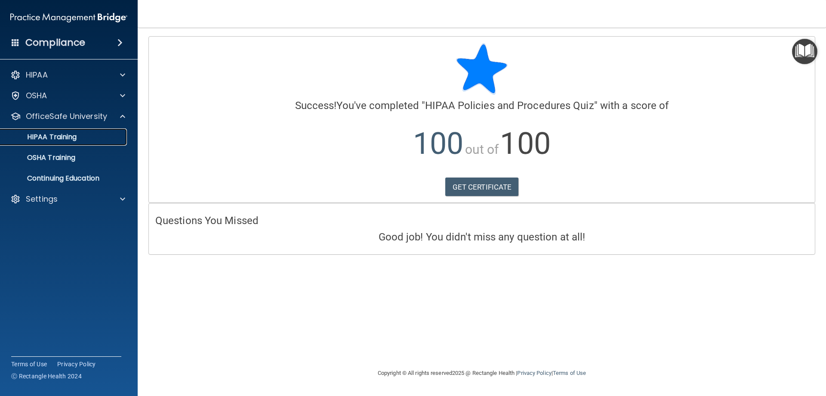
click at [81, 131] on link "HIPAA Training" at bounding box center [59, 136] width 136 height 17
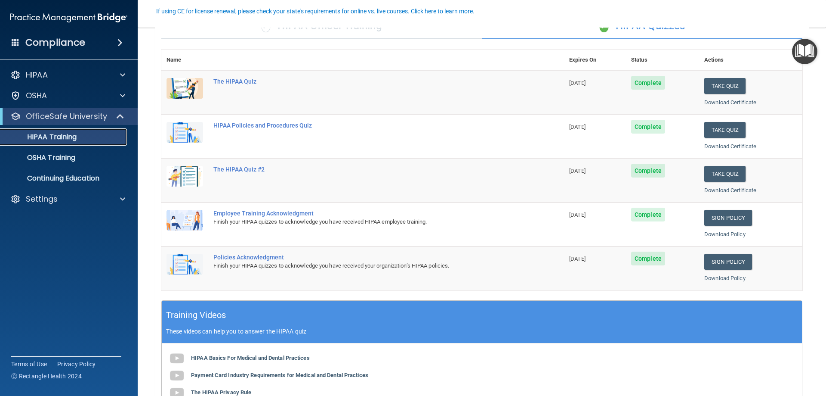
scroll to position [86, 0]
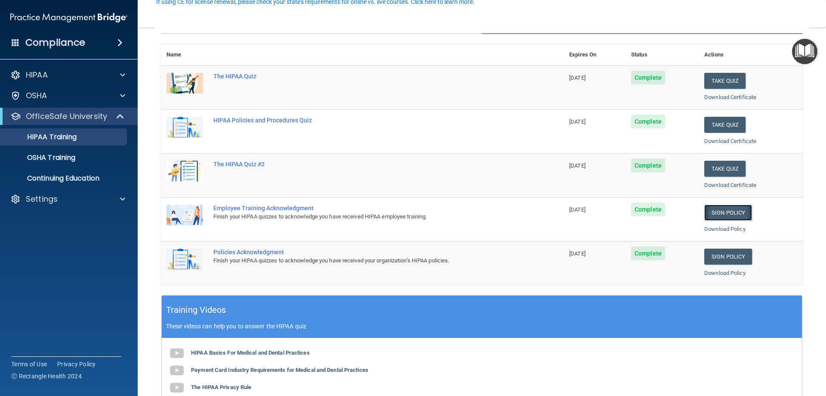
click at [724, 209] on link "Sign Policy" at bounding box center [728, 212] width 48 height 16
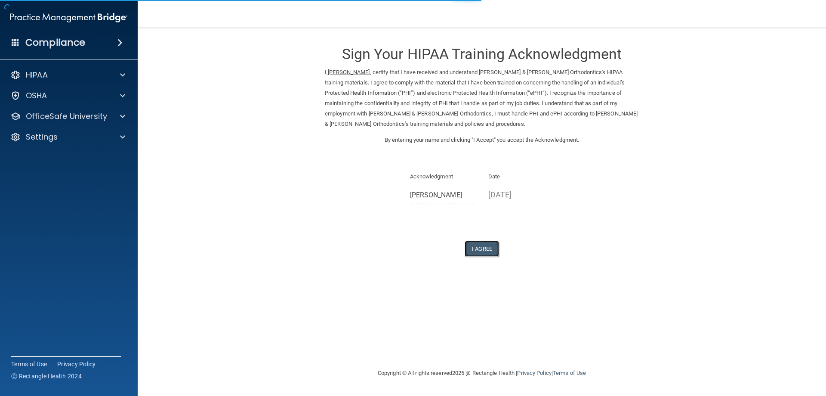
click at [486, 253] on button "I Agree" at bounding box center [482, 249] width 34 height 16
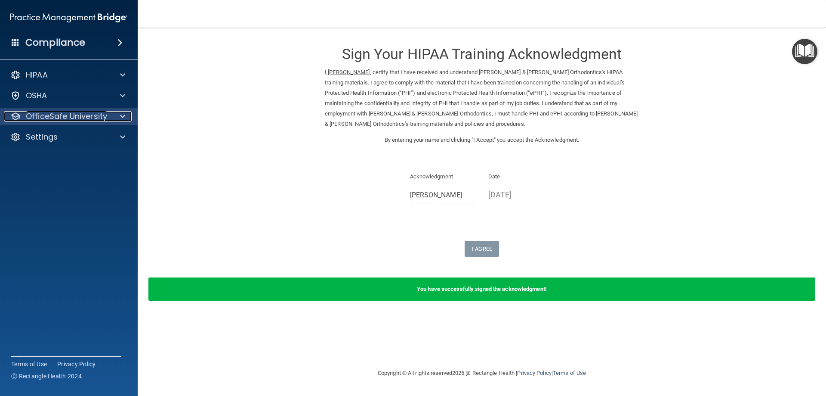
click at [126, 117] on div at bounding box center [122, 116] width 22 height 10
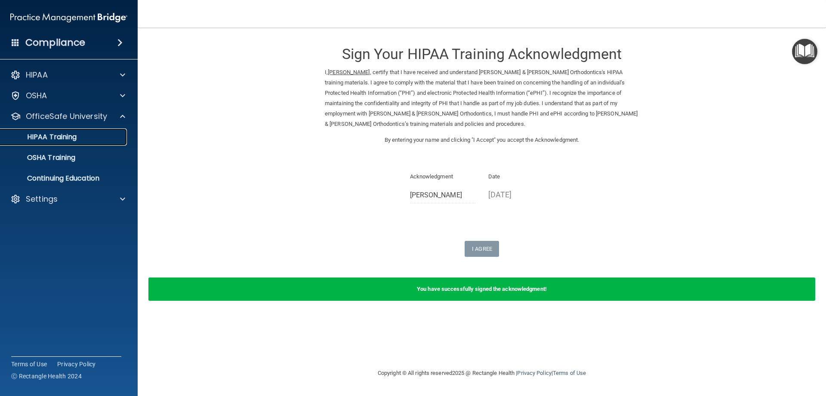
click at [73, 136] on p "HIPAA Training" at bounding box center [41, 137] width 71 height 9
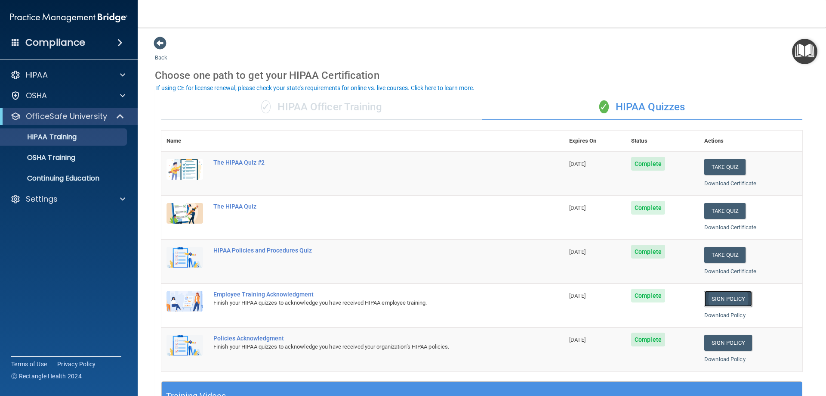
click at [722, 297] on link "Sign Policy" at bounding box center [728, 298] width 48 height 16
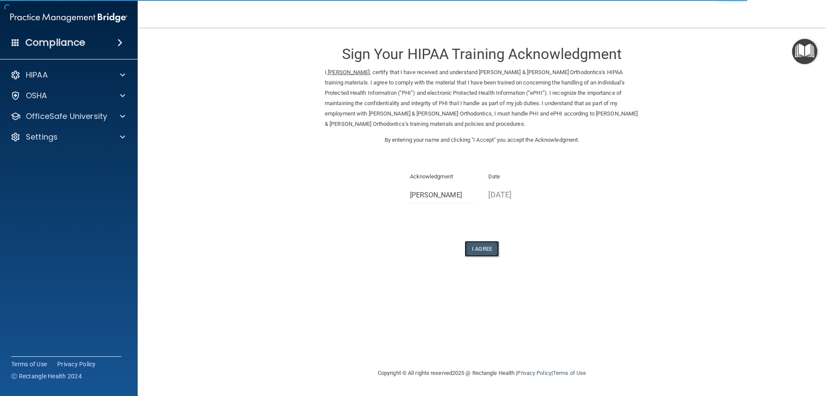
click at [485, 249] on button "I Agree" at bounding box center [482, 249] width 34 height 16
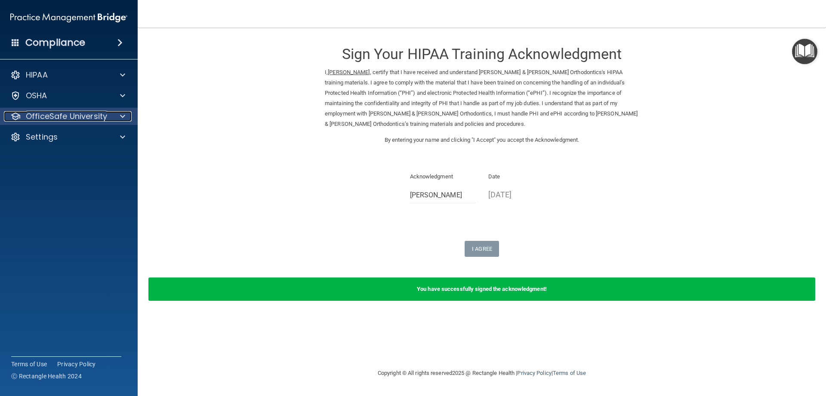
click at [110, 113] on div "OfficeSafe University" at bounding box center [57, 116] width 107 height 10
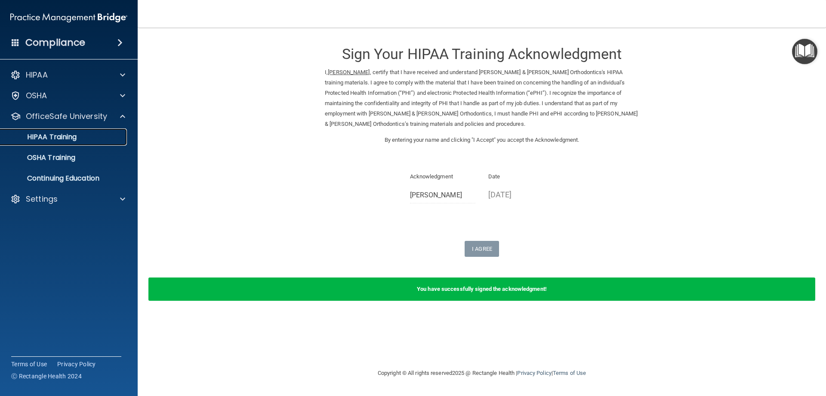
click at [73, 133] on p "HIPAA Training" at bounding box center [41, 137] width 71 height 9
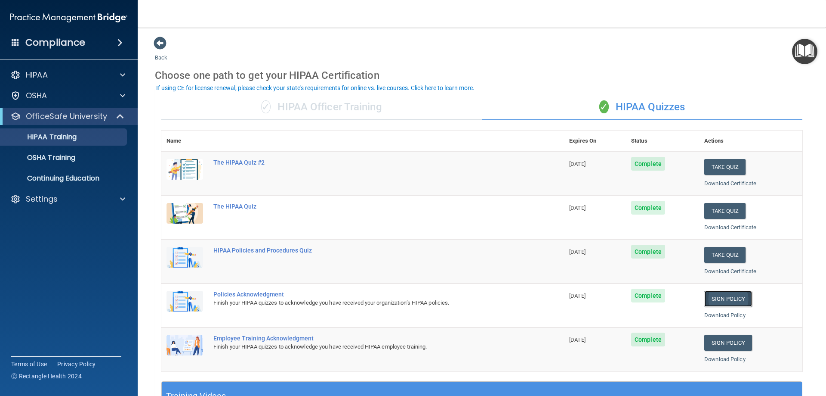
click at [726, 295] on link "Sign Policy" at bounding box center [728, 298] width 48 height 16
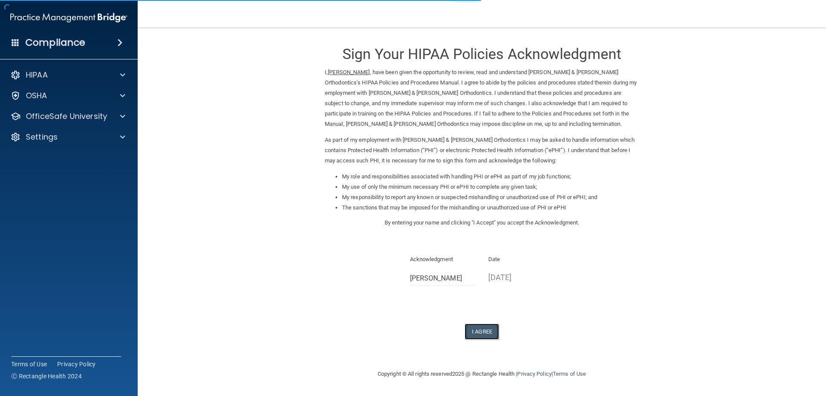
click at [482, 330] on button "I Agree" at bounding box center [482, 331] width 34 height 16
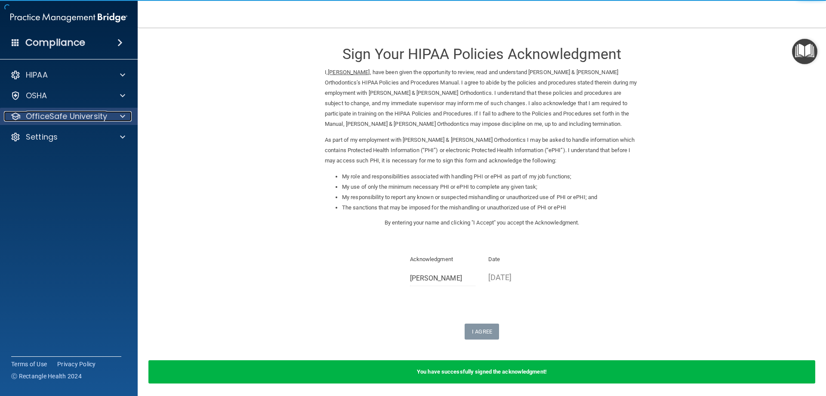
click at [115, 112] on div at bounding box center [122, 116] width 22 height 10
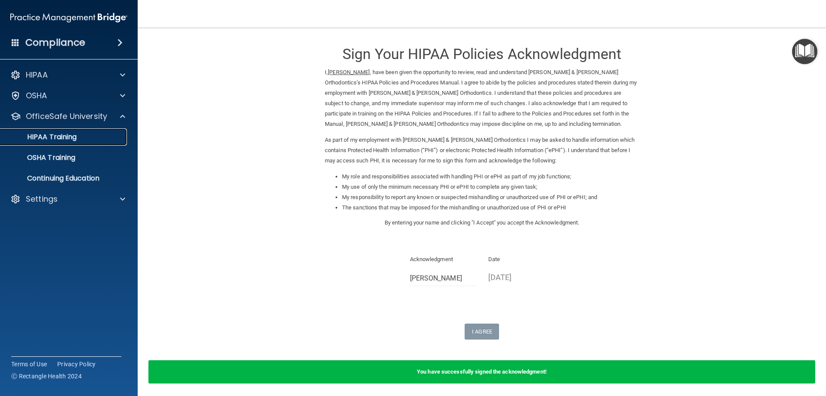
click at [66, 139] on p "HIPAA Training" at bounding box center [41, 137] width 71 height 9
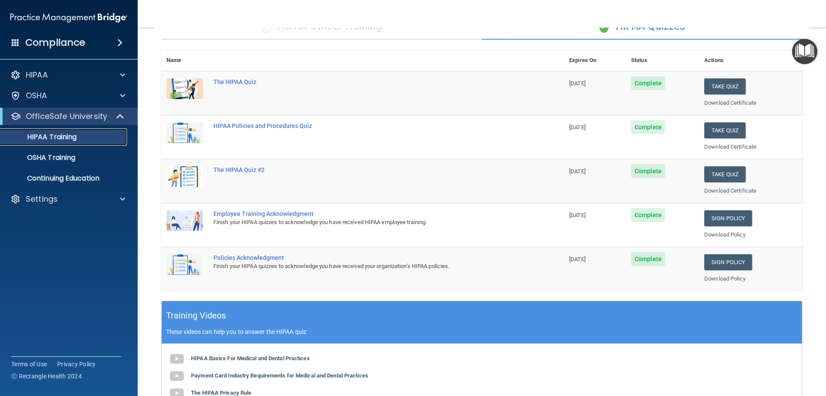
scroll to position [37, 0]
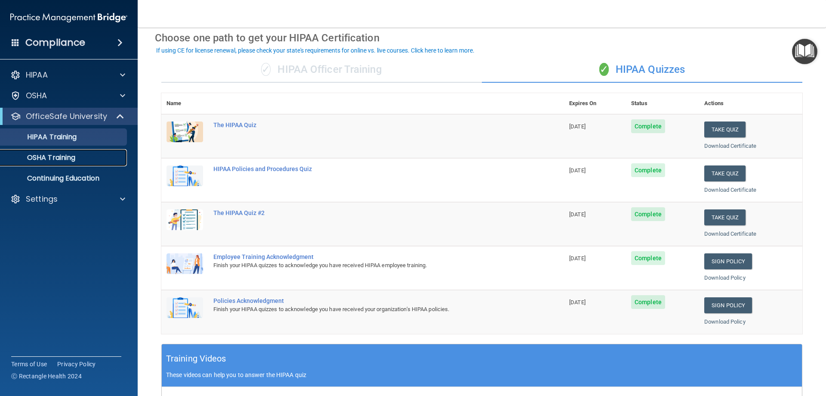
click at [46, 157] on p "OSHA Training" at bounding box center [41, 157] width 70 height 9
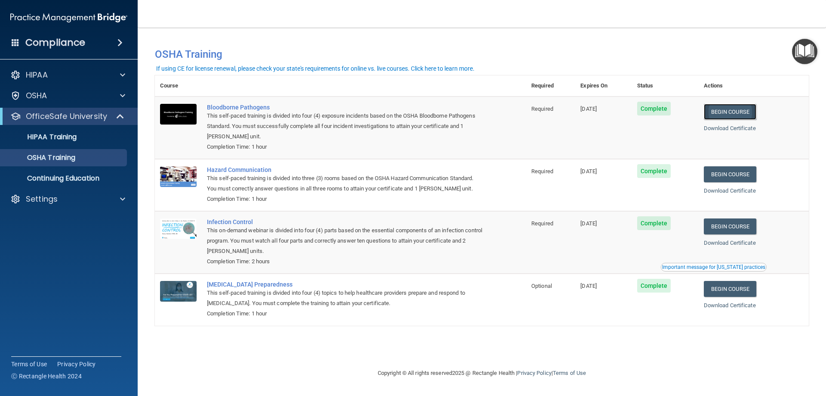
click at [746, 111] on link "Begin Course" at bounding box center [730, 112] width 53 height 16
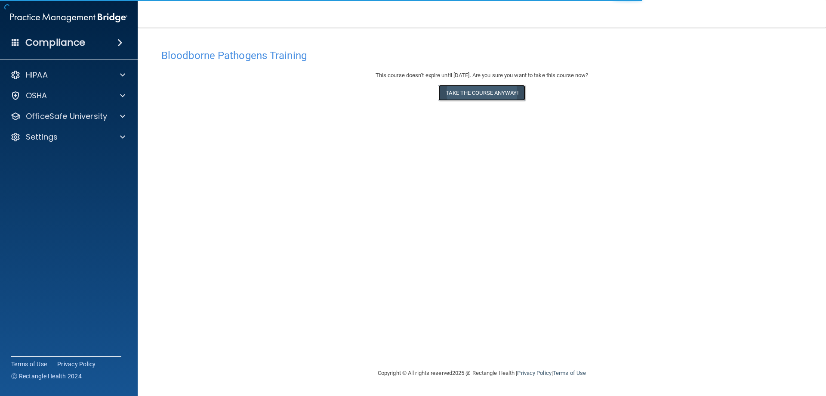
click at [484, 94] on button "Take the course anyway!" at bounding box center [482, 93] width 87 height 16
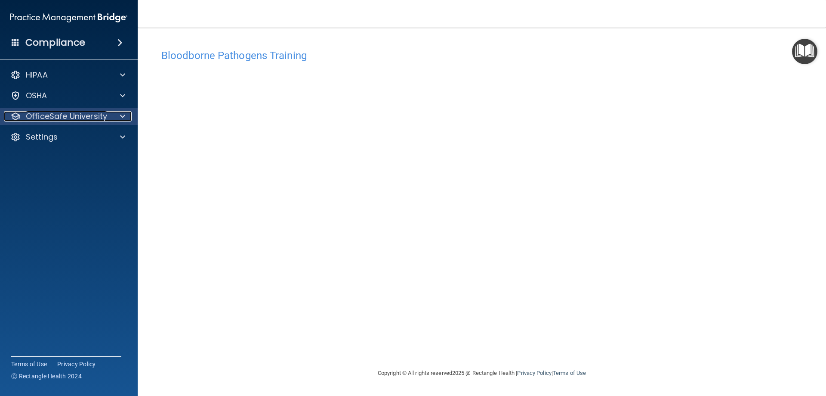
click at [107, 116] on div "OfficeSafe University" at bounding box center [57, 116] width 107 height 10
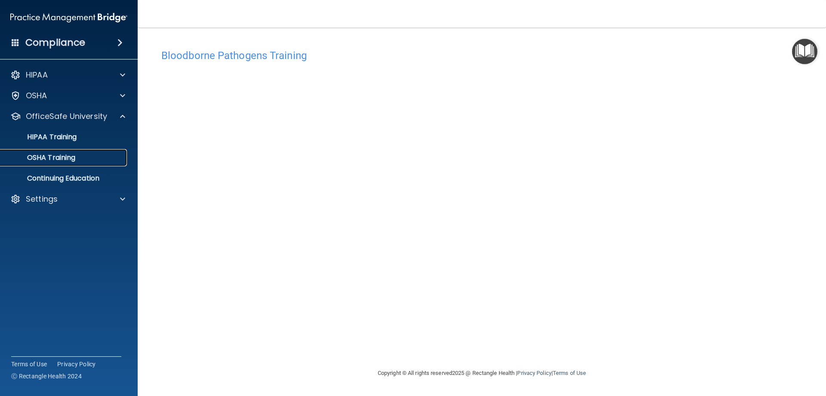
click at [62, 156] on p "OSHA Training" at bounding box center [41, 157] width 70 height 9
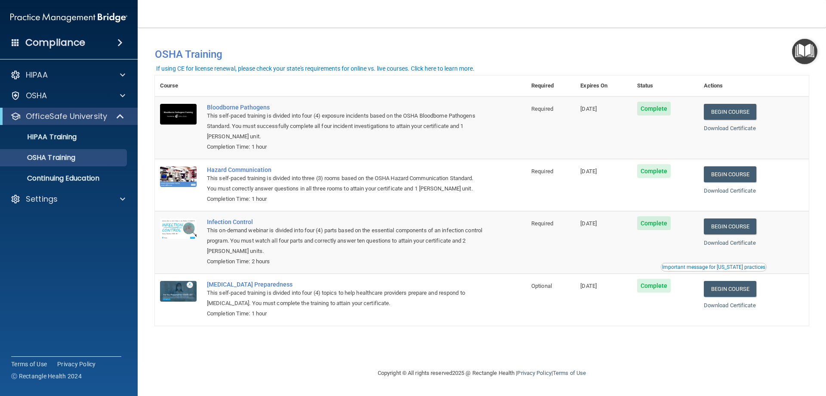
click at [660, 110] on span "Complete" at bounding box center [654, 109] width 34 height 14
click at [742, 110] on link "Begin Course" at bounding box center [730, 112] width 53 height 16
click at [390, 201] on div "Completion Time: 1 hour" at bounding box center [345, 199] width 276 height 10
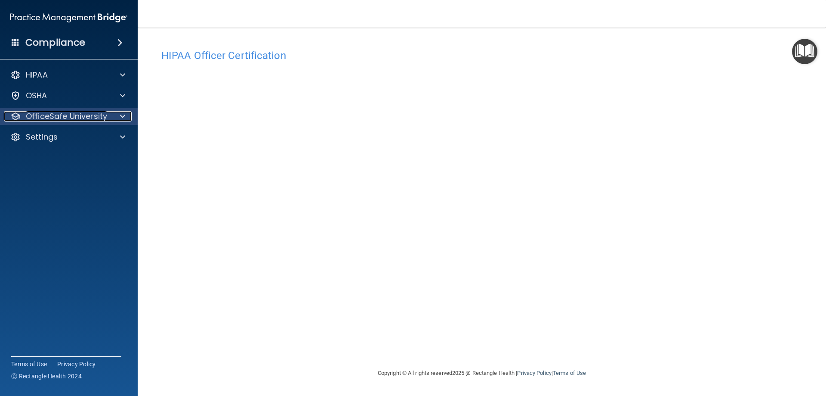
click at [99, 116] on p "OfficeSafe University" at bounding box center [66, 116] width 81 height 10
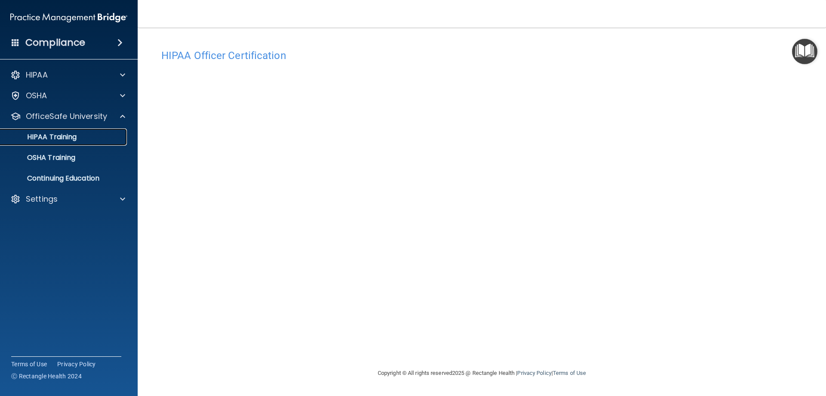
click at [62, 133] on p "HIPAA Training" at bounding box center [41, 137] width 71 height 9
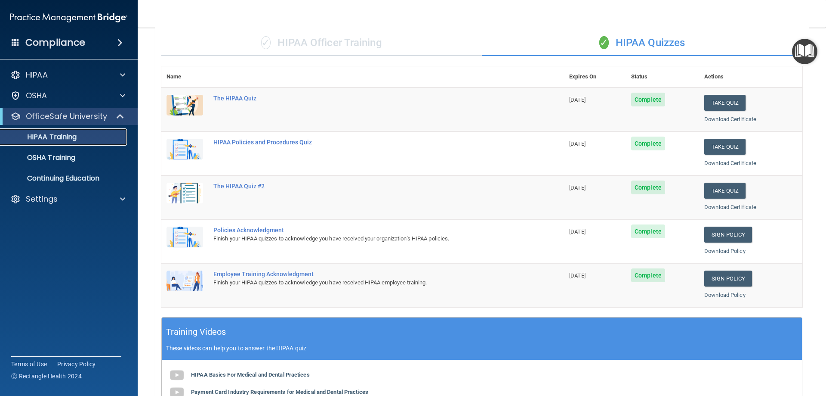
scroll to position [37, 0]
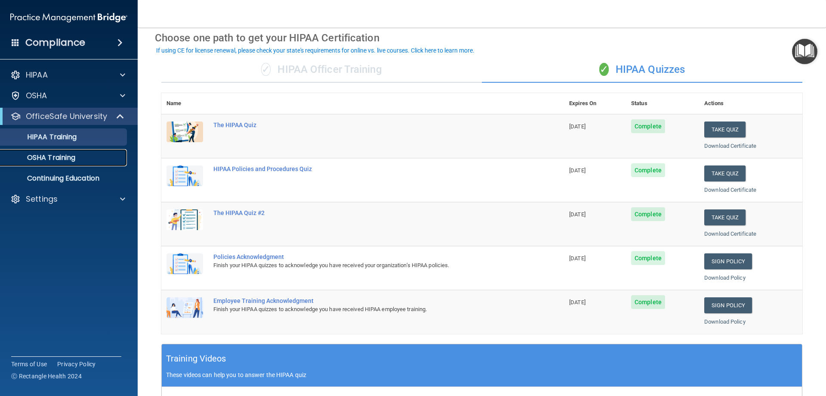
click at [66, 154] on p "OSHA Training" at bounding box center [41, 157] width 70 height 9
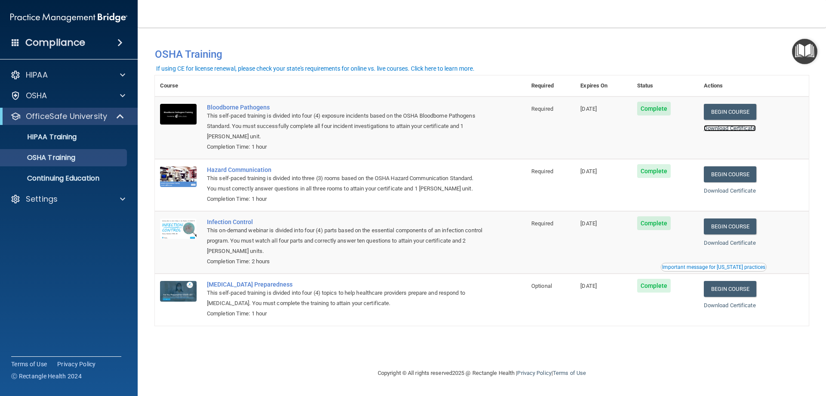
click at [741, 129] on link "Download Certificate" at bounding box center [730, 128] width 52 height 6
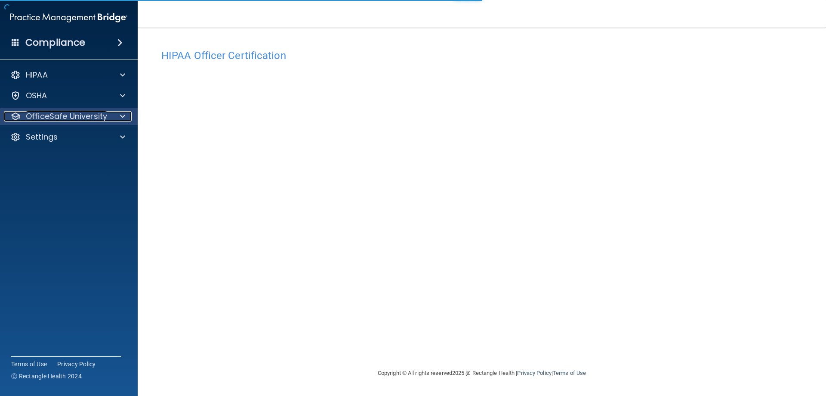
click at [79, 113] on p "OfficeSafe University" at bounding box center [66, 116] width 81 height 10
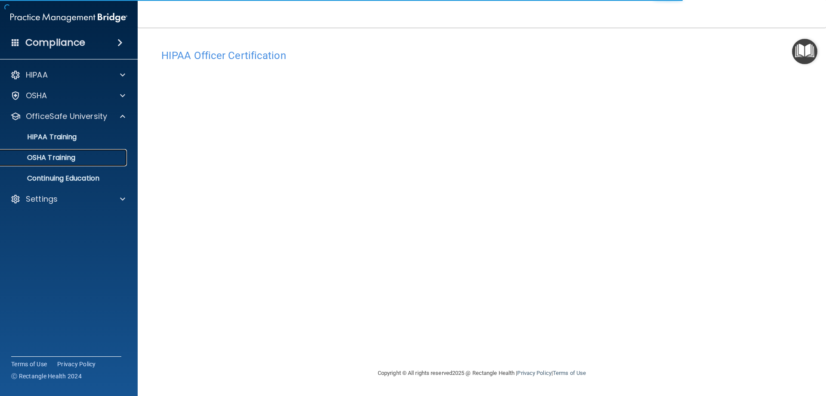
click at [63, 154] on p "OSHA Training" at bounding box center [41, 157] width 70 height 9
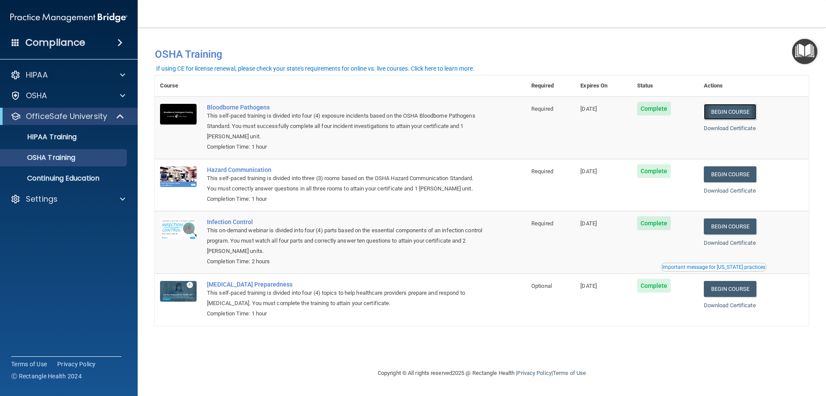
click at [718, 109] on link "Begin Course" at bounding box center [730, 112] width 53 height 16
click at [64, 156] on p "OSHA Training" at bounding box center [41, 157] width 70 height 9
click at [62, 157] on p "OSHA Training" at bounding box center [41, 157] width 70 height 9
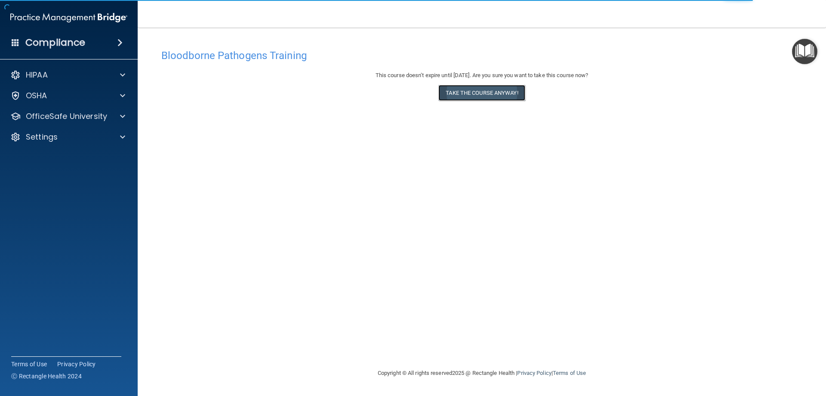
click at [486, 92] on button "Take the course anyway!" at bounding box center [482, 93] width 87 height 16
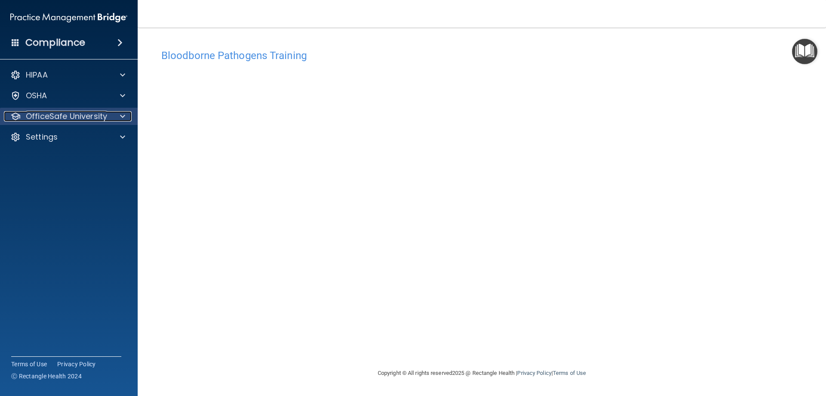
click at [109, 117] on div "OfficeSafe University" at bounding box center [57, 116] width 107 height 10
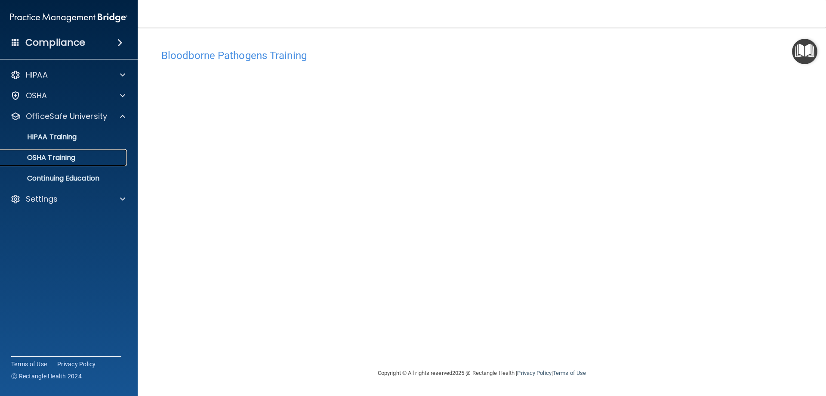
click at [52, 154] on p "OSHA Training" at bounding box center [41, 157] width 70 height 9
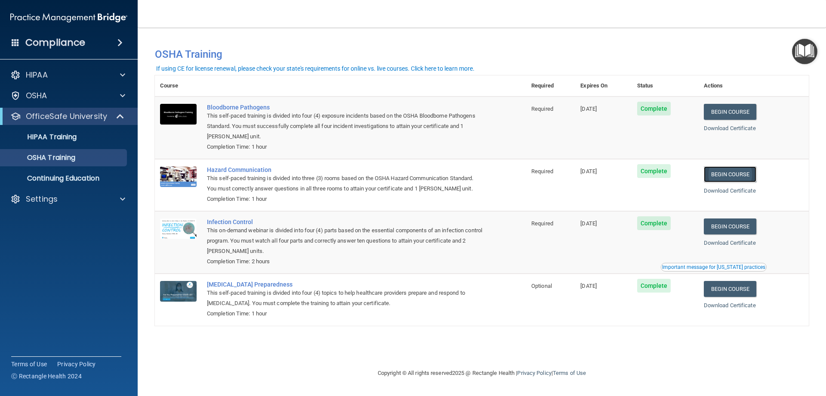
click at [735, 173] on link "Begin Course" at bounding box center [730, 174] width 53 height 16
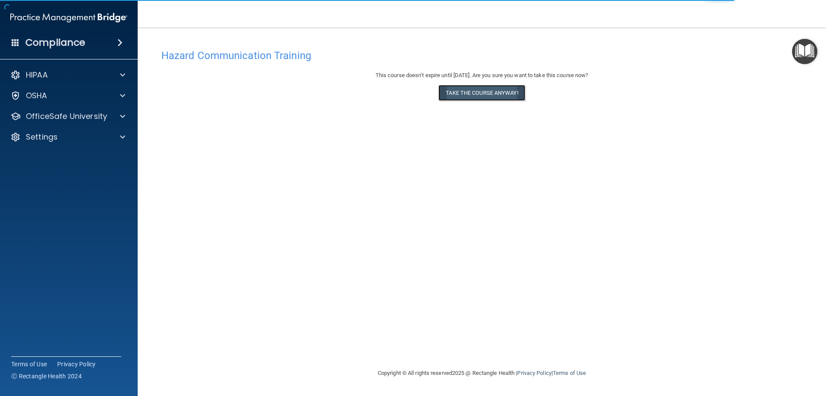
click at [488, 90] on button "Take the course anyway!" at bounding box center [482, 93] width 87 height 16
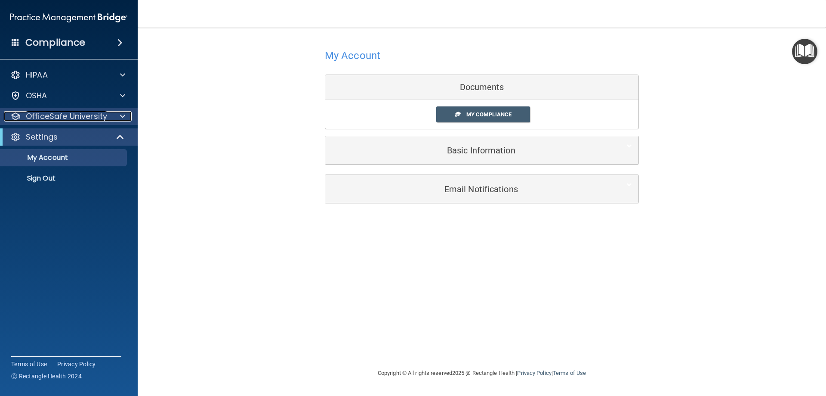
click at [92, 116] on p "OfficeSafe University" at bounding box center [66, 116] width 81 height 10
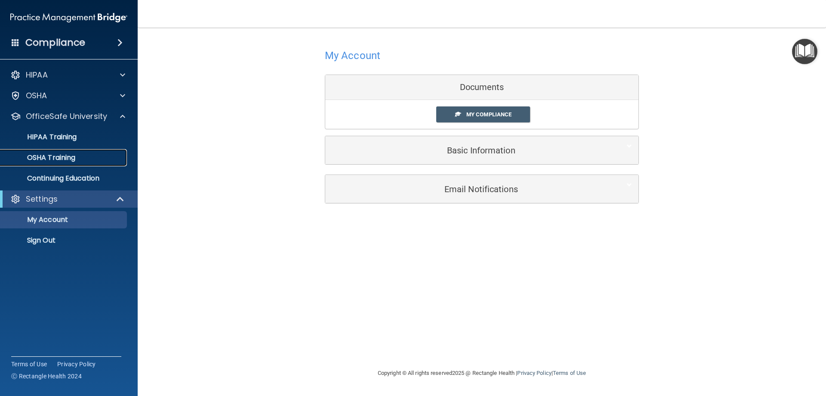
click at [56, 154] on p "OSHA Training" at bounding box center [41, 157] width 70 height 9
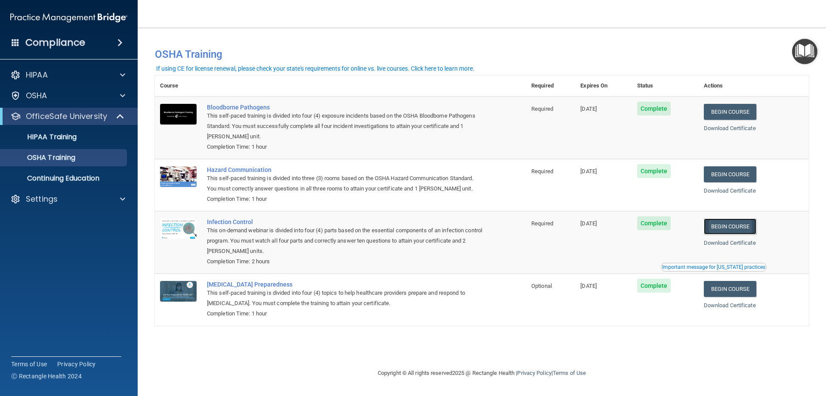
click at [743, 227] on link "Begin Course" at bounding box center [730, 226] width 53 height 16
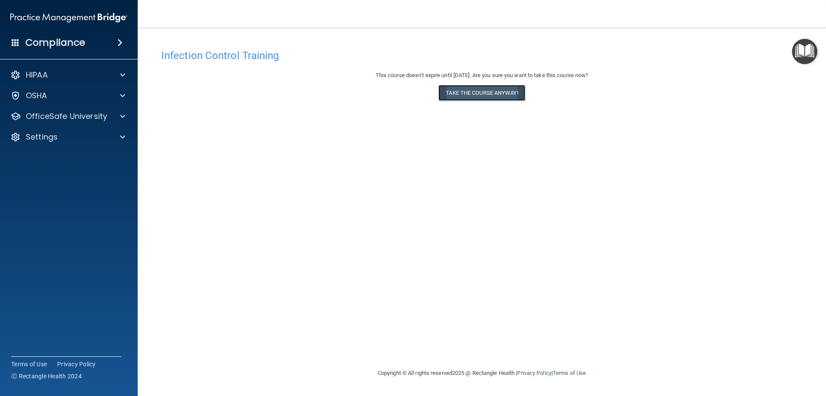
click at [495, 93] on button "Take the course anyway!" at bounding box center [482, 93] width 87 height 16
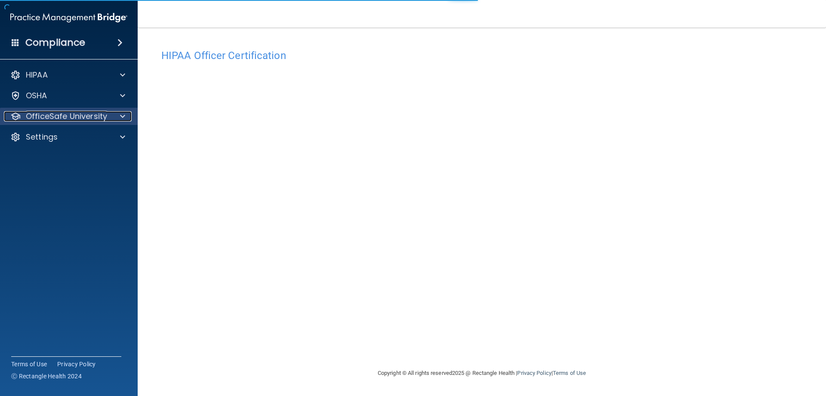
click at [106, 115] on p "OfficeSafe University" at bounding box center [66, 116] width 81 height 10
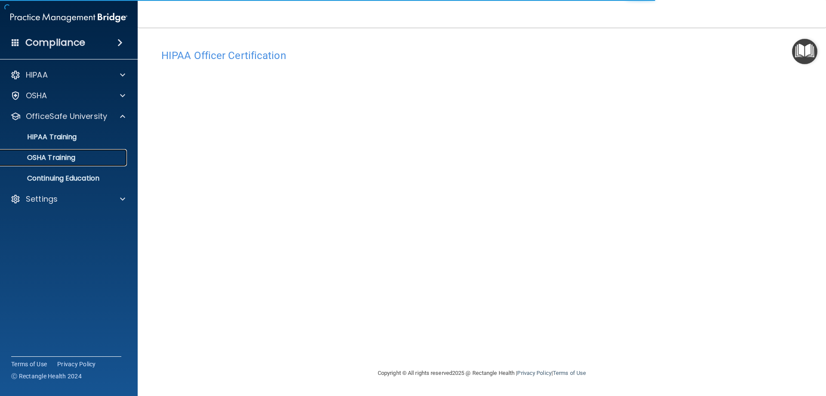
click at [55, 155] on p "OSHA Training" at bounding box center [41, 157] width 70 height 9
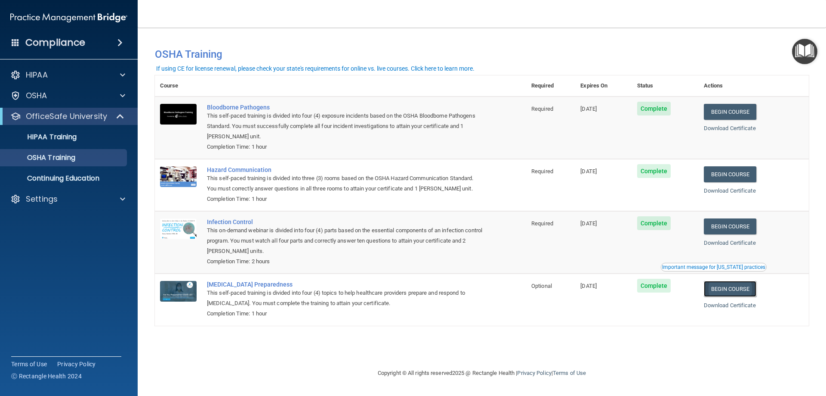
click at [745, 292] on link "Begin Course" at bounding box center [730, 289] width 53 height 16
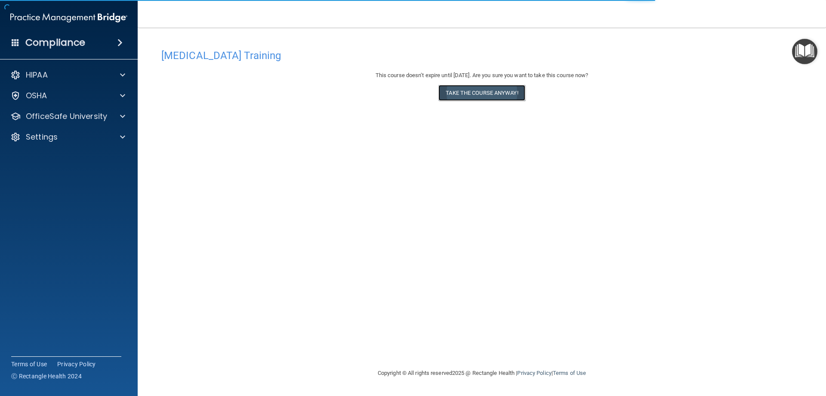
click at [487, 91] on button "Take the course anyway!" at bounding box center [482, 93] width 87 height 16
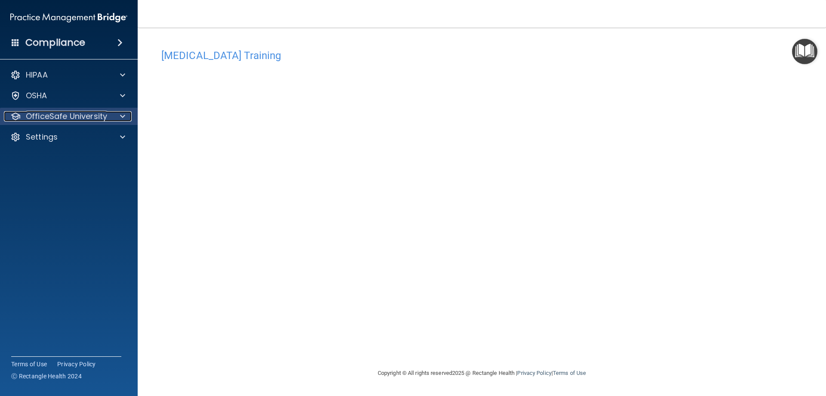
click at [70, 115] on p "OfficeSafe University" at bounding box center [66, 116] width 81 height 10
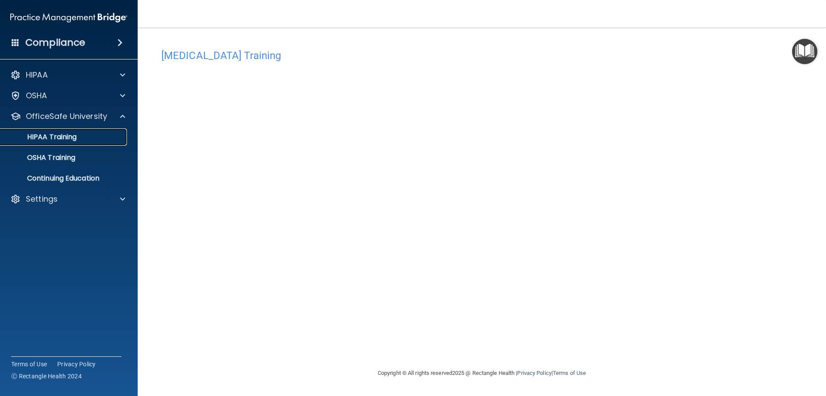
click at [49, 138] on p "HIPAA Training" at bounding box center [41, 137] width 71 height 9
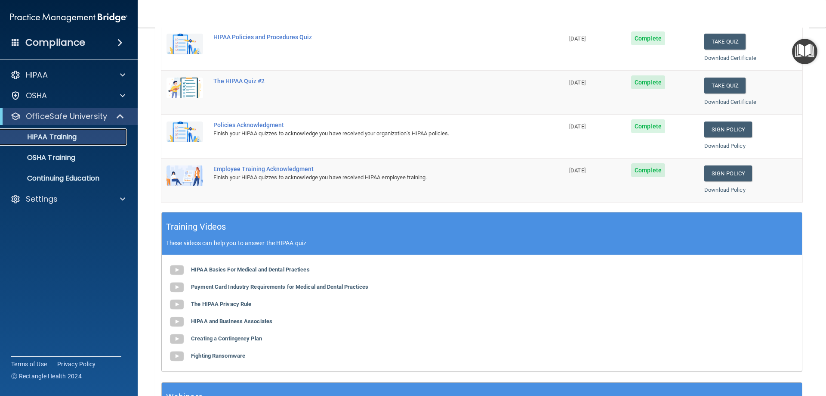
scroll to position [172, 0]
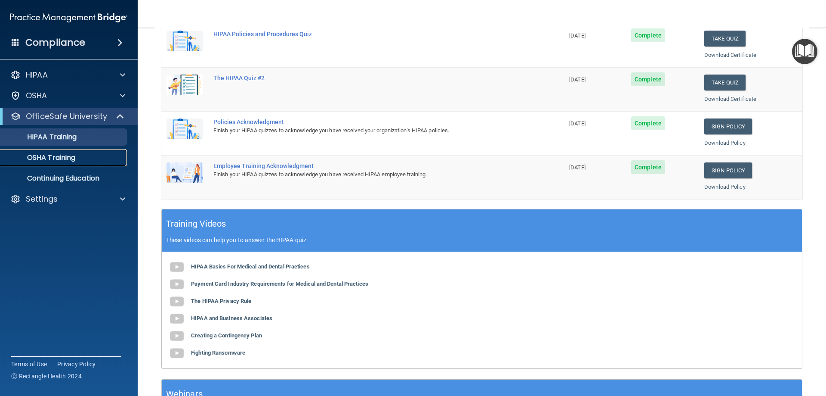
click at [56, 157] on p "OSHA Training" at bounding box center [41, 157] width 70 height 9
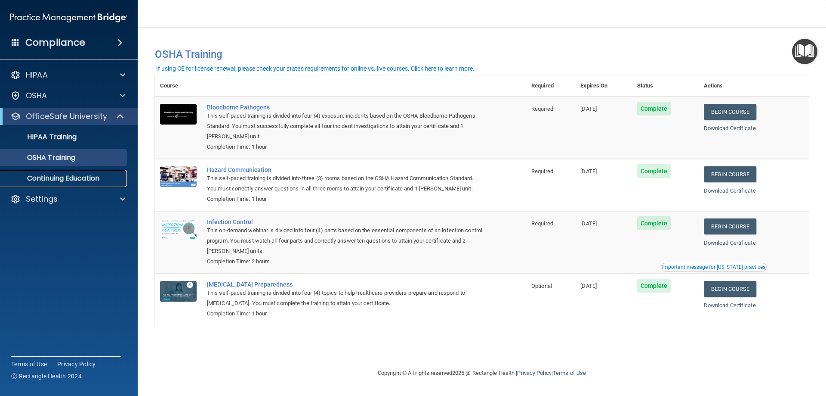
click at [94, 178] on p "Continuing Education" at bounding box center [64, 178] width 117 height 9
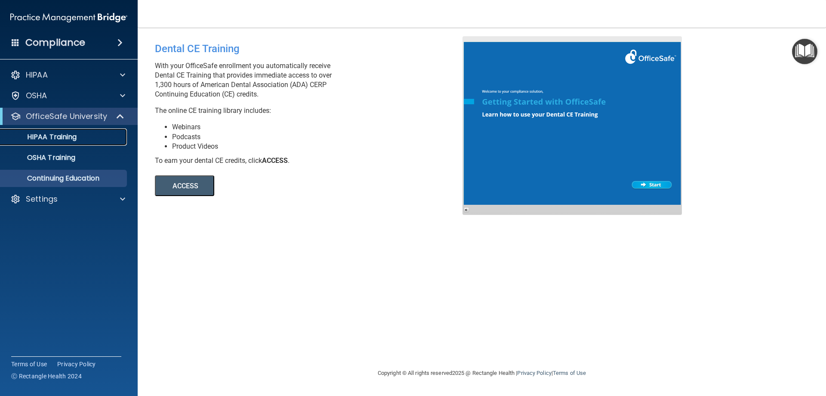
click at [58, 133] on p "HIPAA Training" at bounding box center [41, 137] width 71 height 9
